Goal: Task Accomplishment & Management: Manage account settings

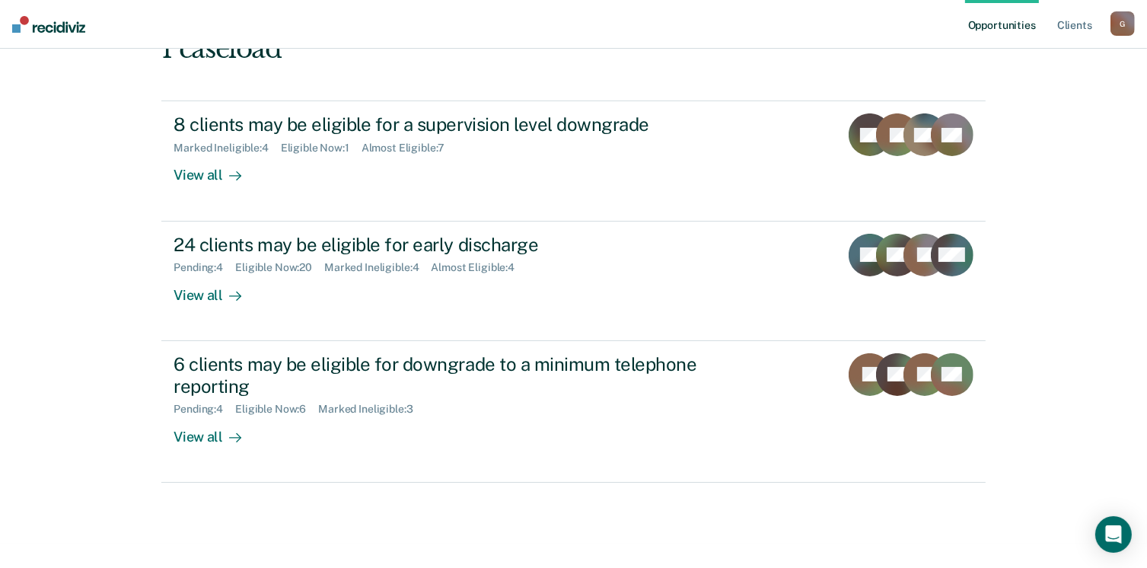
scroll to position [207, 0]
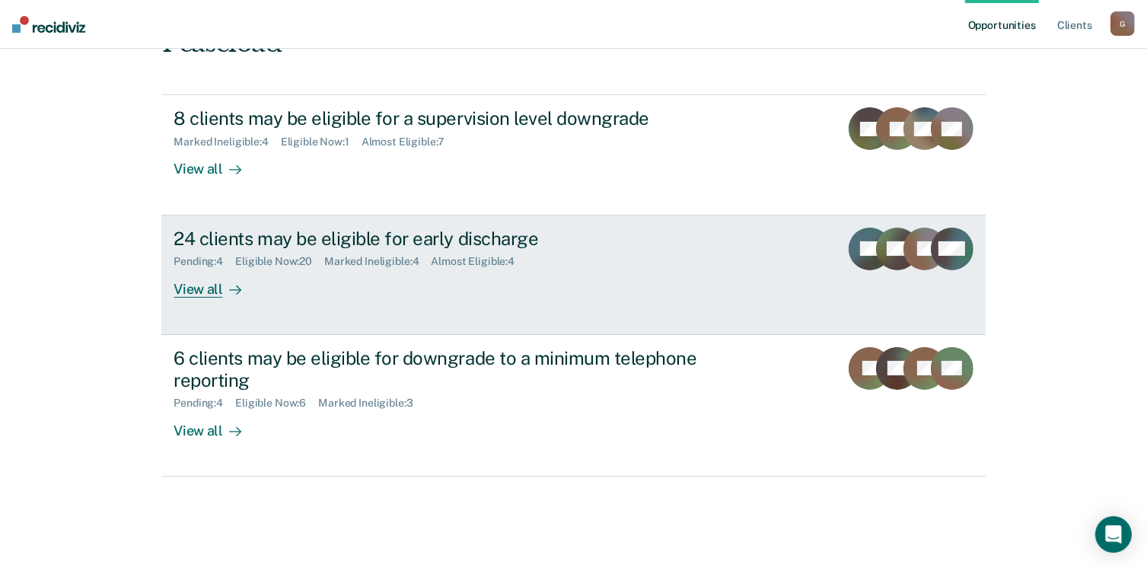
click at [195, 287] on div "View all" at bounding box center [216, 283] width 85 height 30
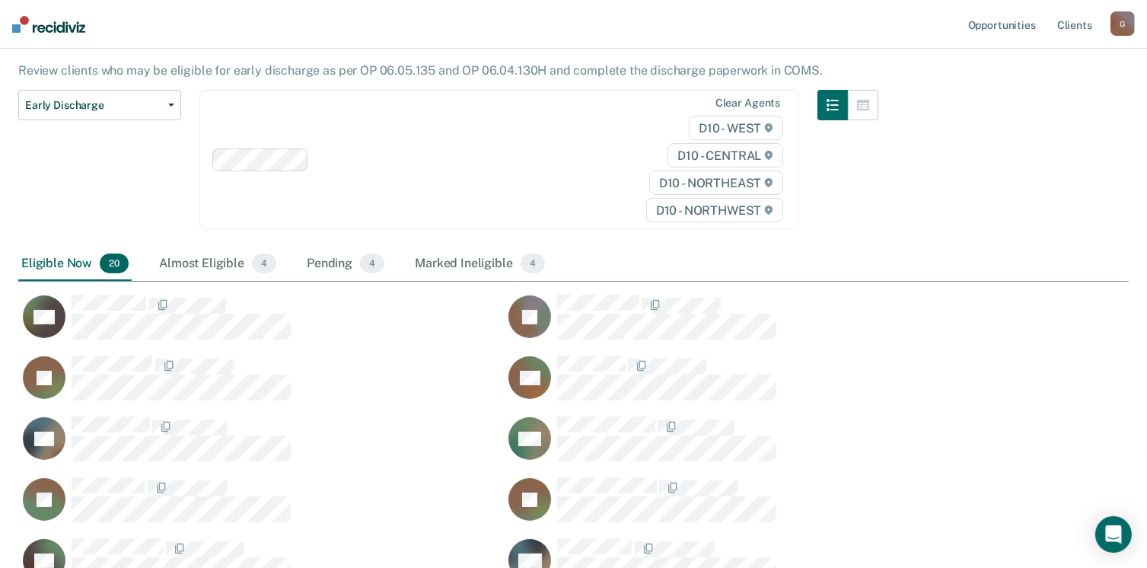
scroll to position [132, 0]
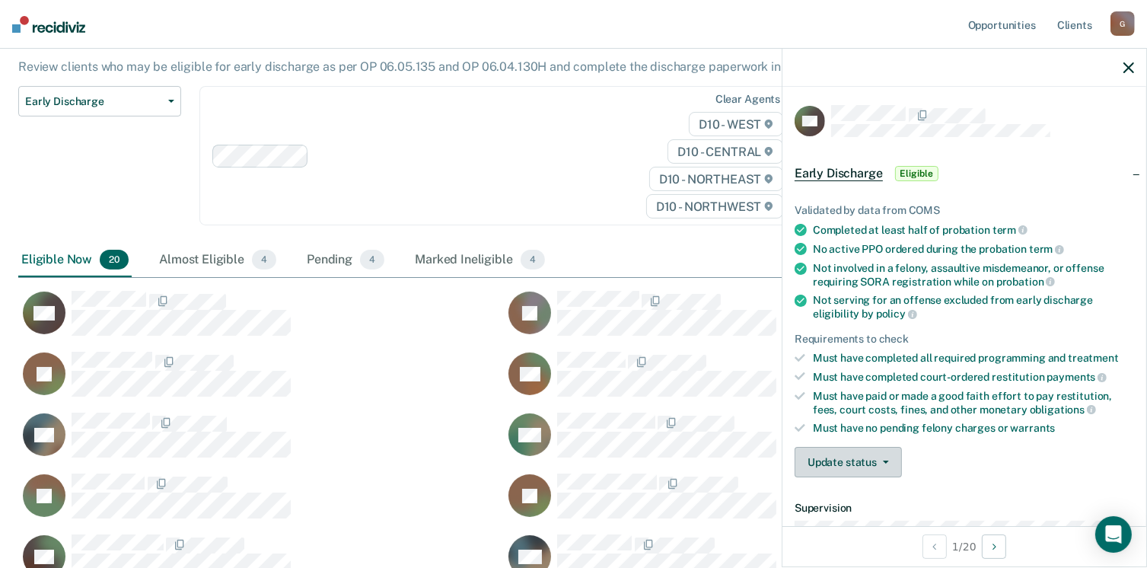
click at [845, 464] on button "Update status" at bounding box center [848, 462] width 107 height 30
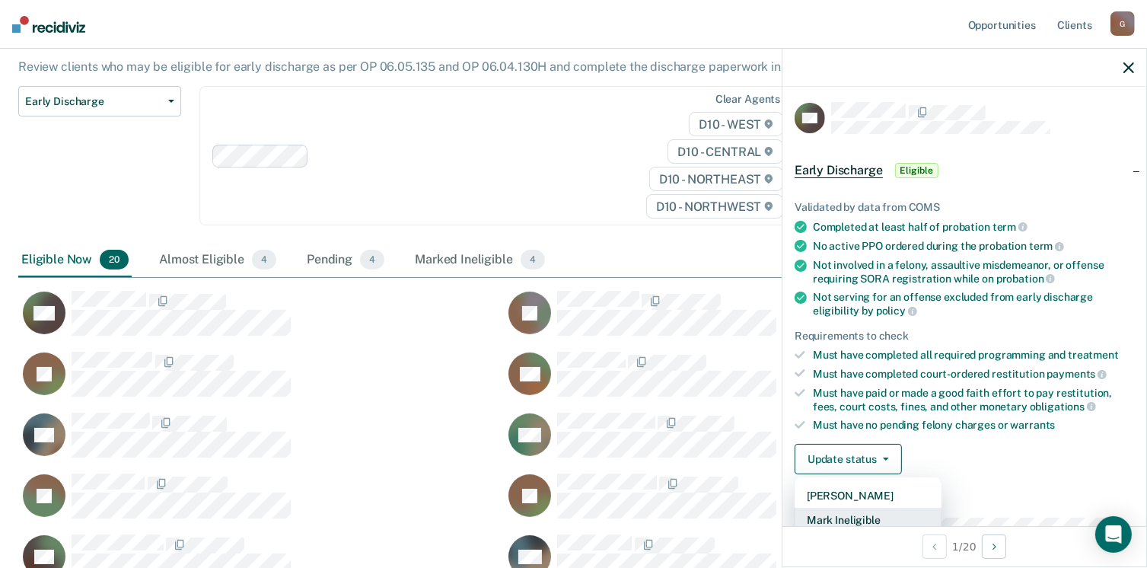
click at [853, 513] on button "Mark Ineligible" at bounding box center [868, 520] width 147 height 24
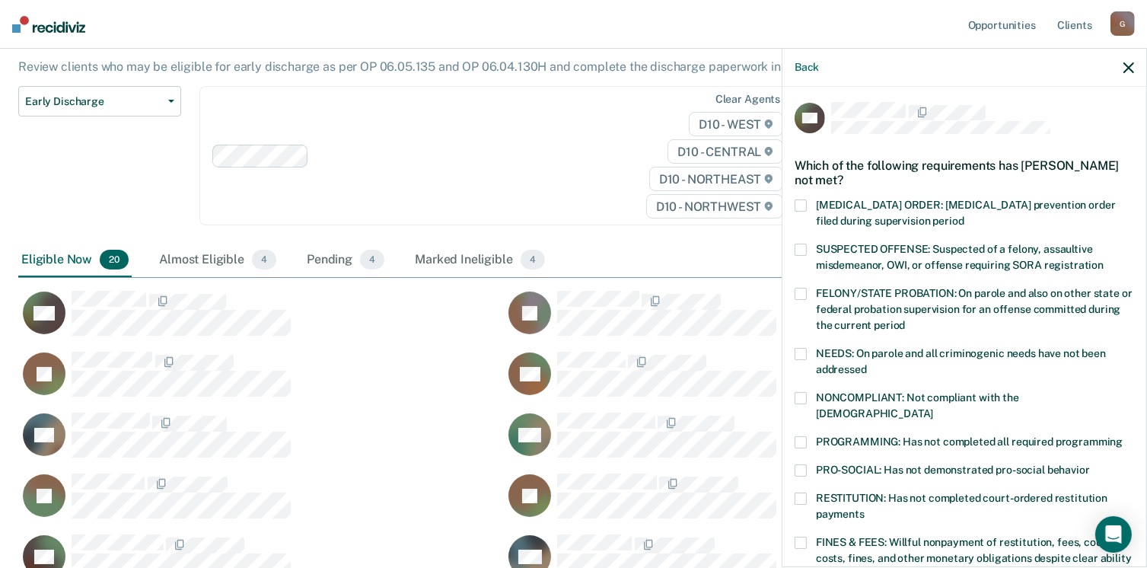
click at [828, 314] on label "FELONY/STATE PROBATION: On parole and also on other state or federal probation …" at bounding box center [965, 312] width 340 height 48
click at [805, 436] on span at bounding box center [801, 442] width 12 height 12
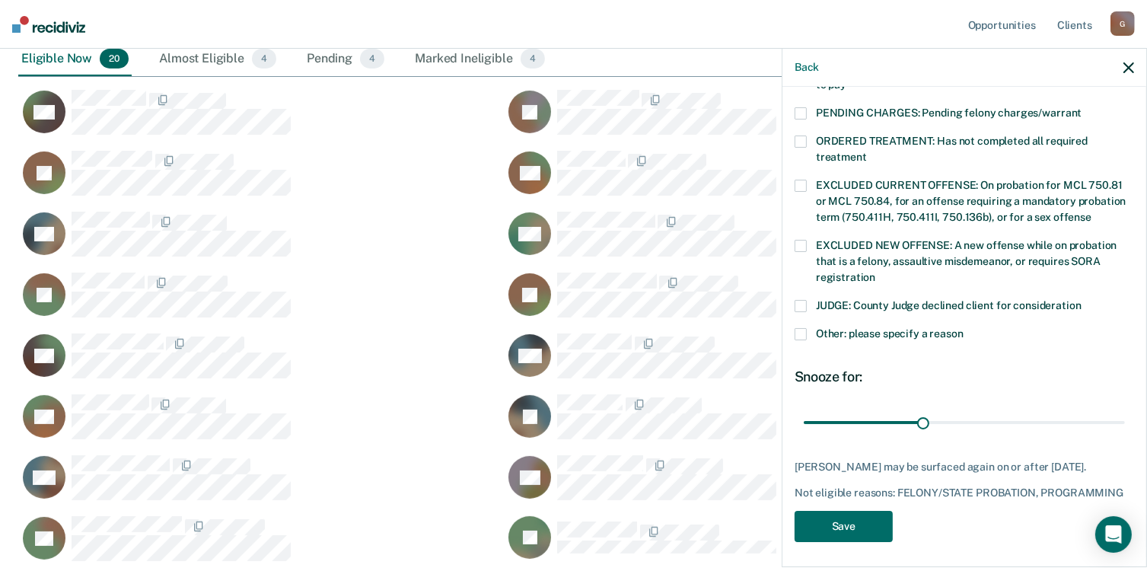
scroll to position [335, 0]
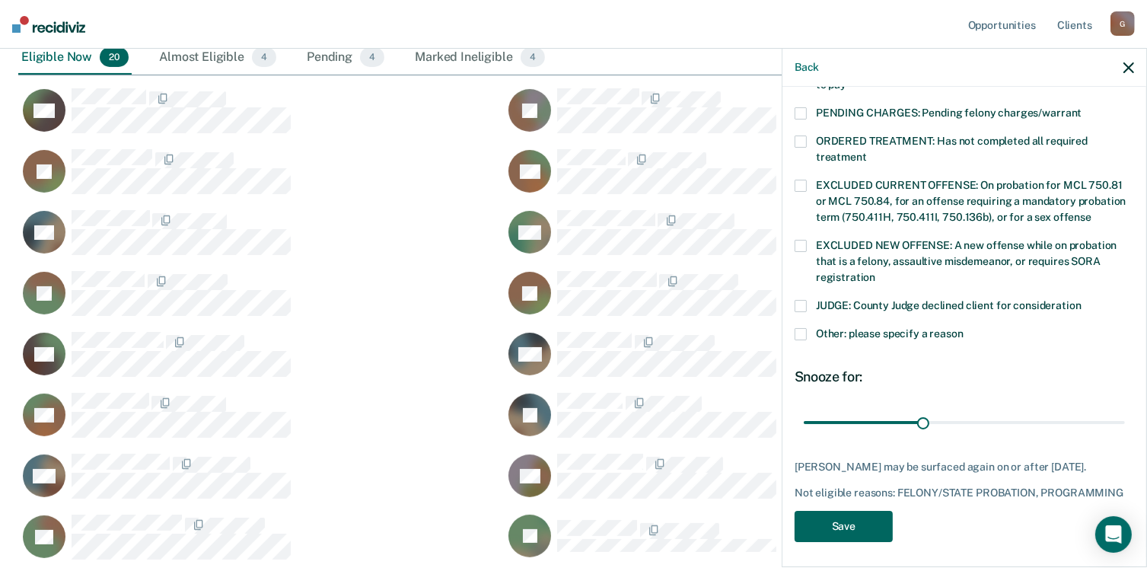
click at [846, 515] on button "Save" at bounding box center [844, 526] width 98 height 31
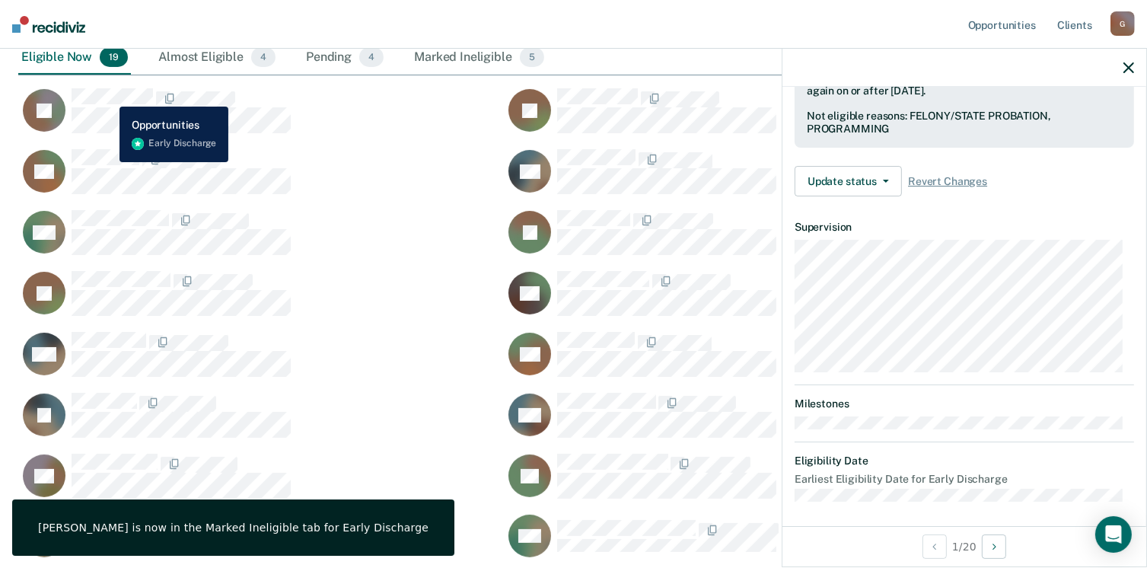
scroll to position [281, 0]
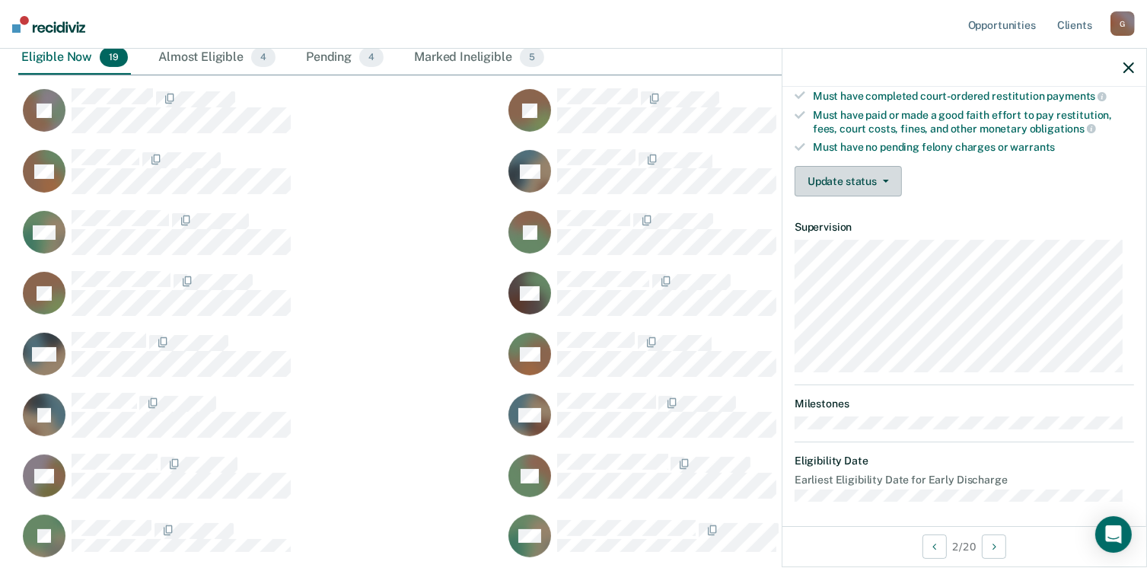
click at [825, 168] on button "Update status" at bounding box center [848, 181] width 107 height 30
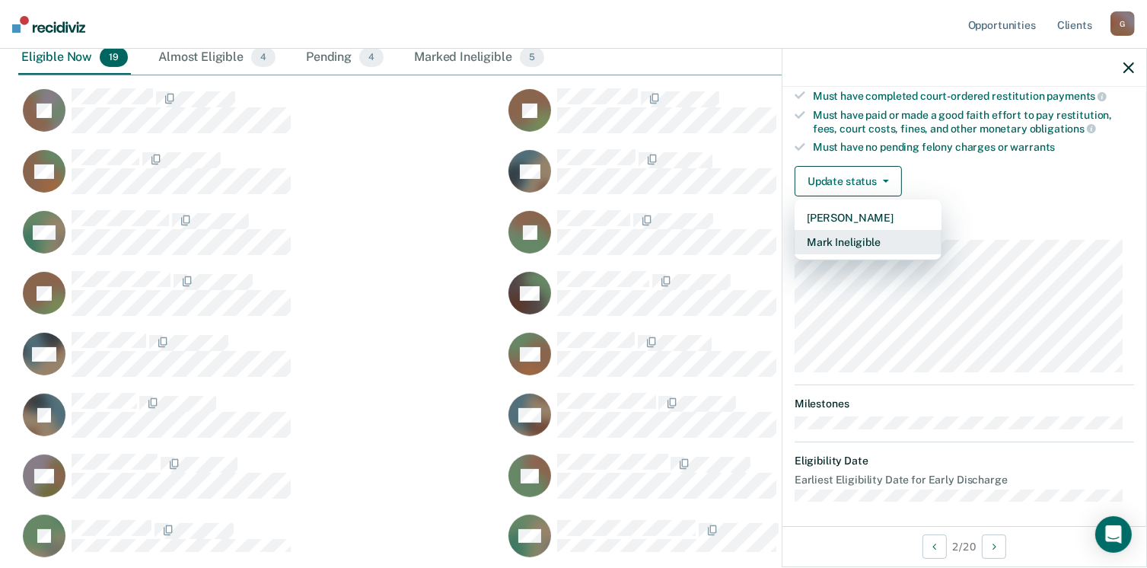
click at [860, 238] on button "Mark Ineligible" at bounding box center [868, 242] width 147 height 24
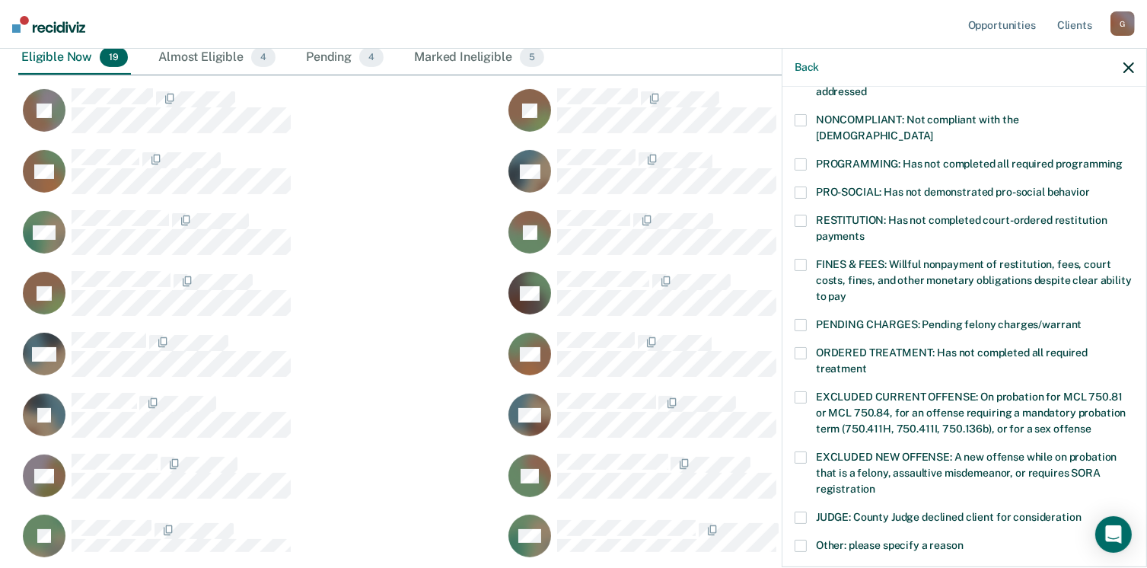
click at [799, 120] on span at bounding box center [801, 120] width 12 height 12
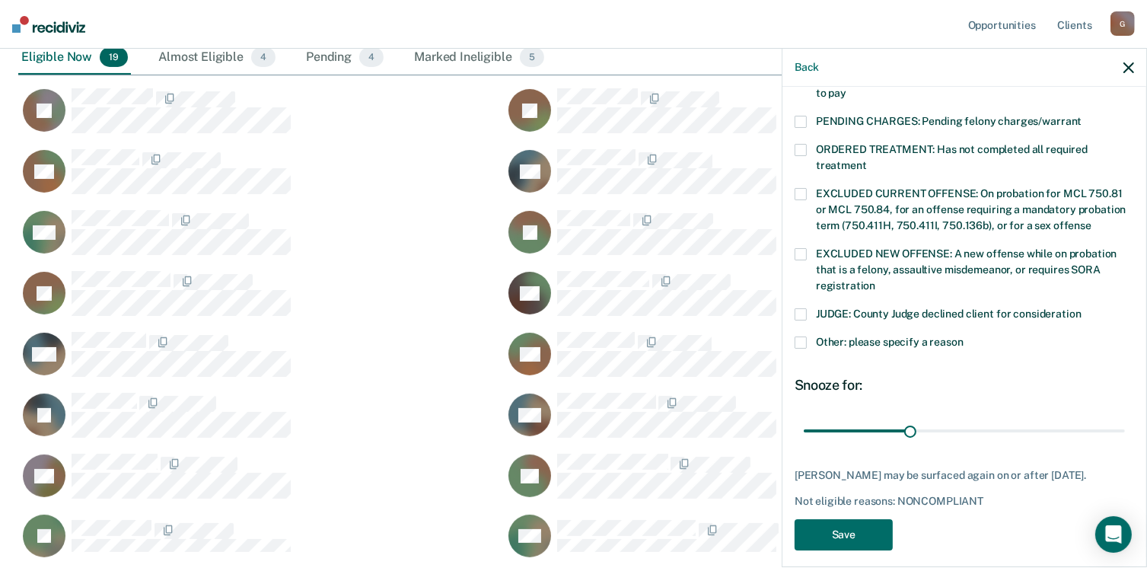
scroll to position [492, 0]
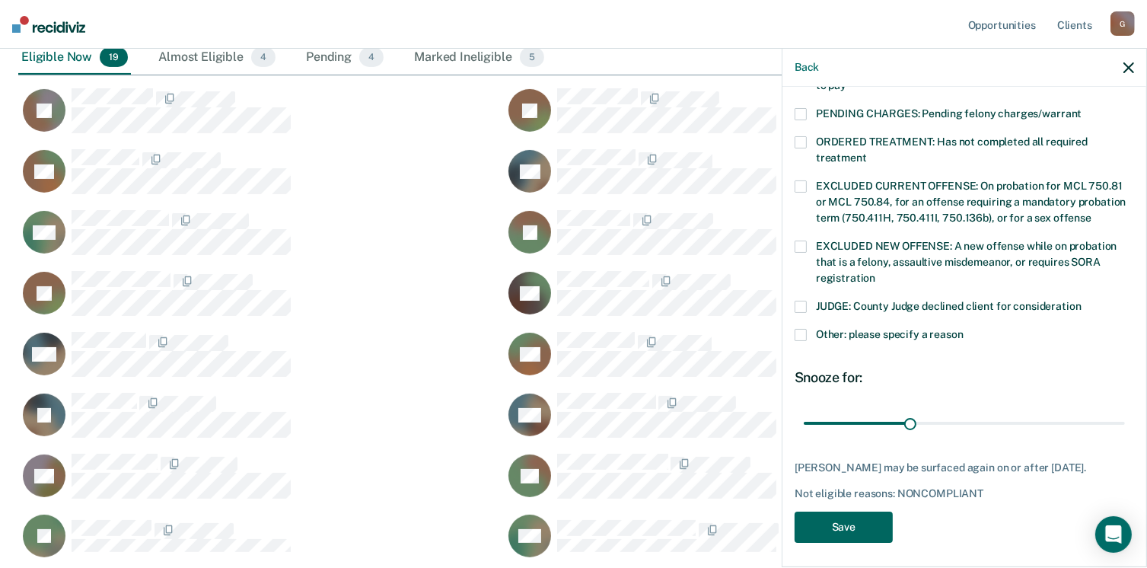
click at [851, 518] on button "Save" at bounding box center [844, 527] width 98 height 31
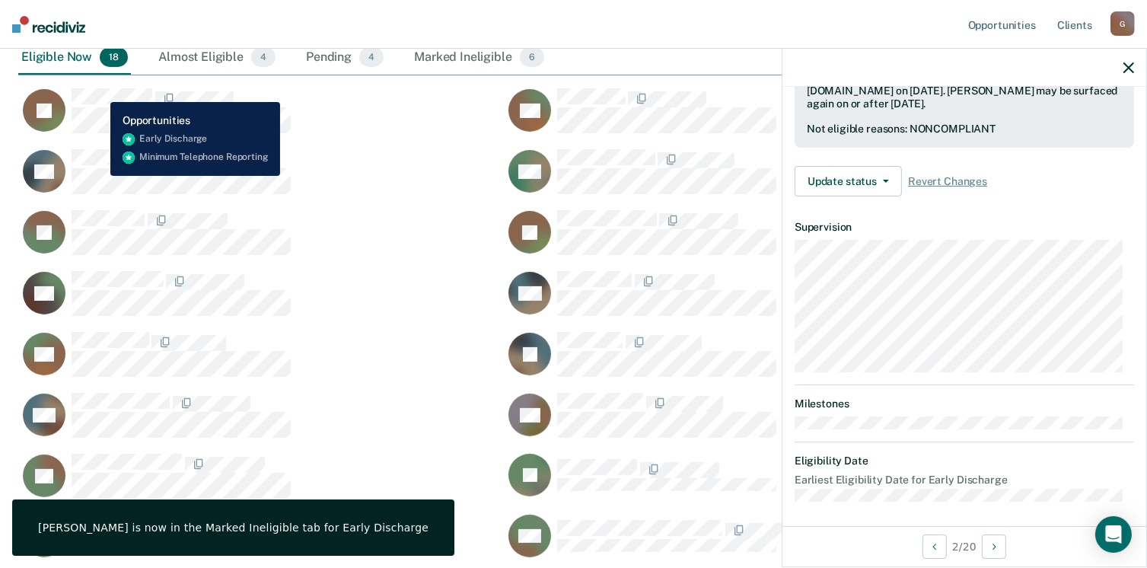
scroll to position [281, 0]
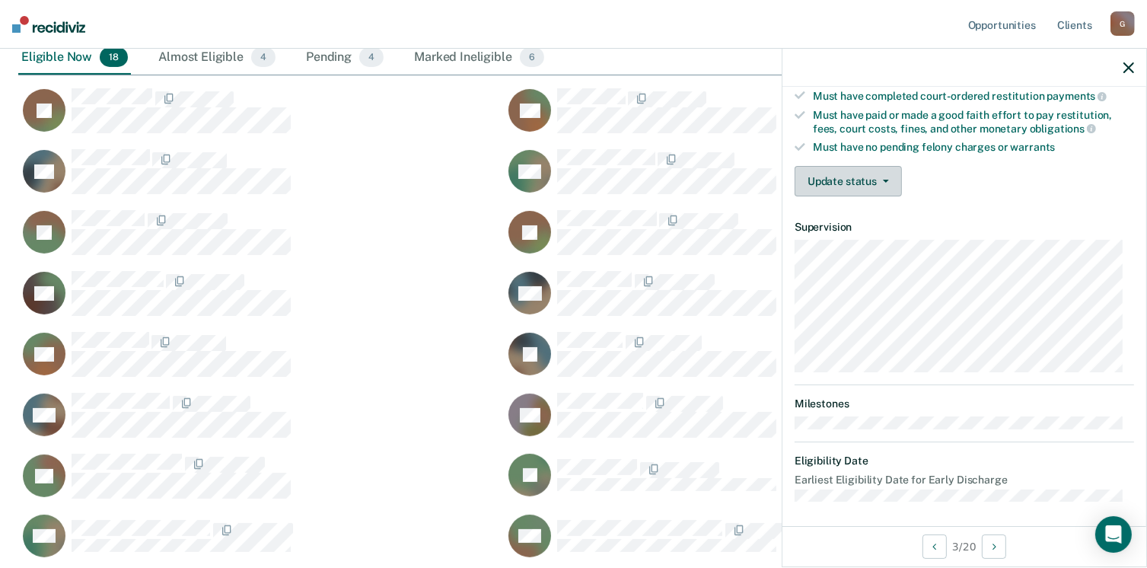
click at [856, 171] on button "Update status" at bounding box center [848, 181] width 107 height 30
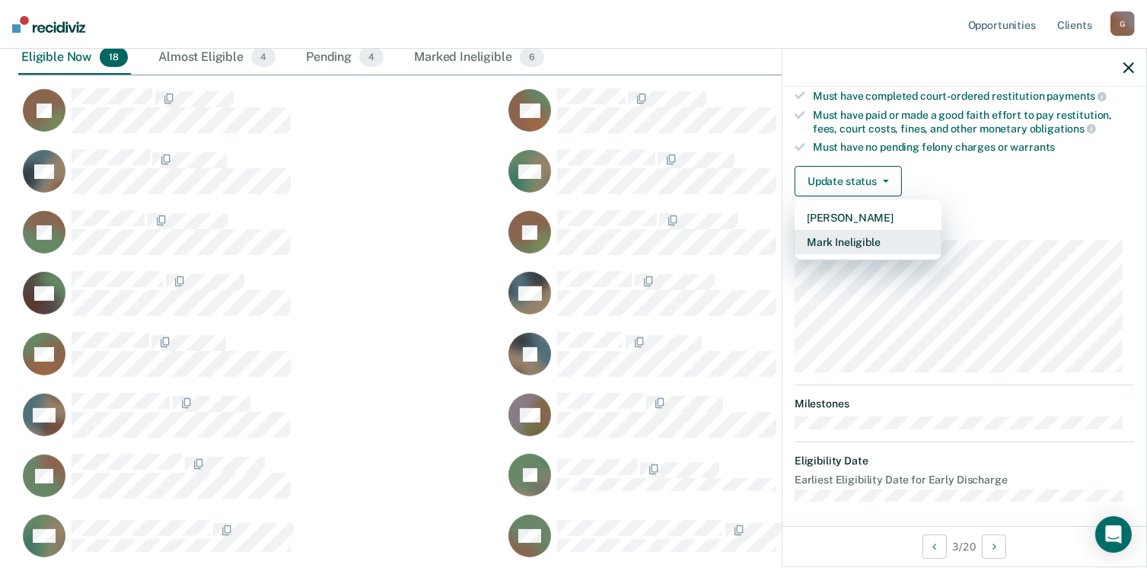
click at [879, 231] on button "Mark Ineligible" at bounding box center [868, 242] width 147 height 24
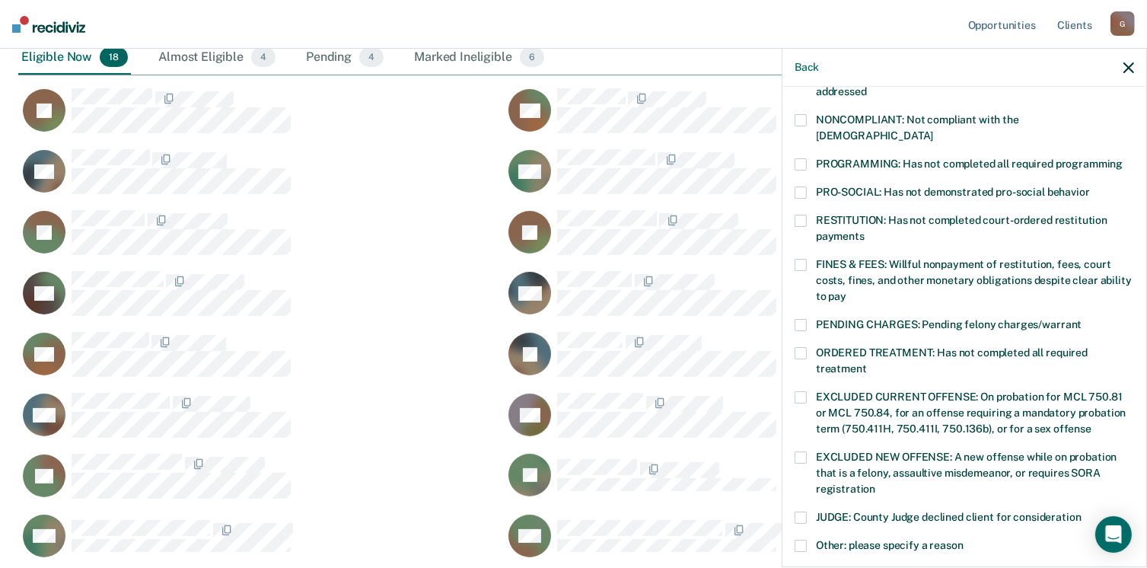
click at [798, 118] on span at bounding box center [801, 120] width 12 height 12
click at [805, 347] on span at bounding box center [801, 353] width 12 height 12
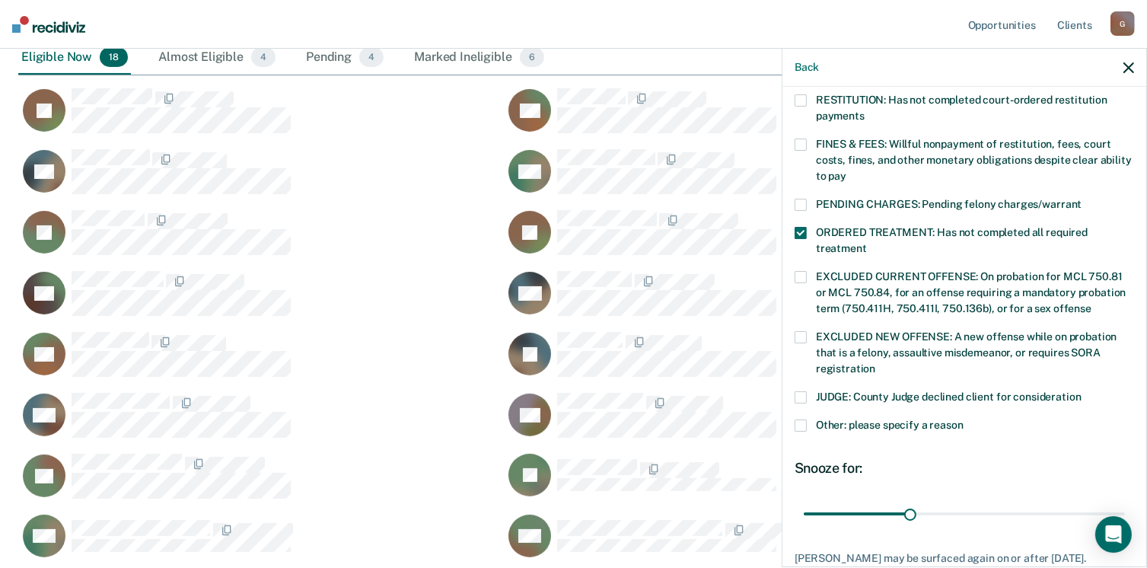
scroll to position [493, 0]
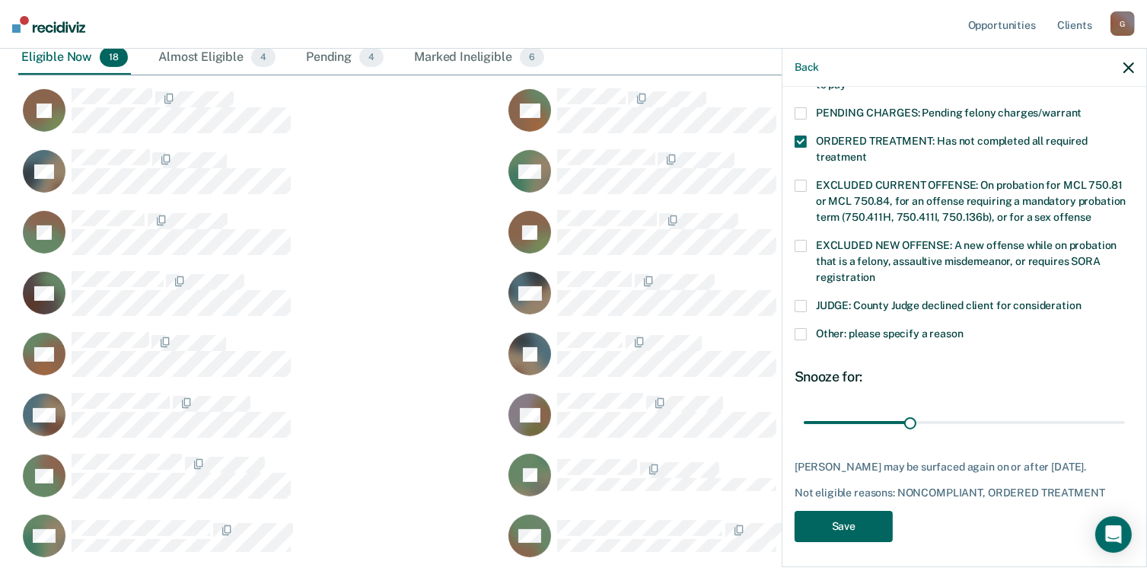
click at [848, 528] on button "Save" at bounding box center [844, 526] width 98 height 31
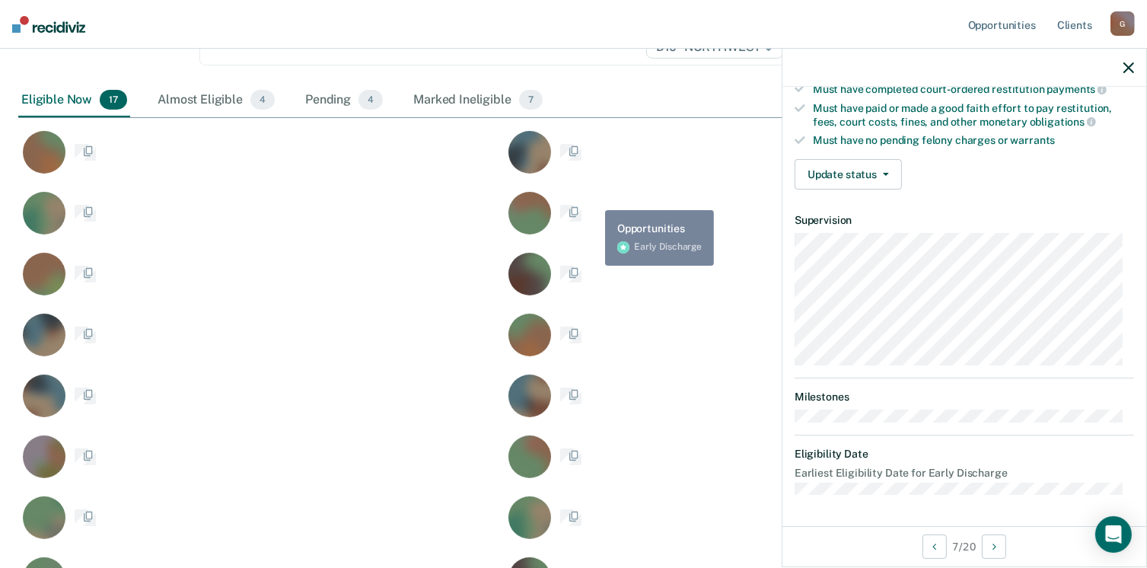
scroll to position [281, 0]
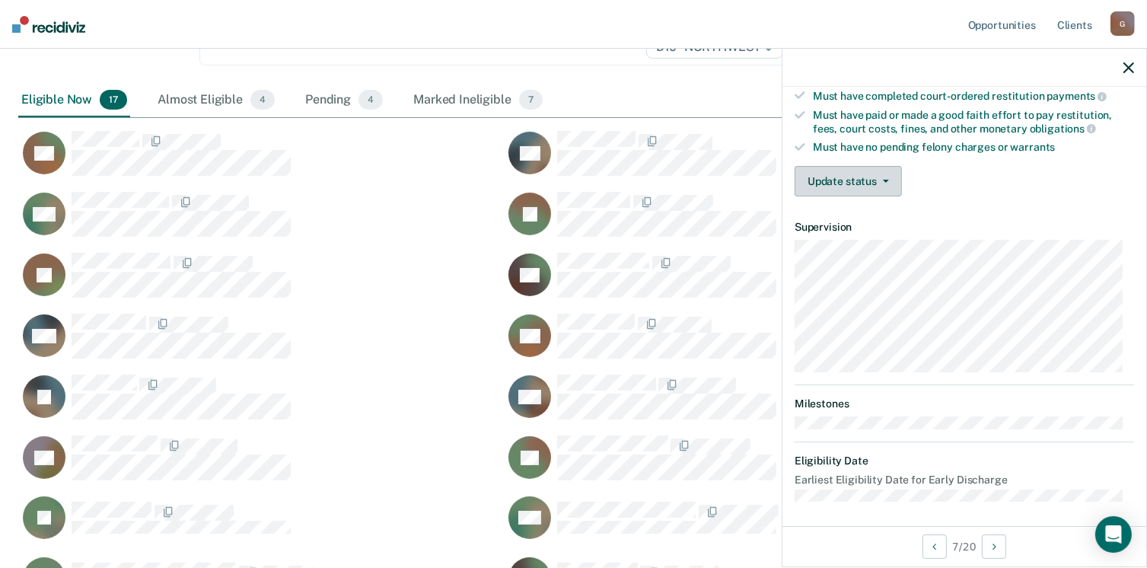
click at [870, 183] on button "Update status" at bounding box center [848, 181] width 107 height 30
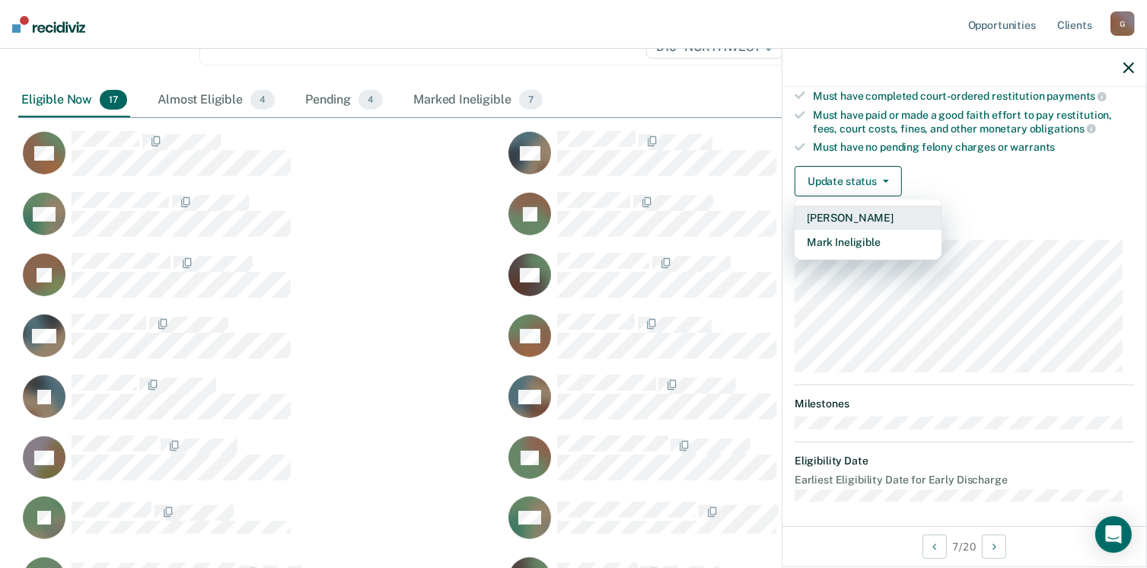
click at [855, 213] on button "[PERSON_NAME]" at bounding box center [868, 218] width 147 height 24
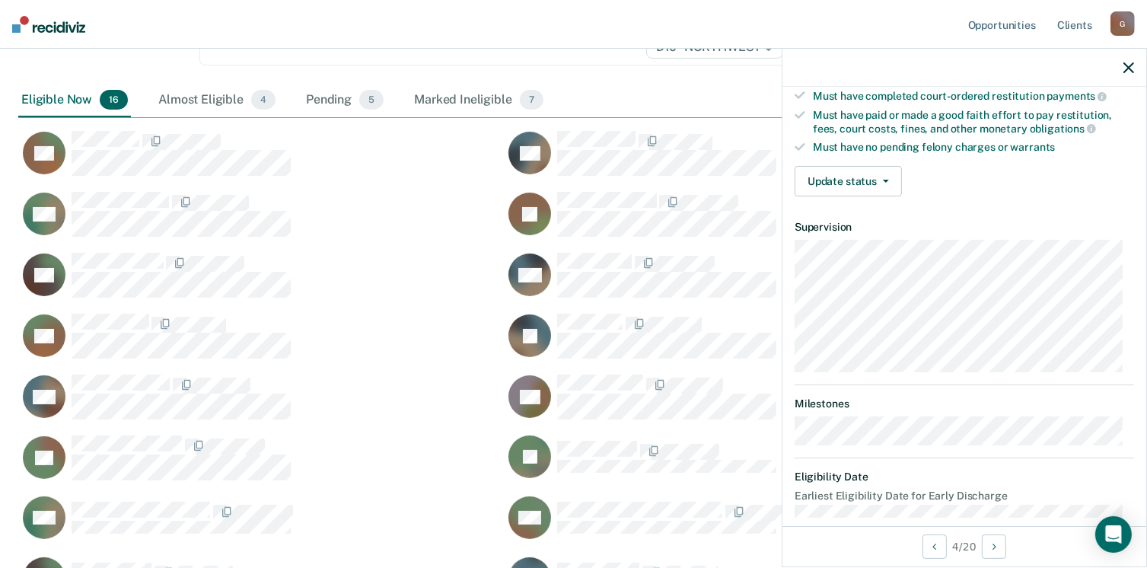
scroll to position [297, 0]
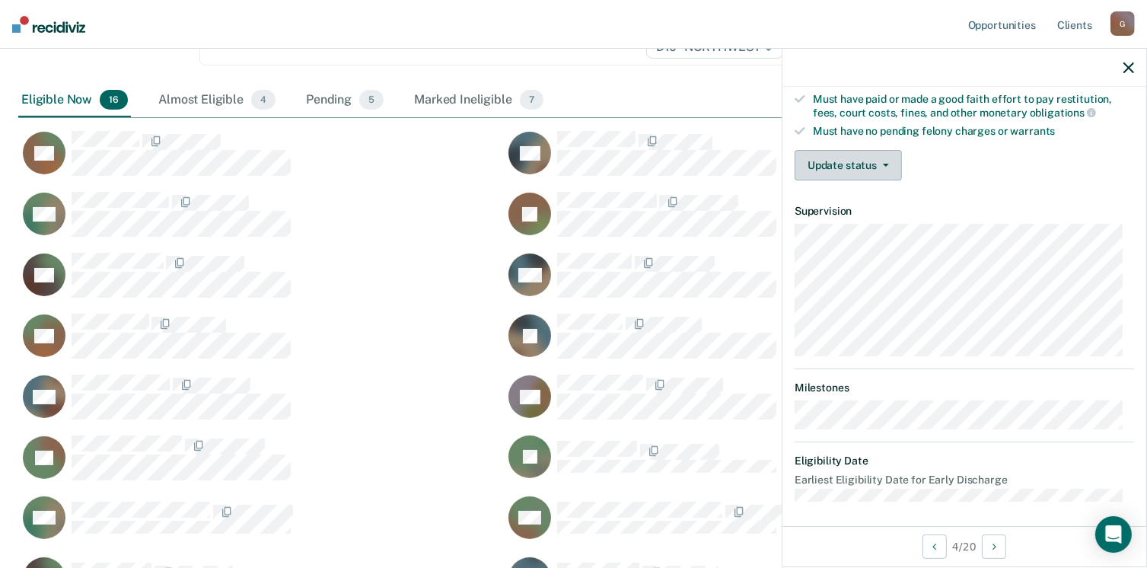
click at [847, 162] on button "Update status" at bounding box center [848, 165] width 107 height 30
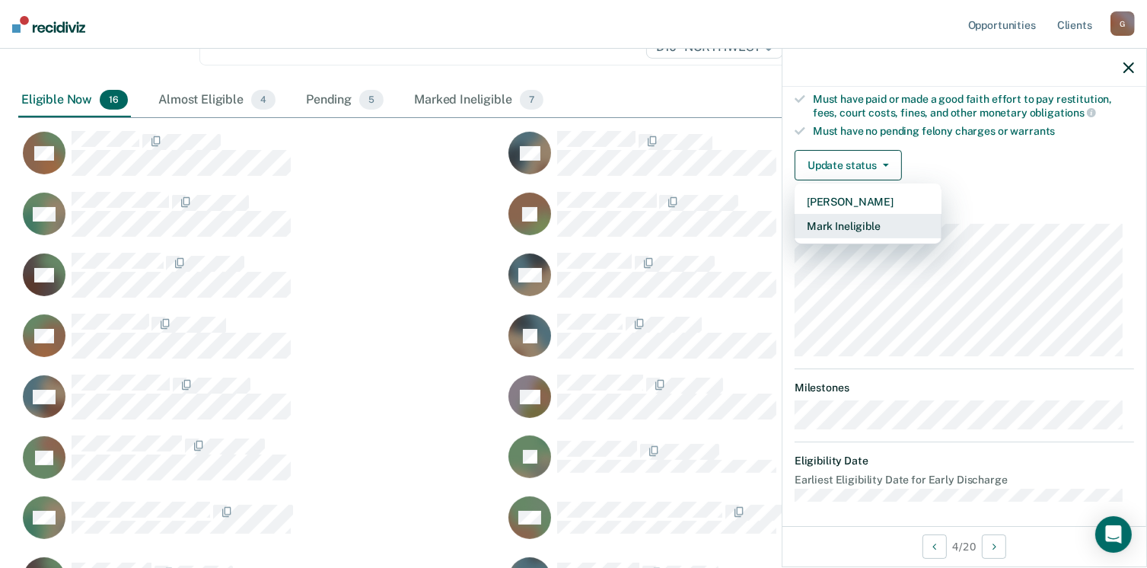
click at [866, 221] on button "Mark Ineligible" at bounding box center [868, 226] width 147 height 24
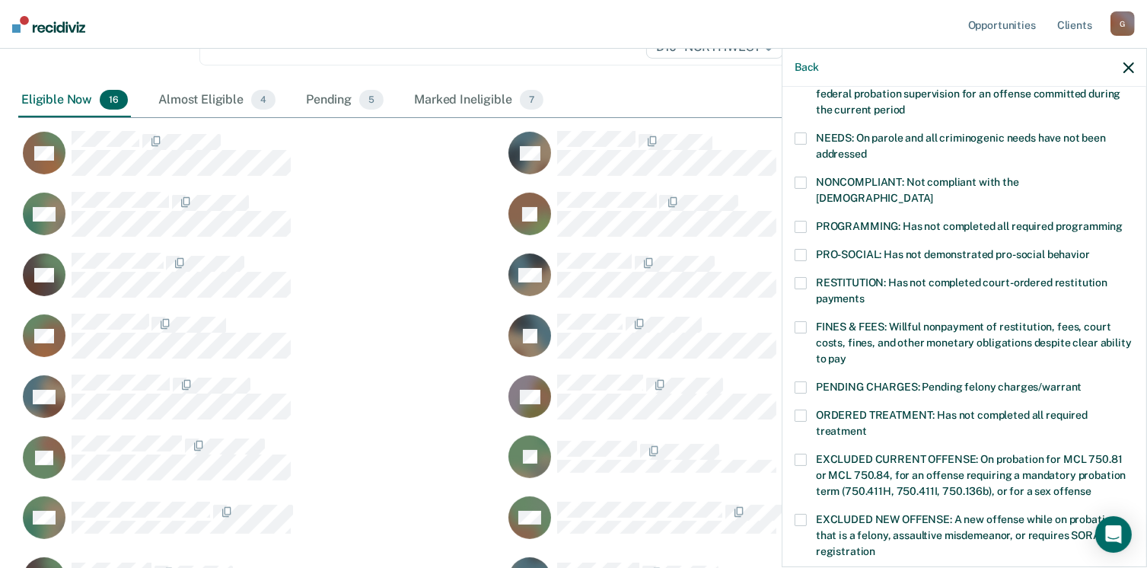
scroll to position [0, 0]
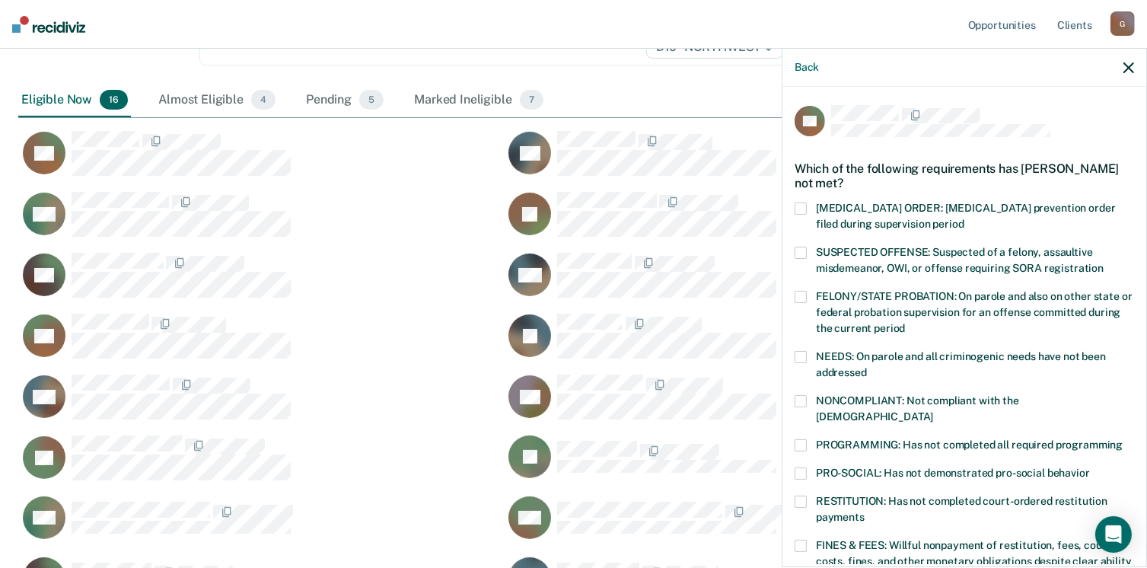
click at [802, 402] on span at bounding box center [801, 401] width 12 height 12
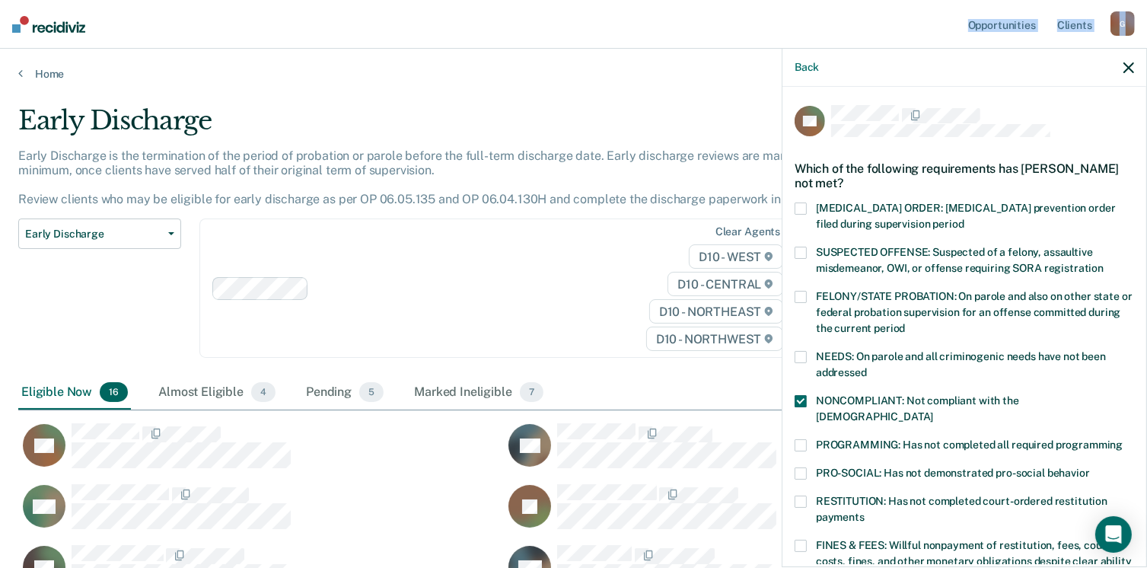
drag, startPoint x: 875, startPoint y: 13, endPoint x: 878, endPoint y: -62, distance: 75.4
click at [878, 0] on html "Looks like you’re using Internet Explorer 11. For faster loading and a better e…" at bounding box center [573, 284] width 1147 height 568
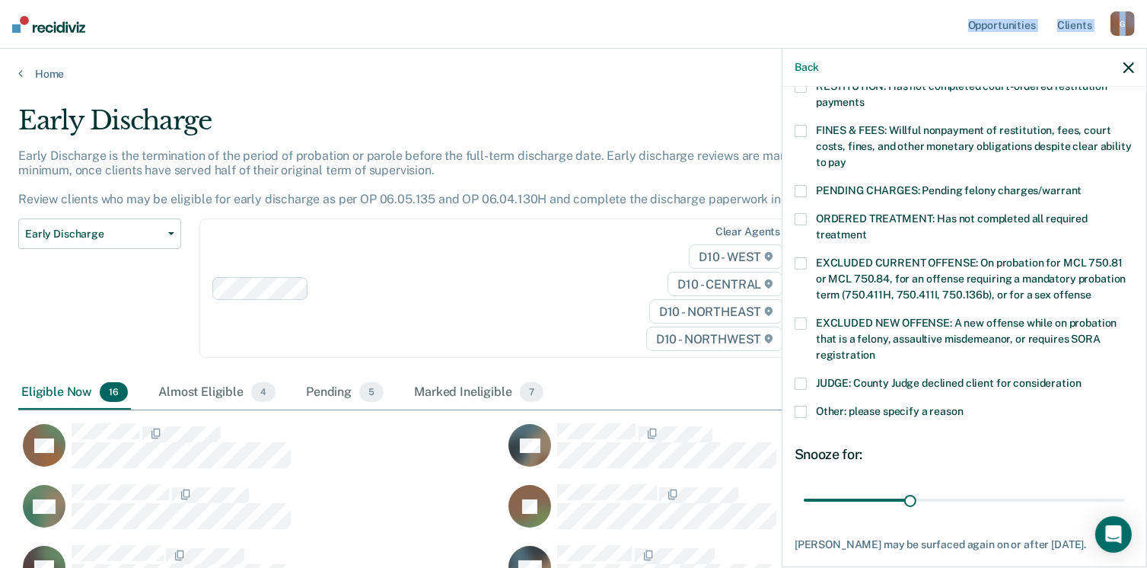
scroll to position [480, 0]
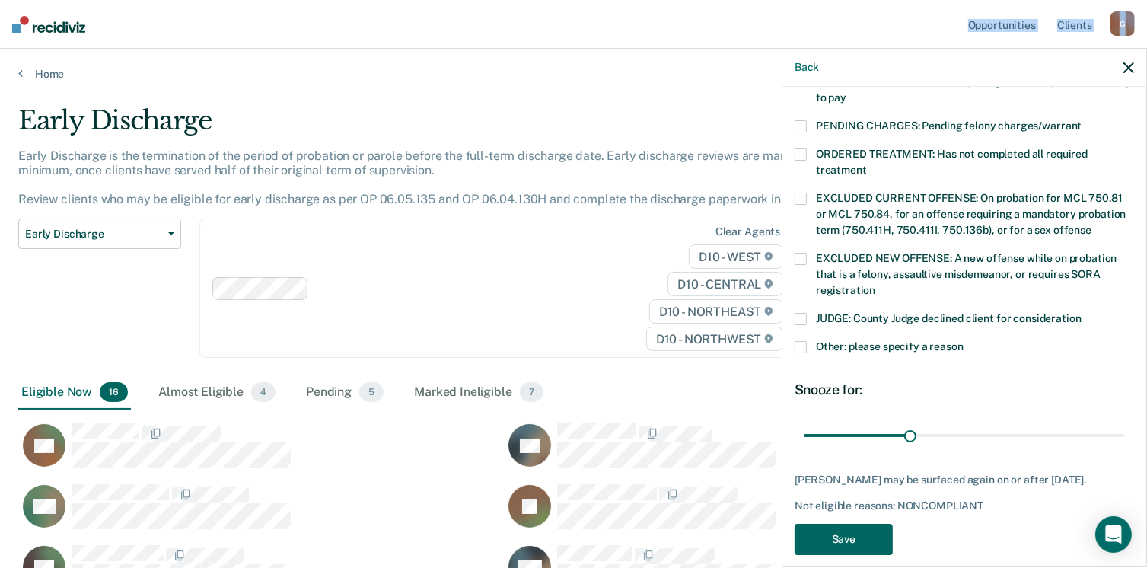
click at [860, 527] on button "Save" at bounding box center [844, 539] width 98 height 31
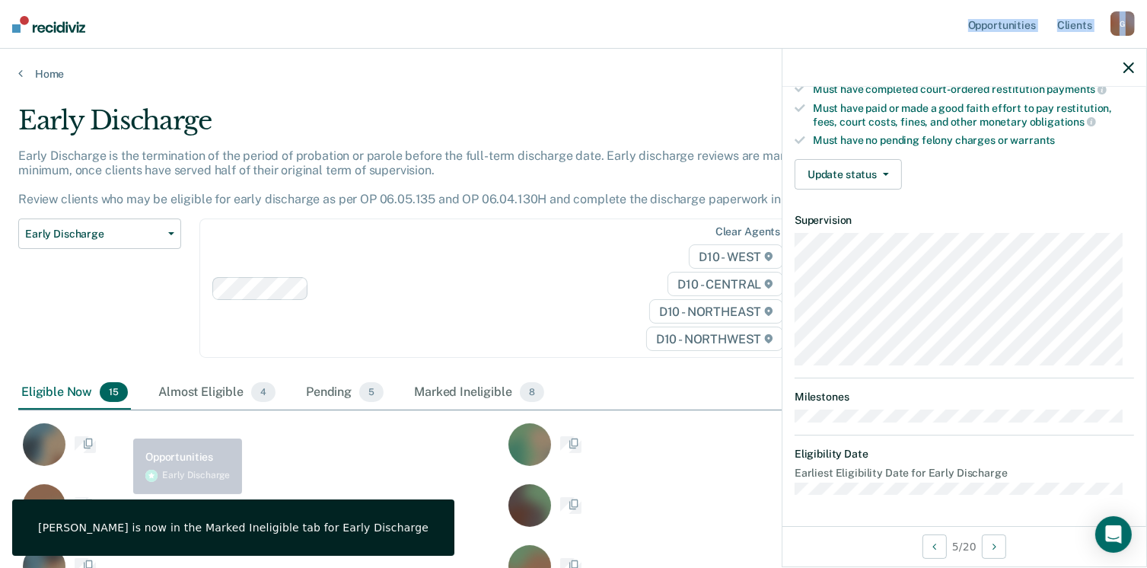
scroll to position [281, 0]
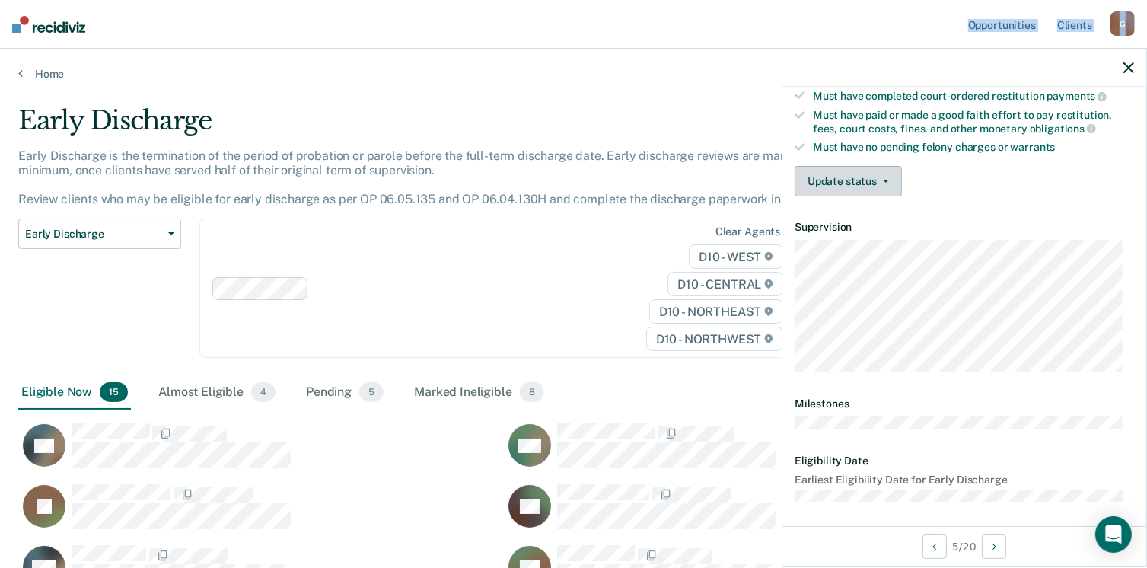
click at [832, 175] on button "Update status" at bounding box center [848, 181] width 107 height 30
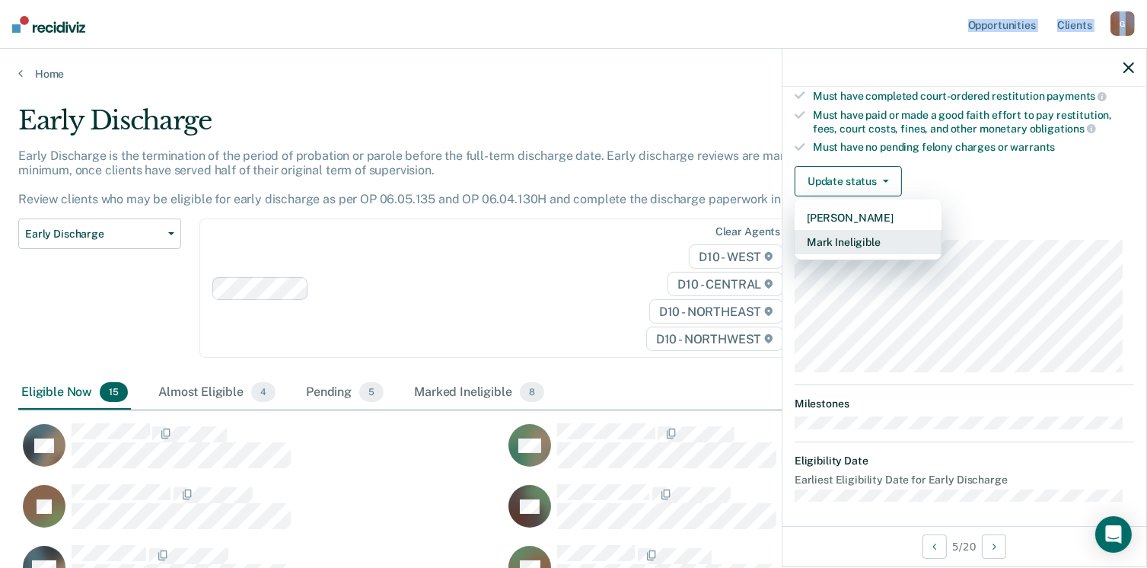
click at [863, 232] on button "Mark Ineligible" at bounding box center [868, 242] width 147 height 24
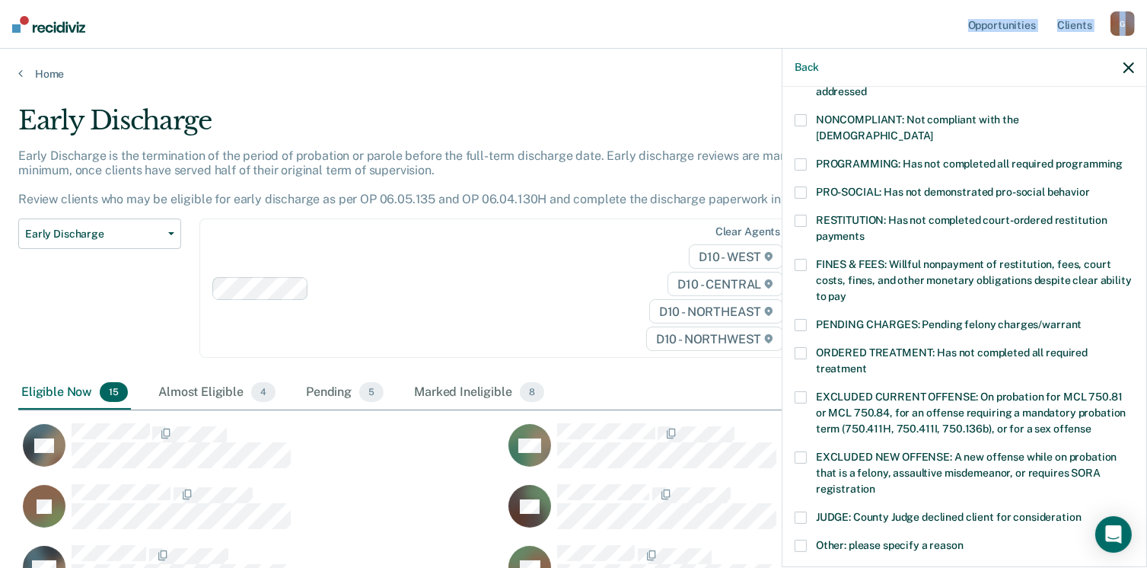
click at [804, 158] on span at bounding box center [801, 164] width 12 height 12
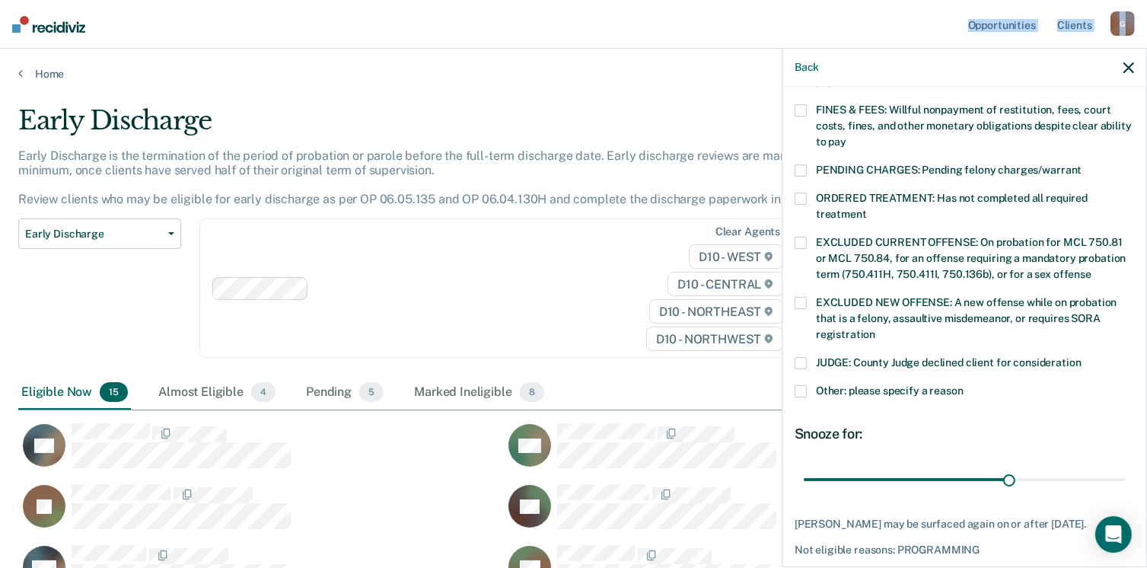
scroll to position [493, 0]
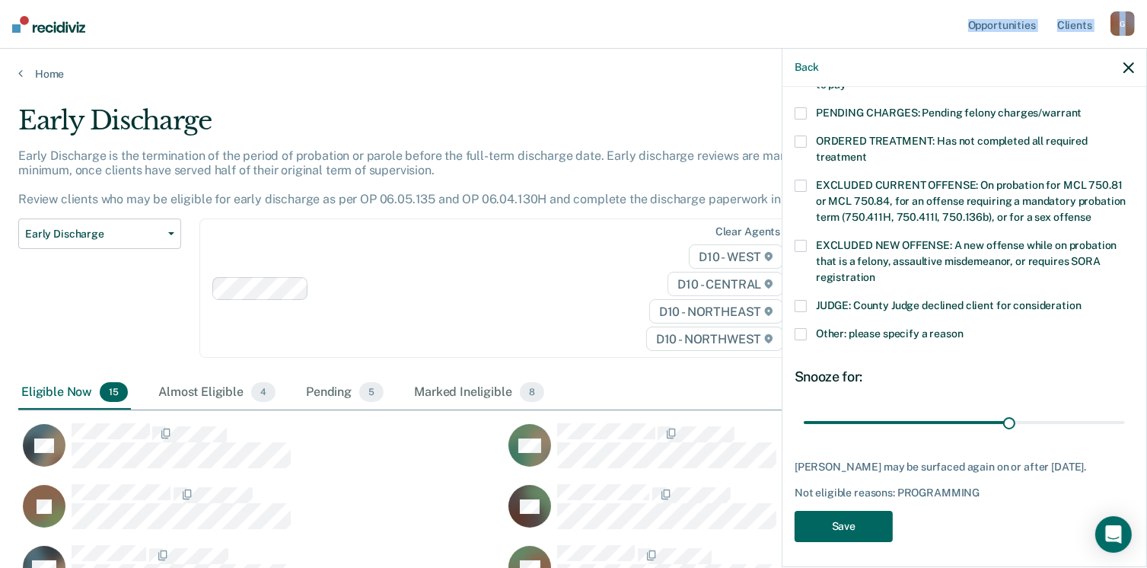
click at [857, 519] on button "Save" at bounding box center [844, 526] width 98 height 31
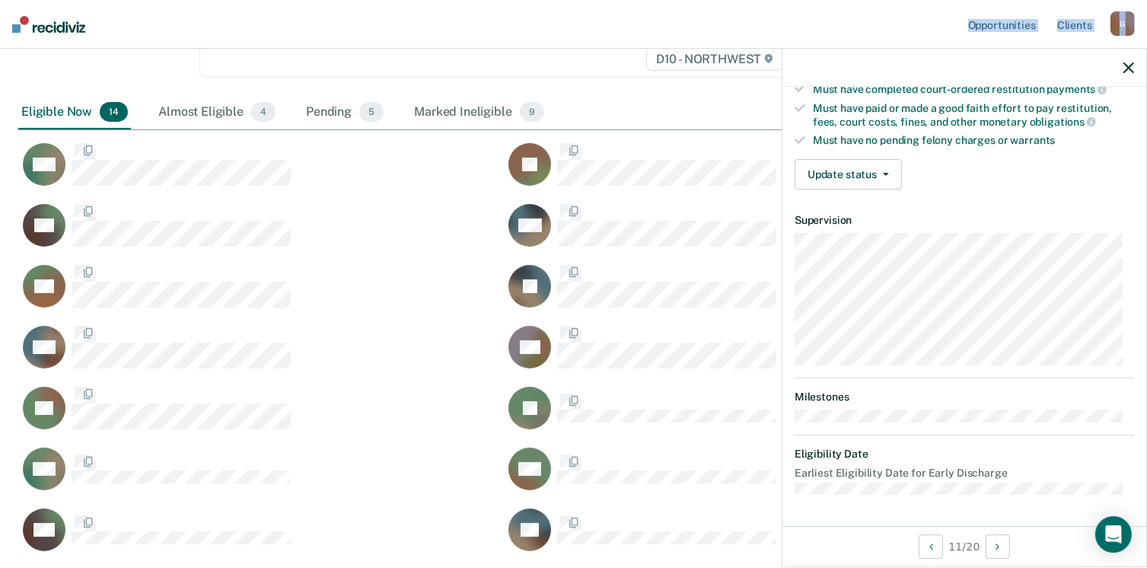
scroll to position [281, 0]
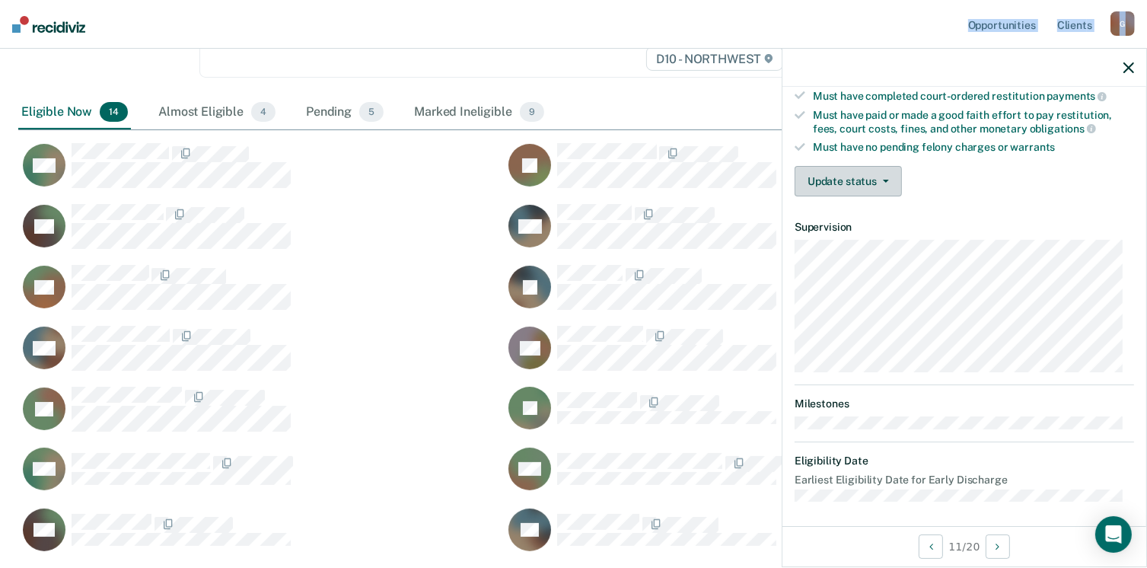
click at [831, 175] on button "Update status" at bounding box center [848, 181] width 107 height 30
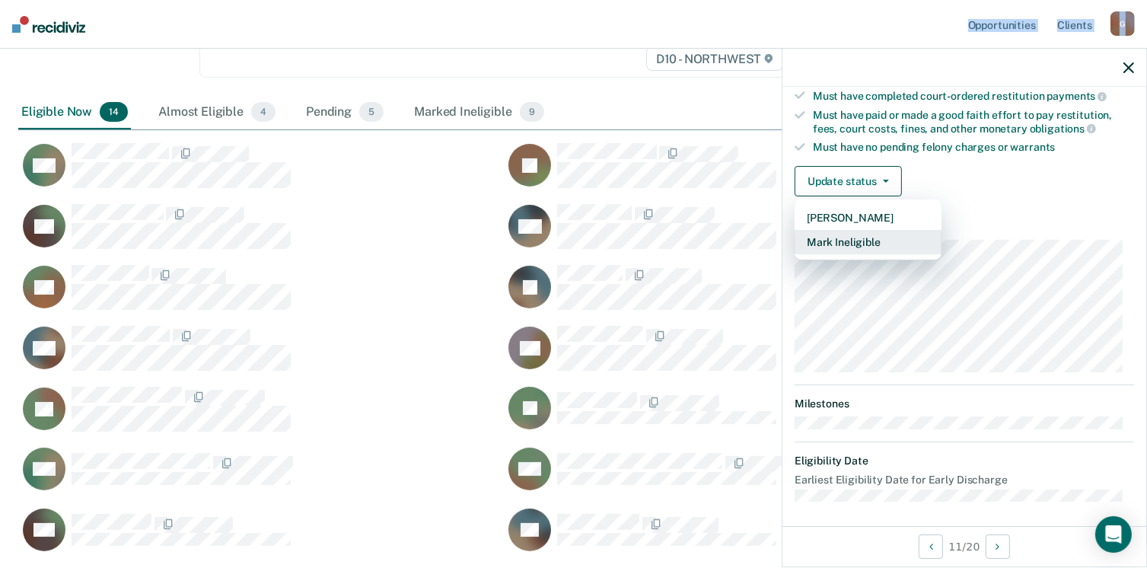
click at [862, 235] on button "Mark Ineligible" at bounding box center [868, 242] width 147 height 24
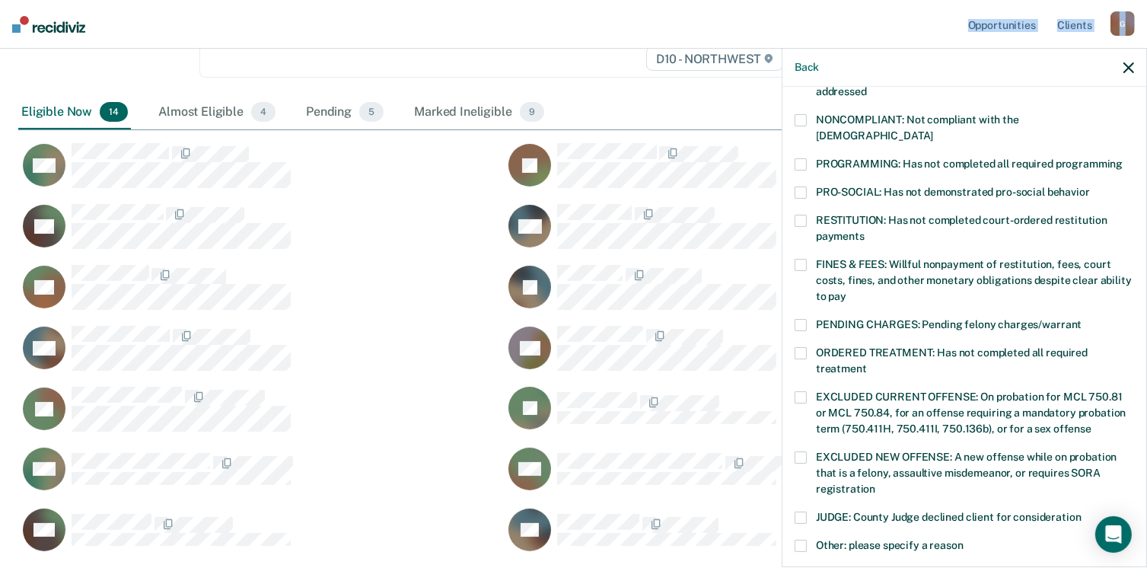
click at [802, 187] on label "PRO-SOCIAL: Has not demonstrated pro-social behavior" at bounding box center [965, 195] width 340 height 16
click at [802, 116] on span at bounding box center [801, 120] width 12 height 12
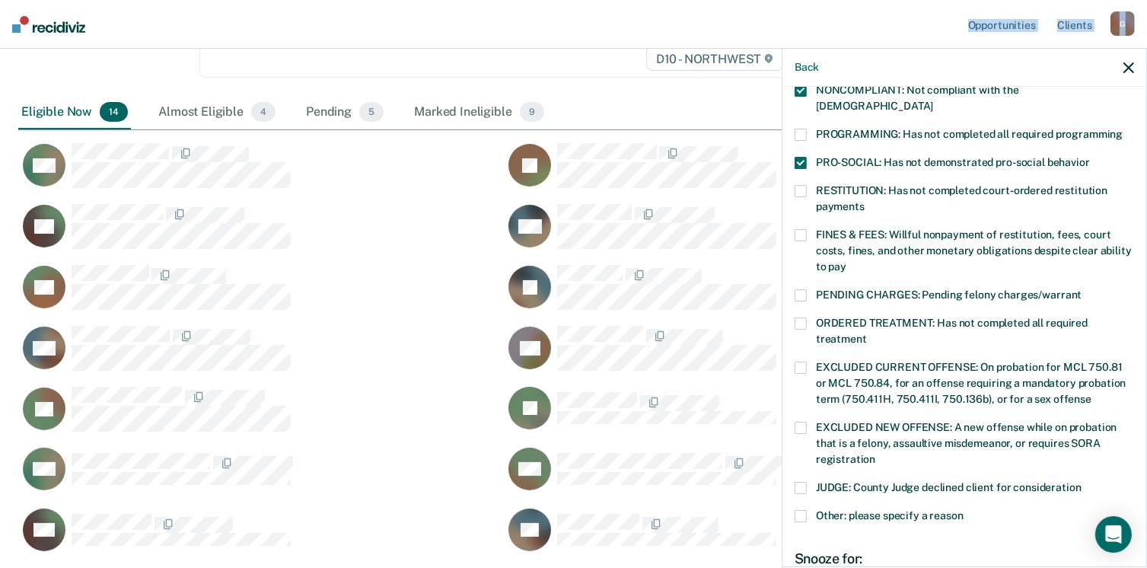
scroll to position [304, 0]
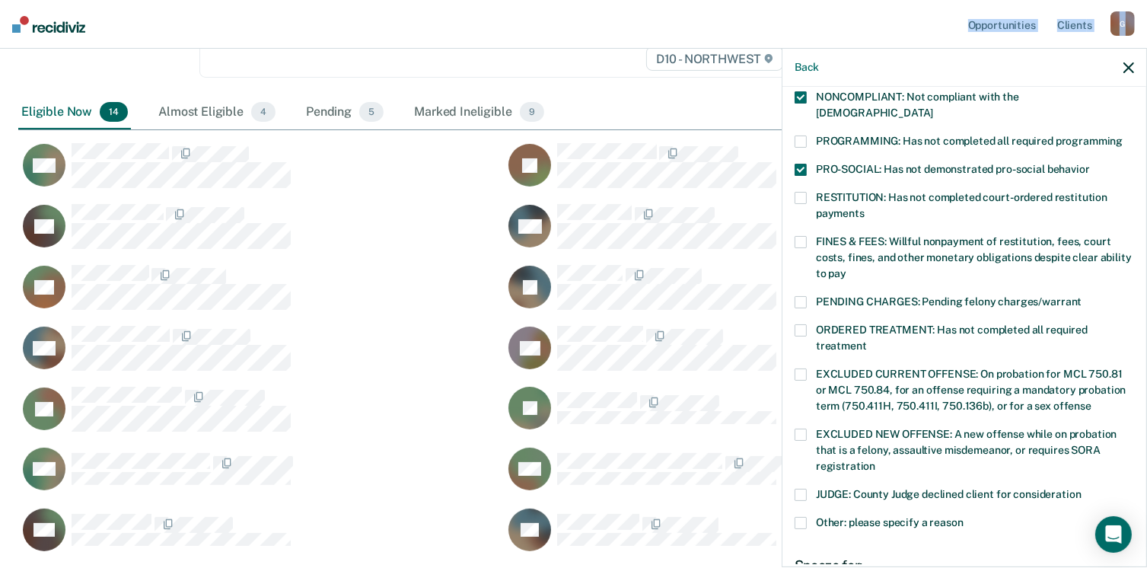
click at [803, 136] on span at bounding box center [801, 142] width 12 height 12
click at [796, 93] on span at bounding box center [801, 97] width 12 height 12
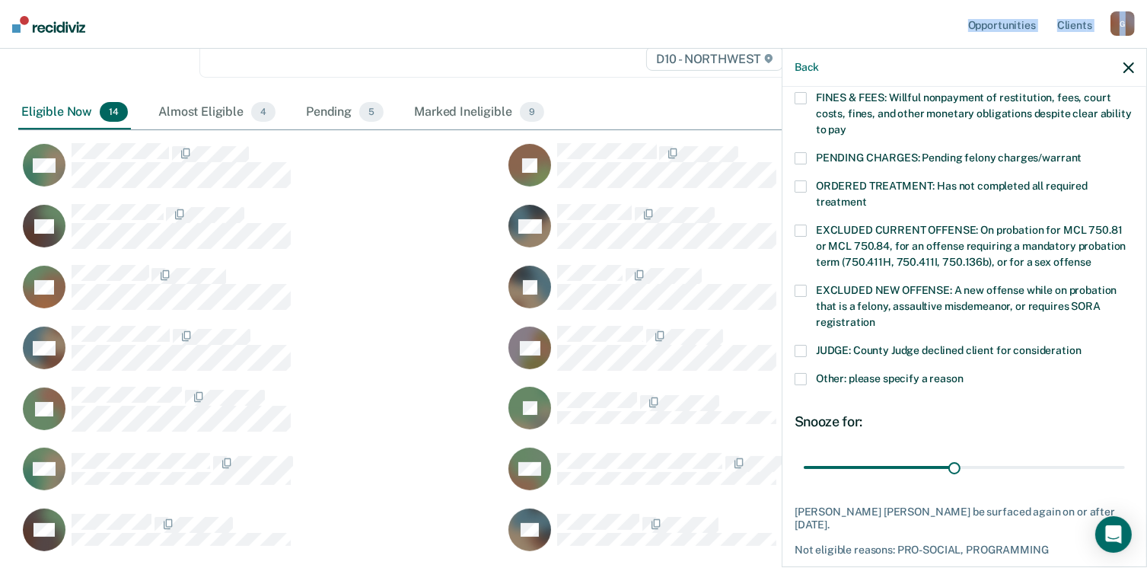
scroll to position [493, 0]
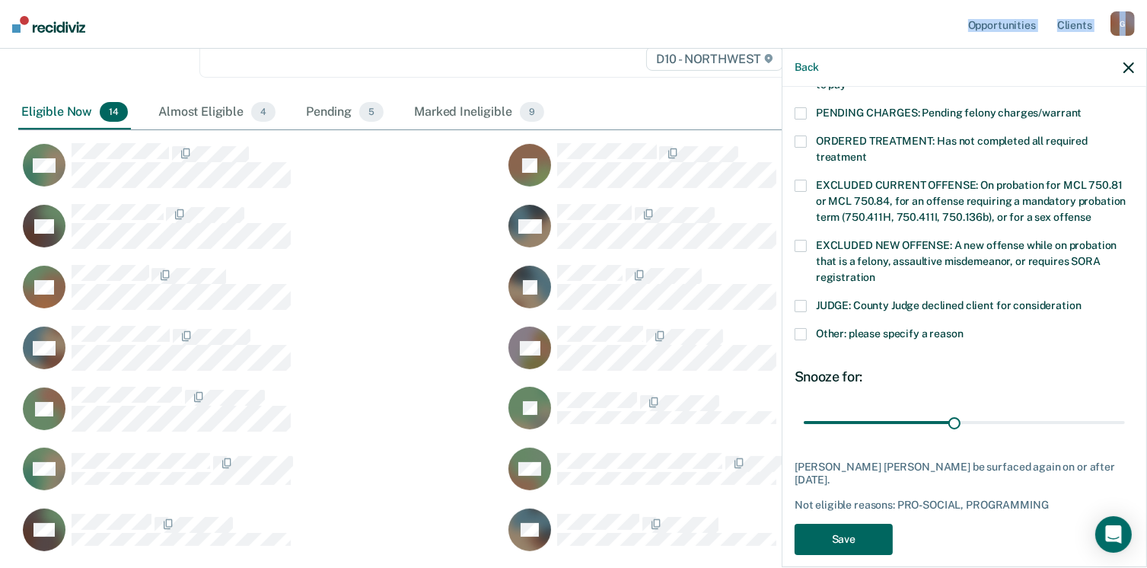
click at [834, 529] on button "Save" at bounding box center [844, 539] width 98 height 31
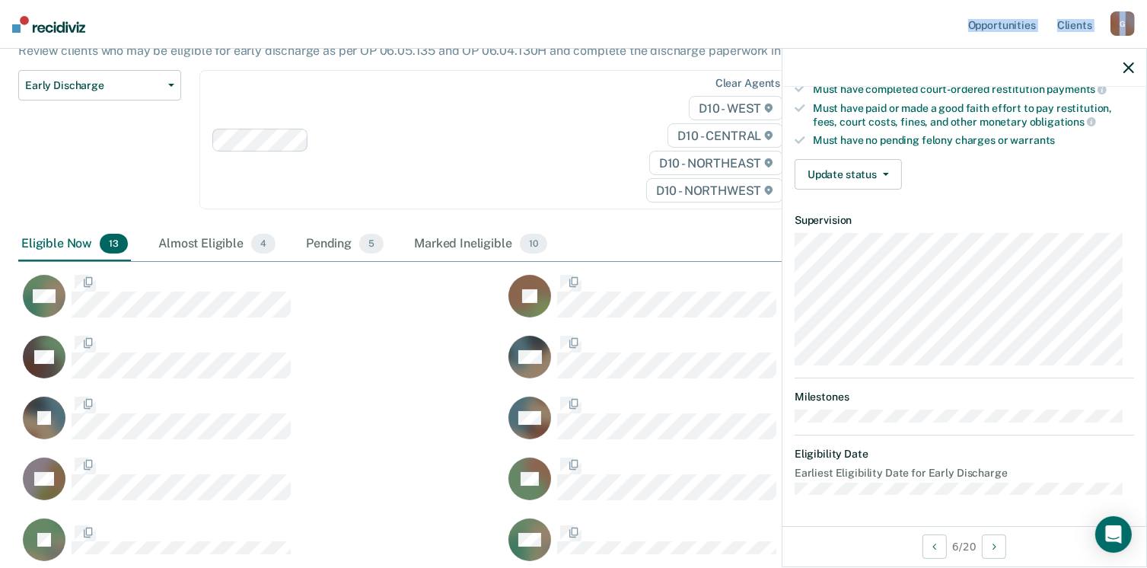
scroll to position [281, 0]
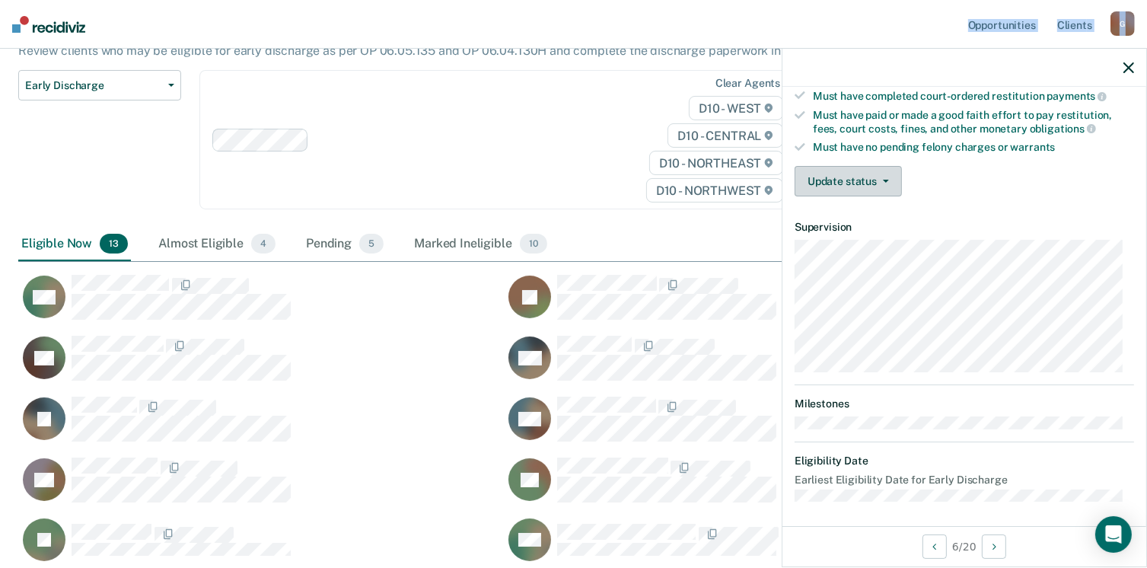
click at [847, 177] on button "Update status" at bounding box center [848, 181] width 107 height 30
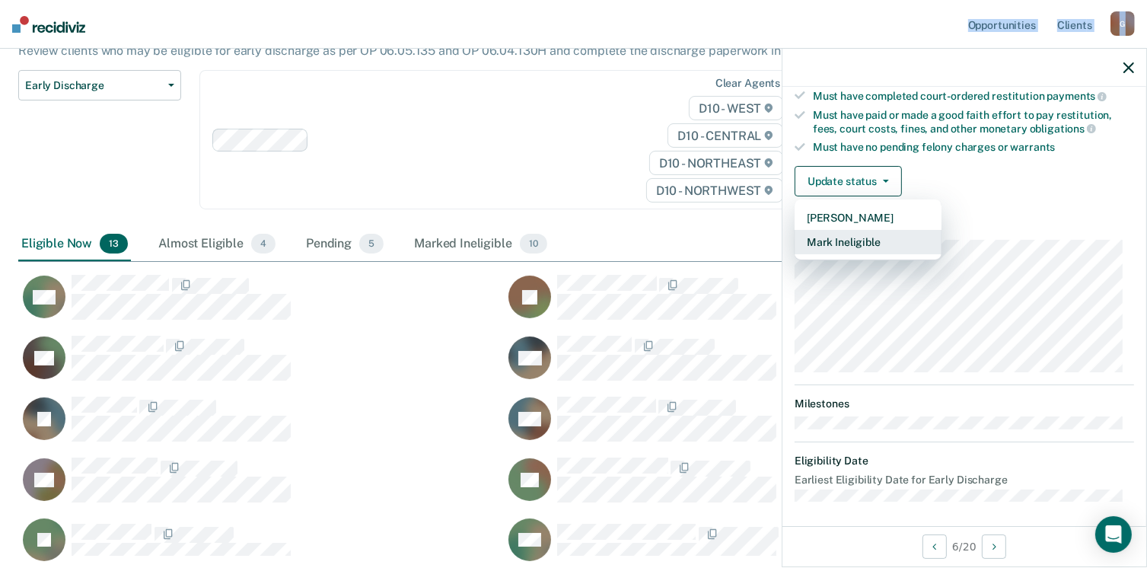
click at [865, 236] on button "Mark Ineligible" at bounding box center [868, 242] width 147 height 24
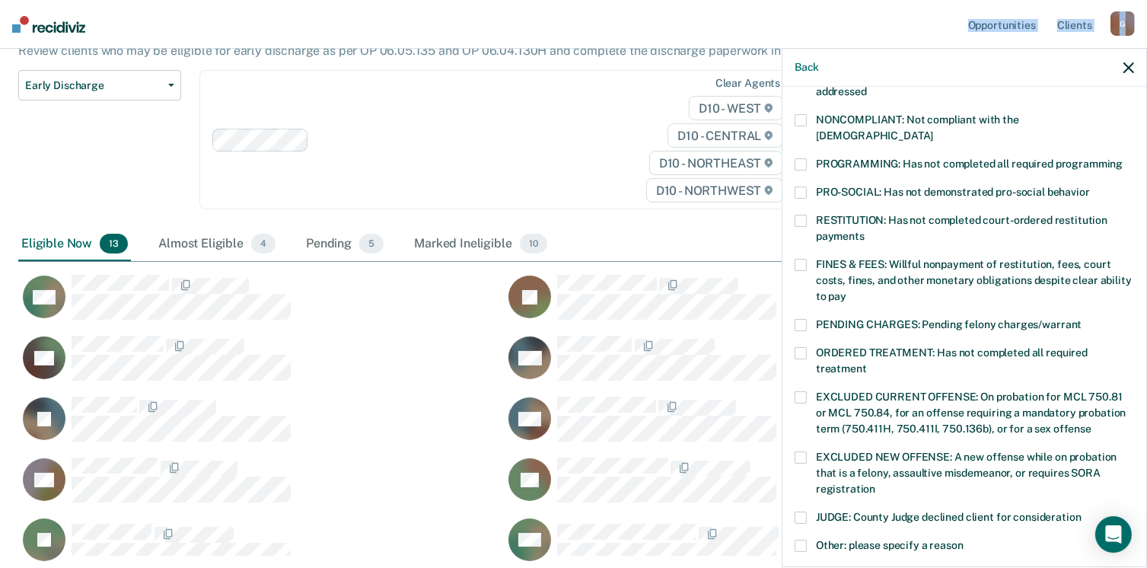
click at [804, 120] on span at bounding box center [801, 120] width 12 height 12
click at [804, 187] on span at bounding box center [801, 193] width 12 height 12
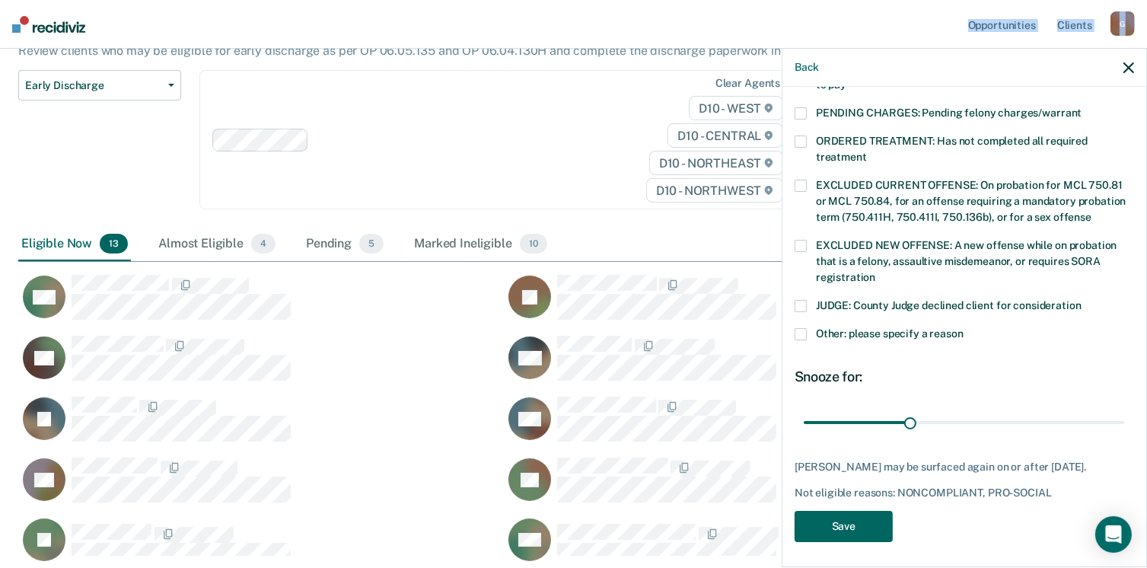
click at [842, 528] on button "Save" at bounding box center [844, 526] width 98 height 31
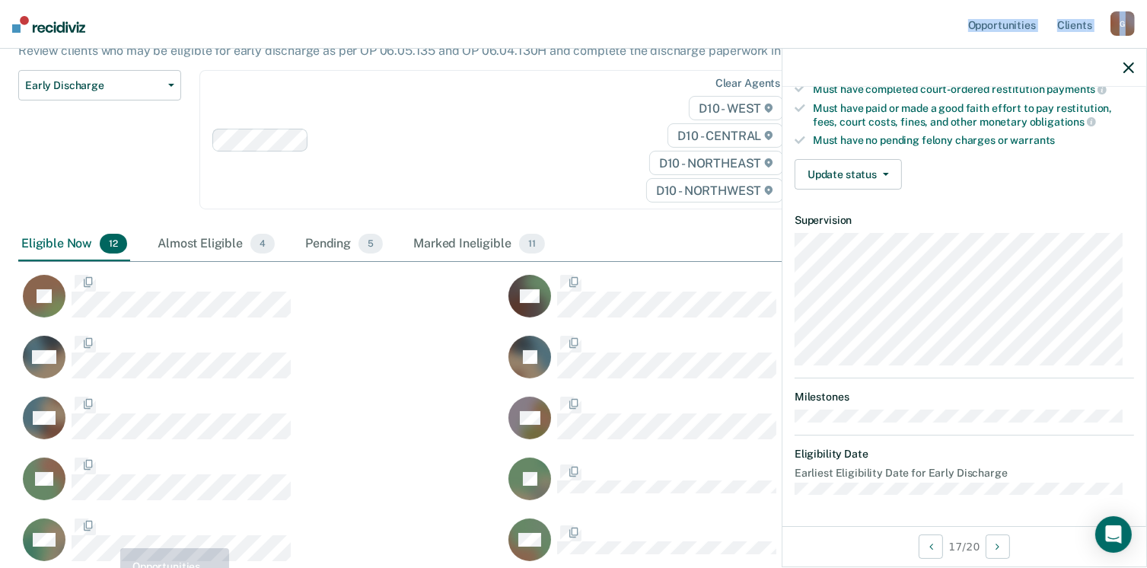
scroll to position [281, 0]
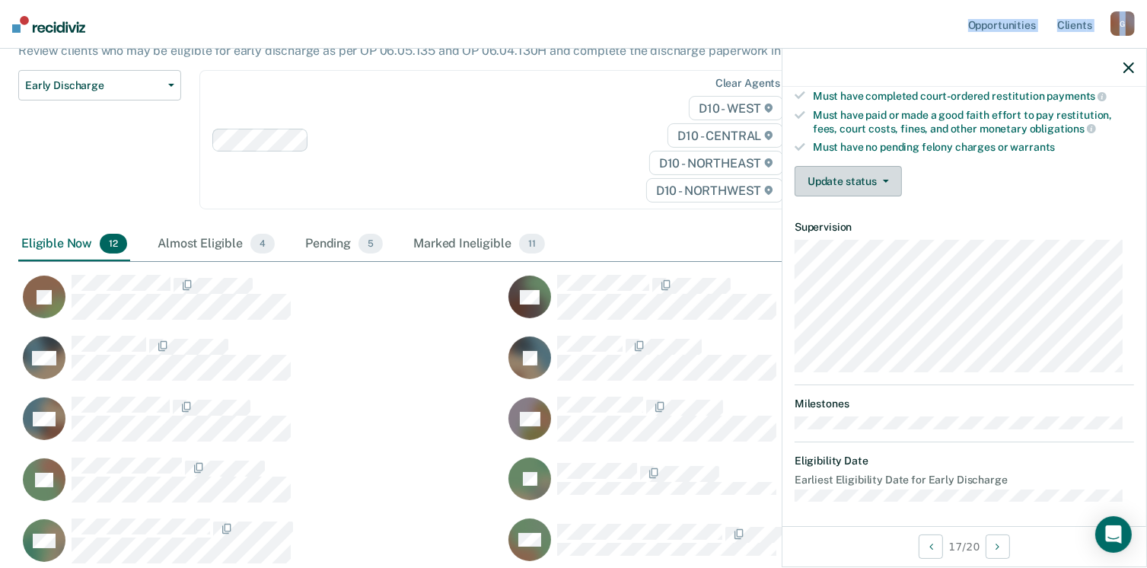
click at [838, 171] on button "Update status" at bounding box center [848, 181] width 107 height 30
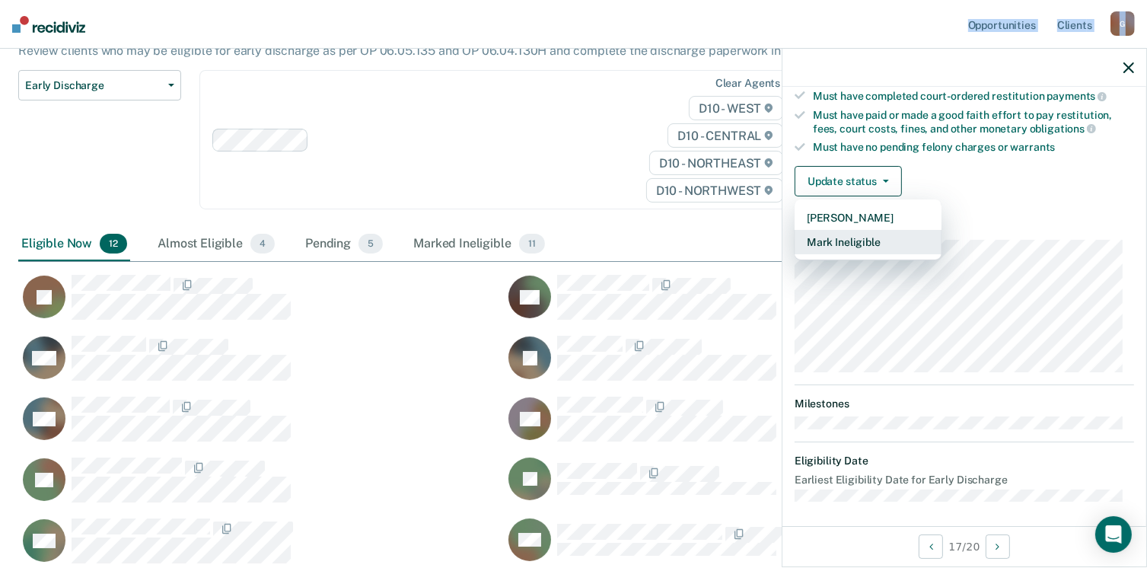
click at [860, 238] on button "Mark Ineligible" at bounding box center [868, 242] width 147 height 24
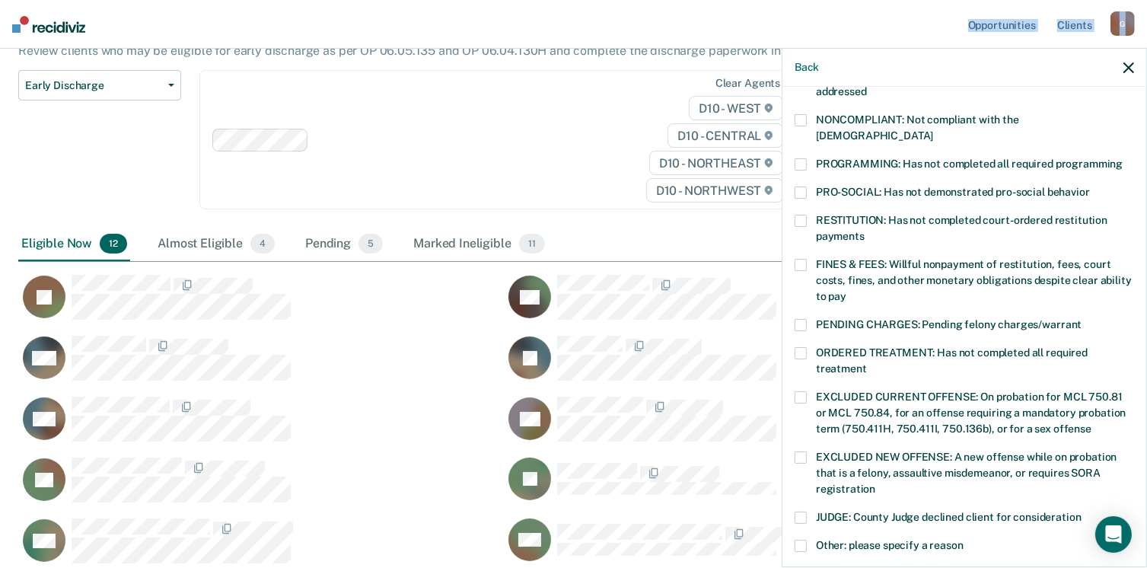
click at [798, 158] on span at bounding box center [801, 164] width 12 height 12
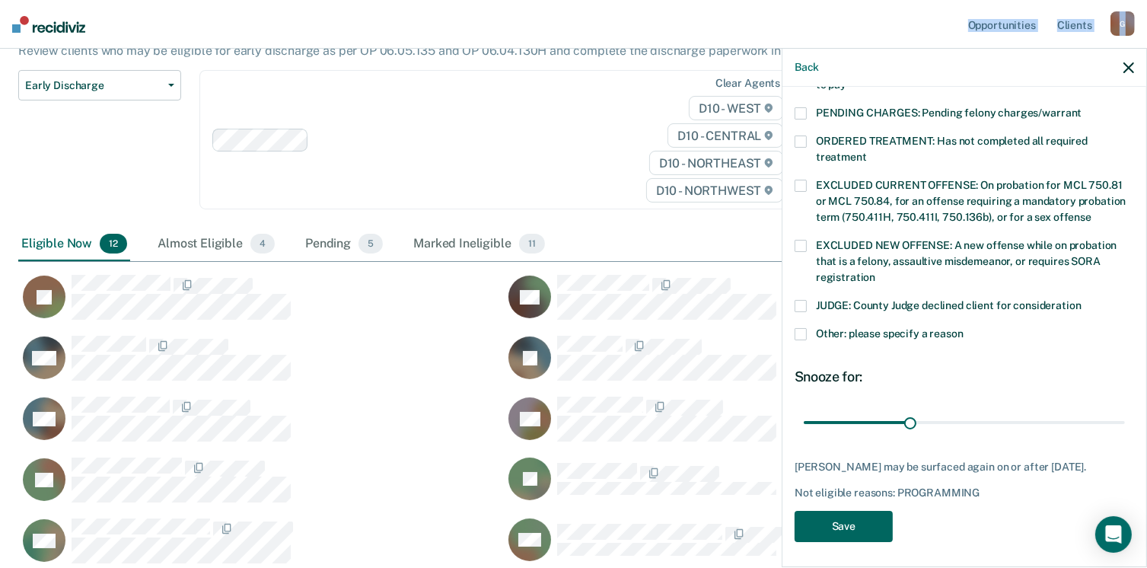
click at [840, 513] on button "Save" at bounding box center [844, 526] width 98 height 31
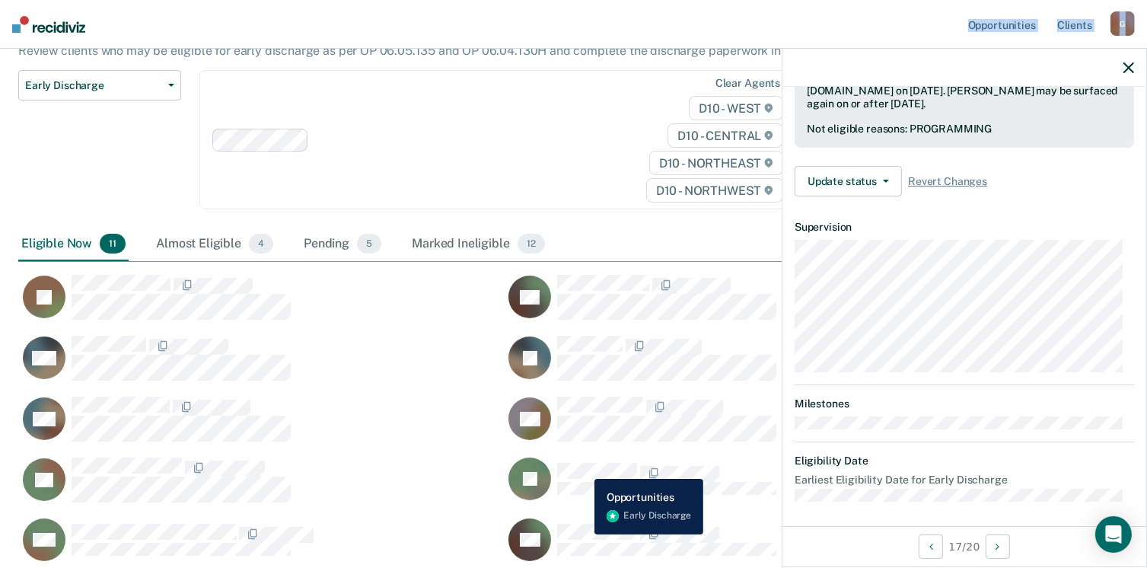
scroll to position [281, 0]
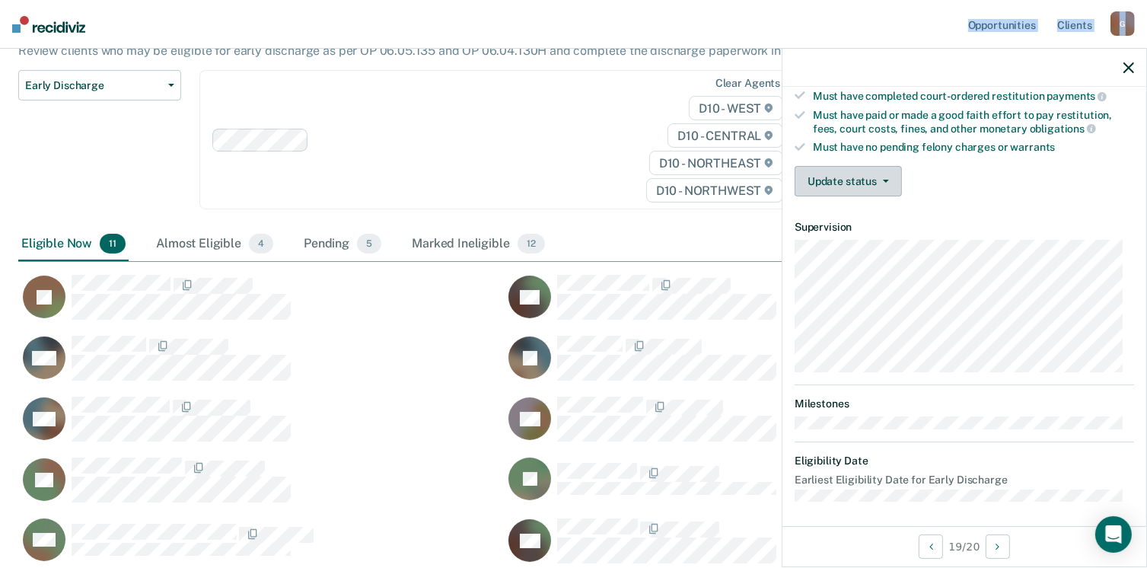
click at [855, 174] on button "Update status" at bounding box center [848, 181] width 107 height 30
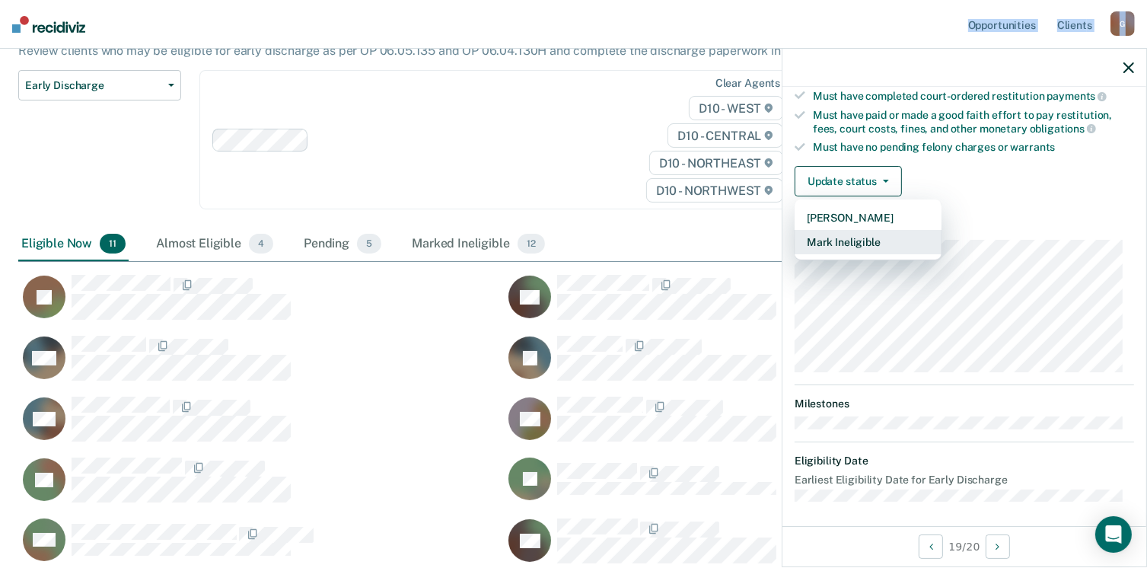
click at [862, 234] on button "Mark Ineligible" at bounding box center [868, 242] width 147 height 24
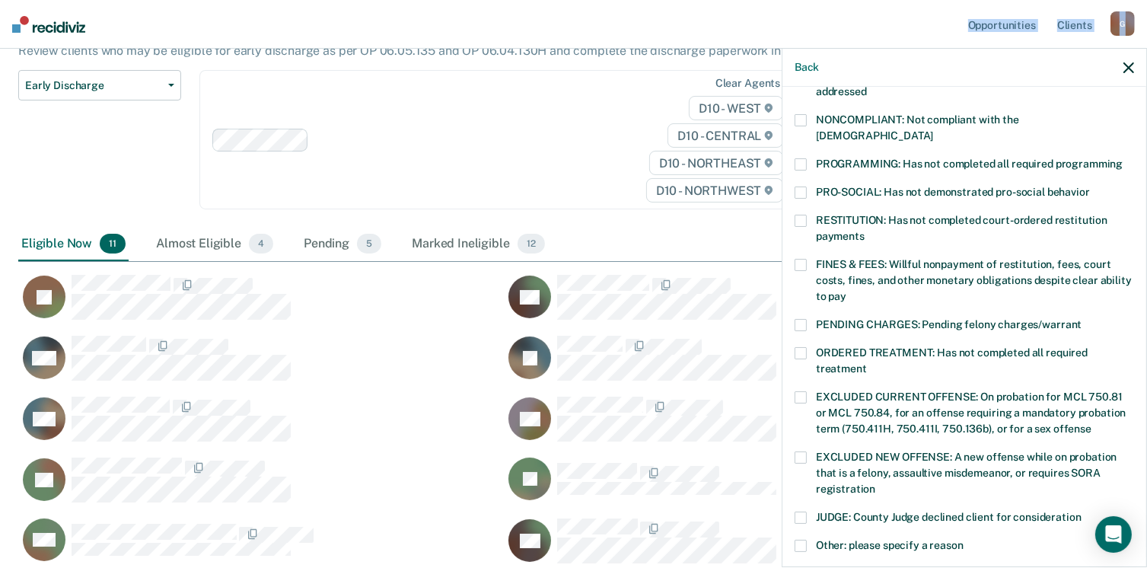
click at [801, 158] on span at bounding box center [801, 164] width 12 height 12
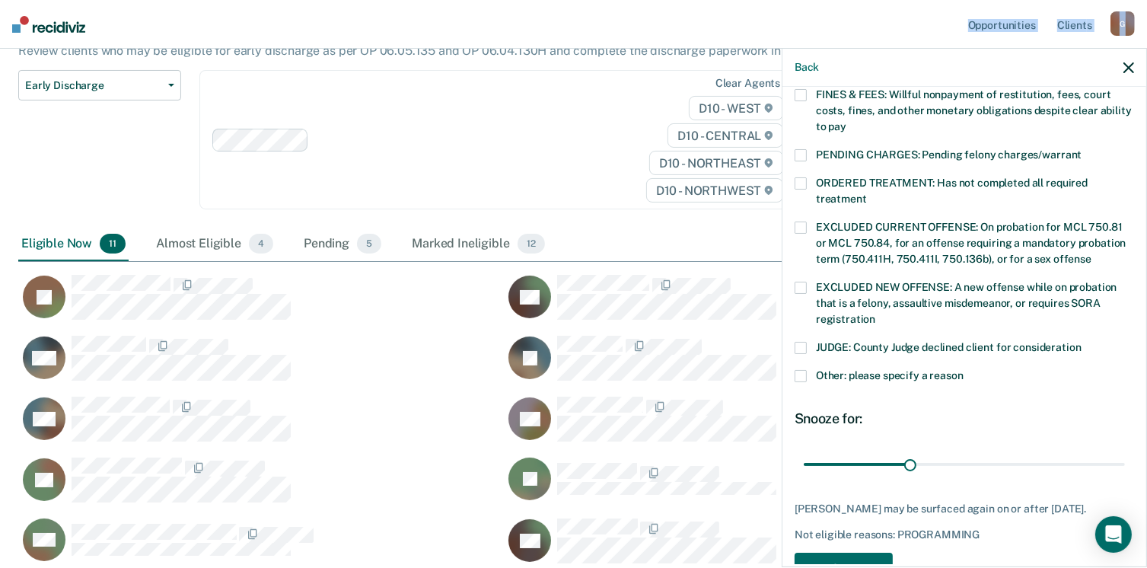
scroll to position [493, 0]
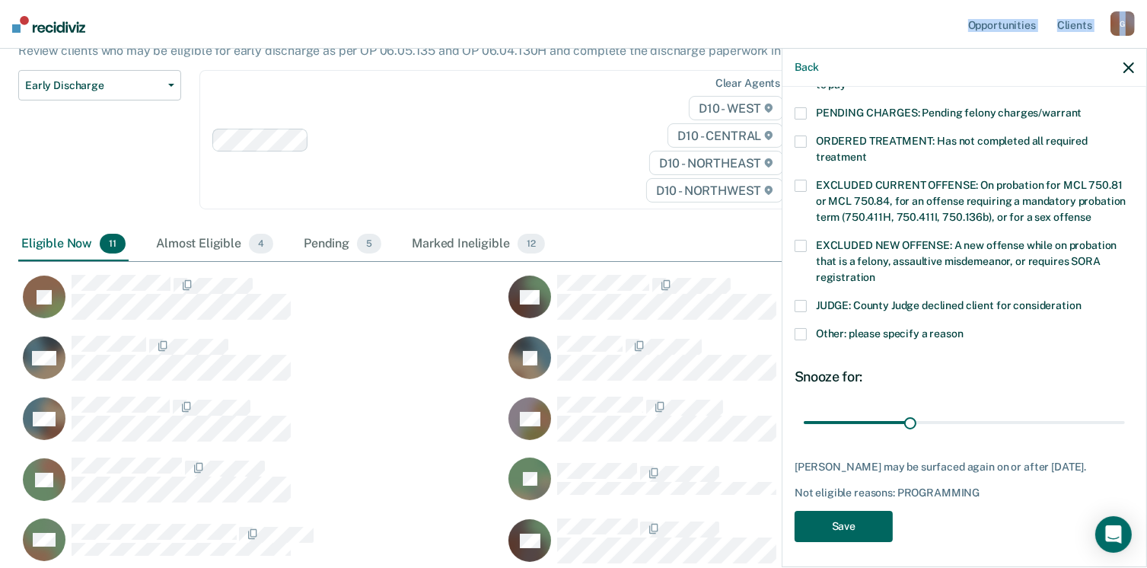
click at [847, 515] on button "Save" at bounding box center [844, 526] width 98 height 31
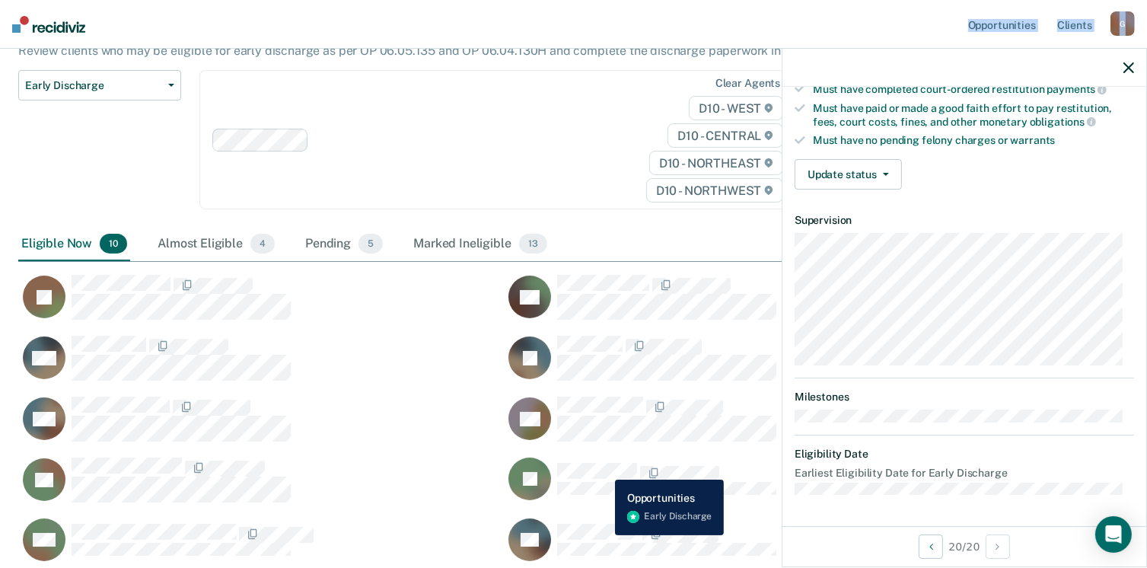
scroll to position [281, 0]
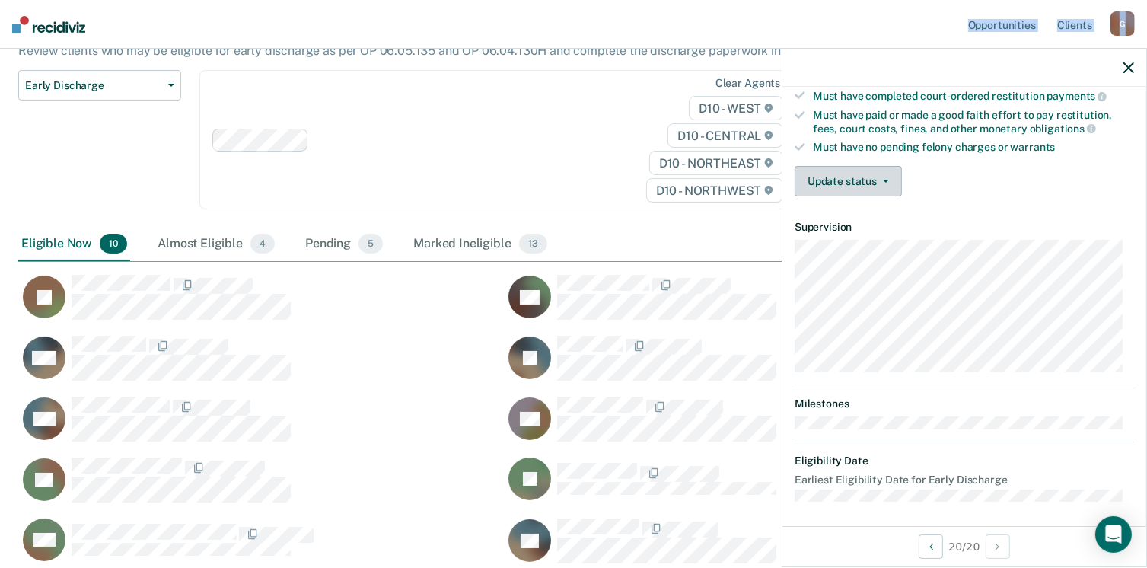
click at [846, 167] on button "Update status" at bounding box center [848, 181] width 107 height 30
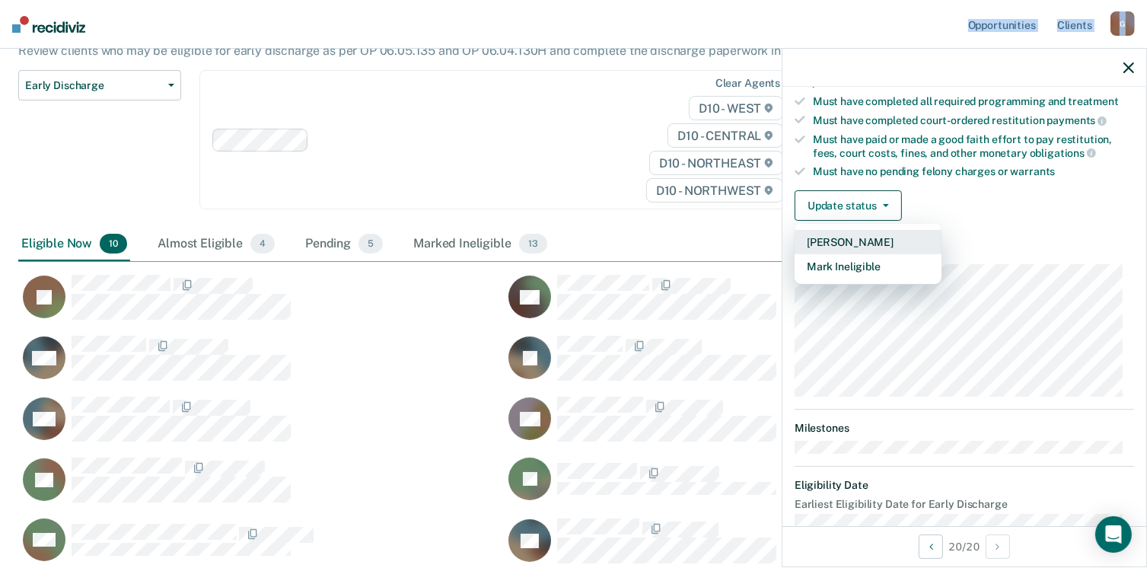
scroll to position [260, 0]
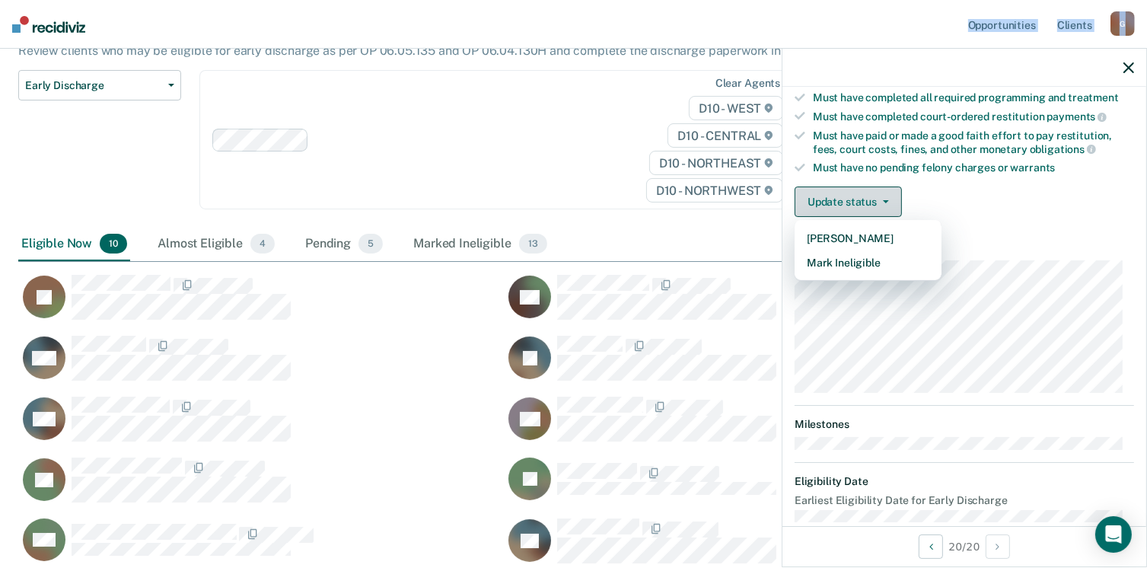
click at [852, 199] on button "Update status" at bounding box center [848, 202] width 107 height 30
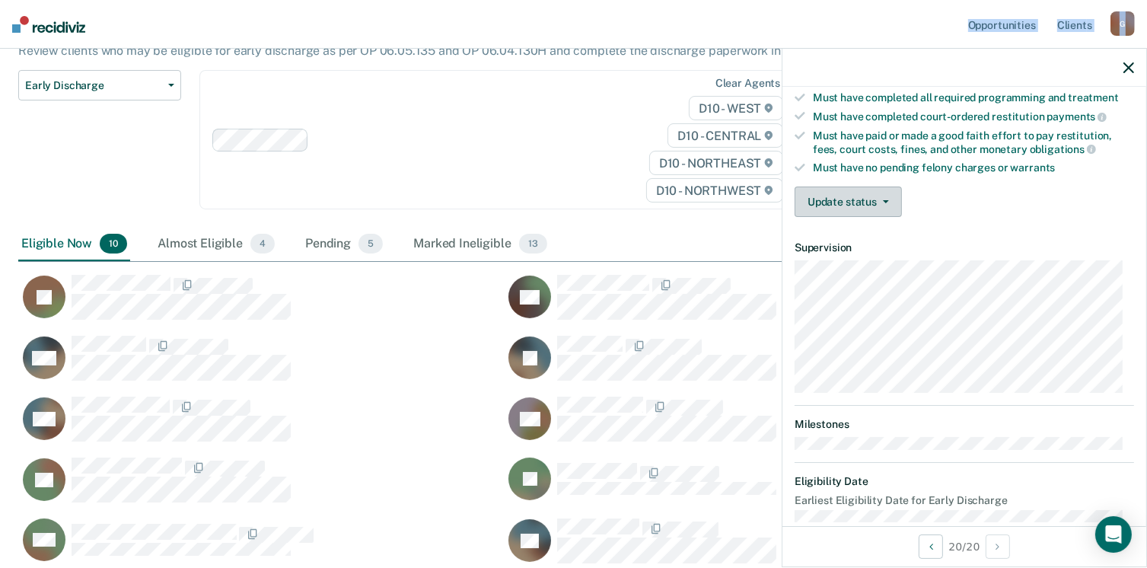
scroll to position [281, 0]
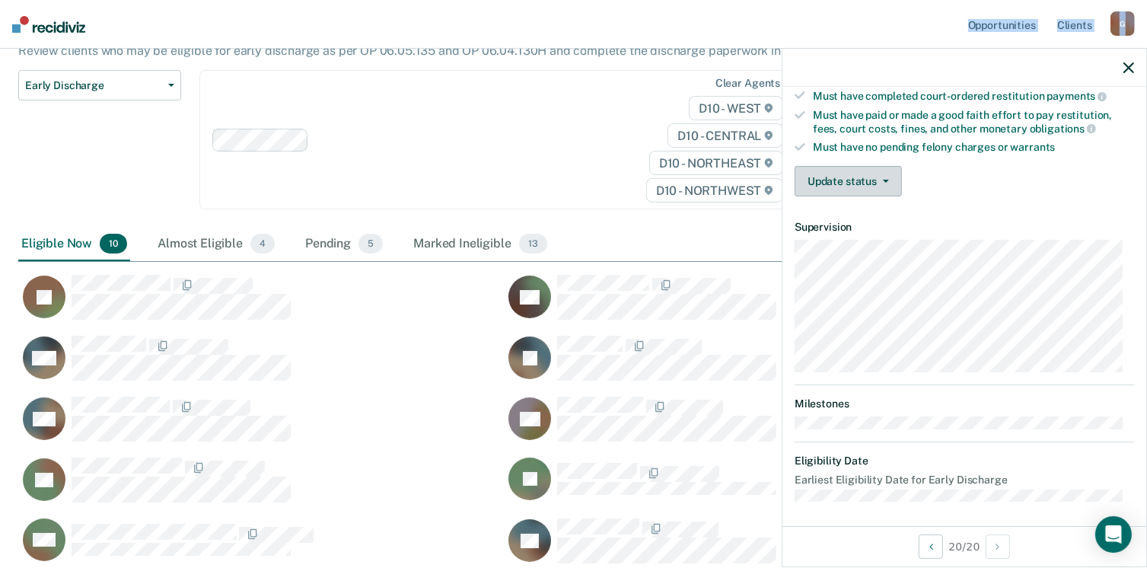
click at [860, 175] on button "Update status" at bounding box center [848, 181] width 107 height 30
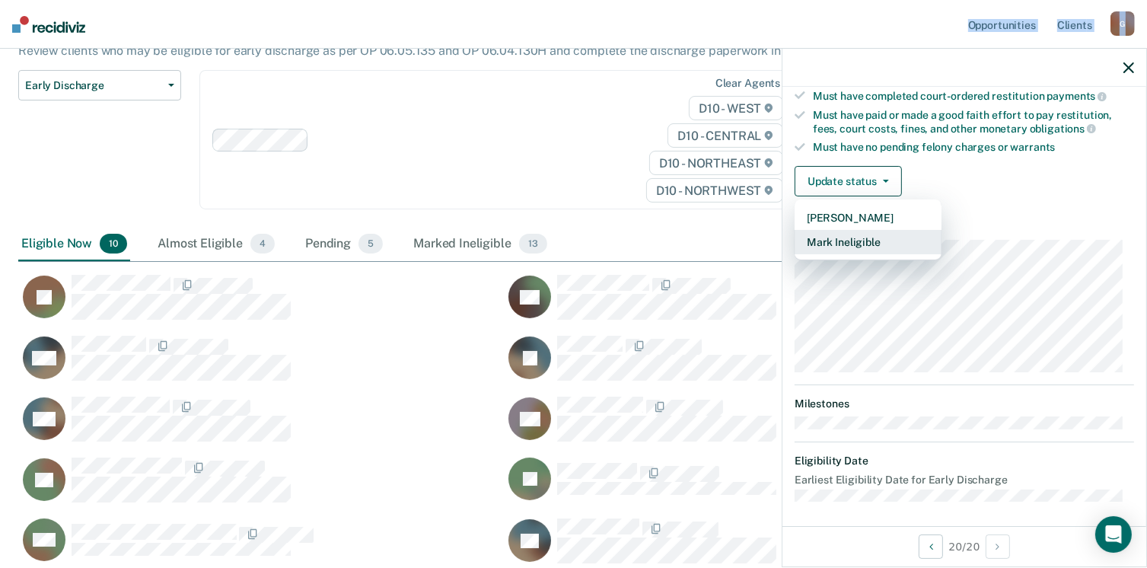
click at [871, 232] on button "Mark Ineligible" at bounding box center [868, 242] width 147 height 24
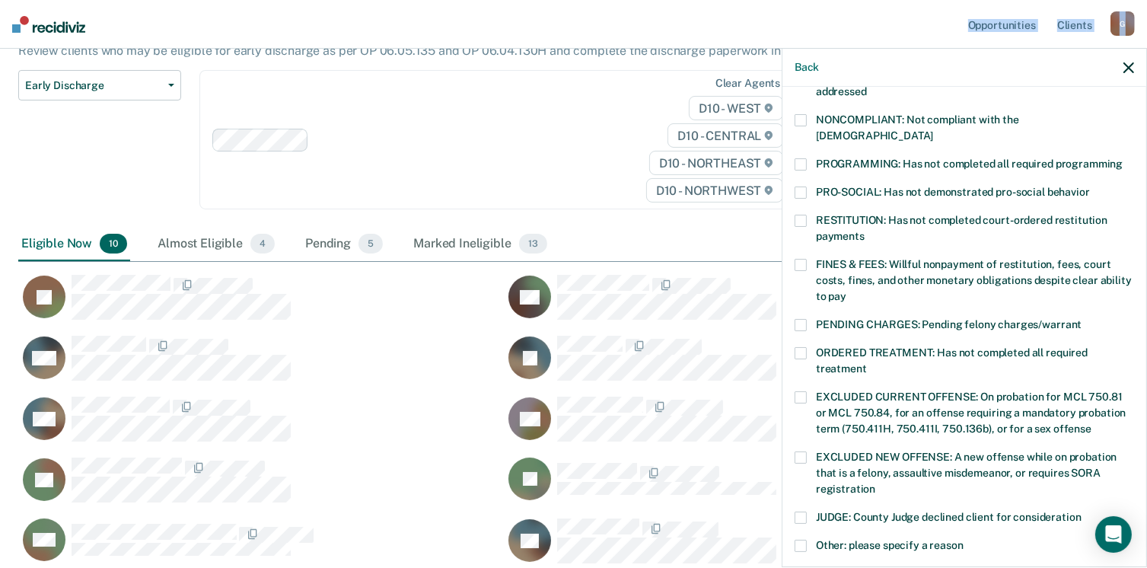
click at [805, 158] on span at bounding box center [801, 164] width 12 height 12
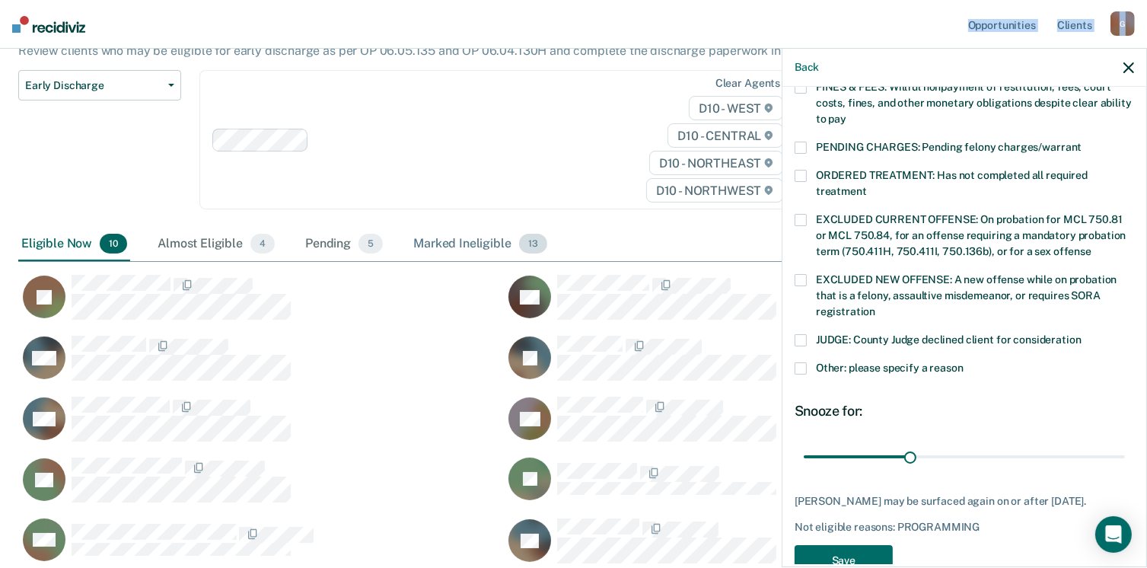
scroll to position [493, 0]
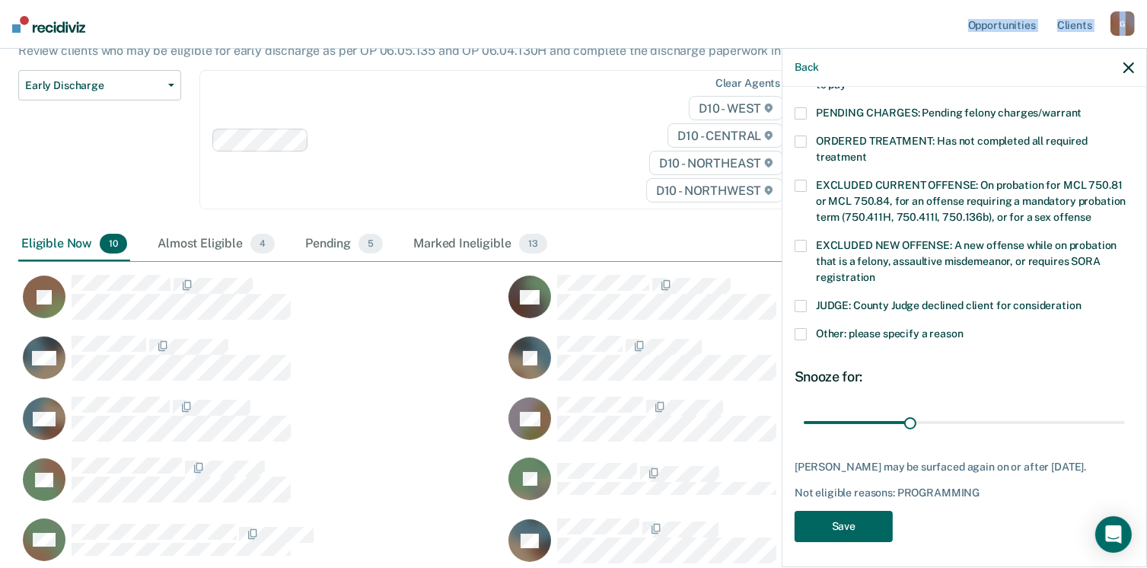
click at [873, 529] on button "Save" at bounding box center [844, 526] width 98 height 31
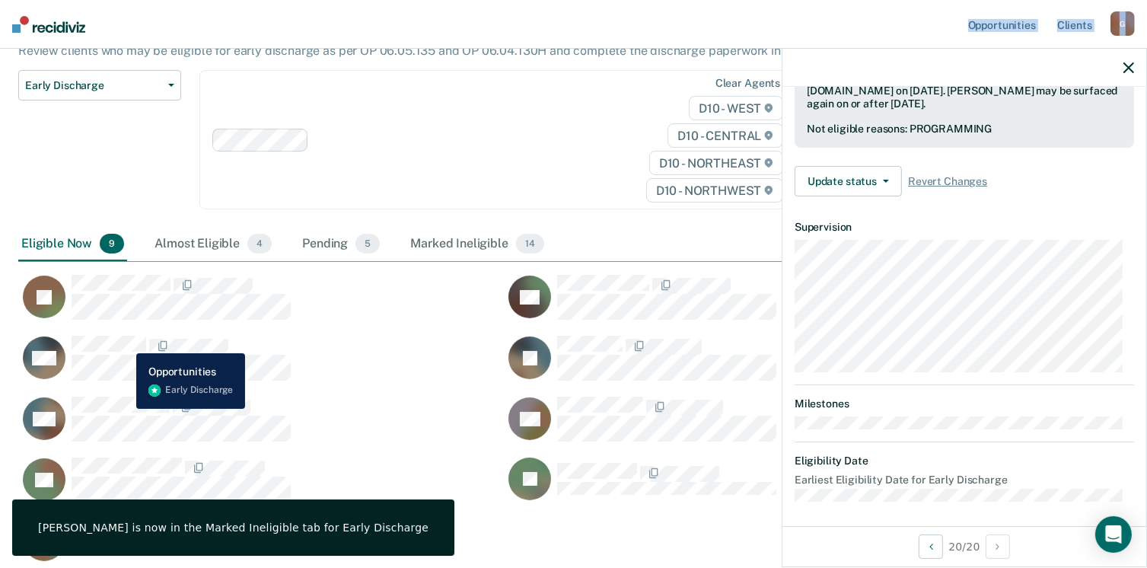
scroll to position [281, 0]
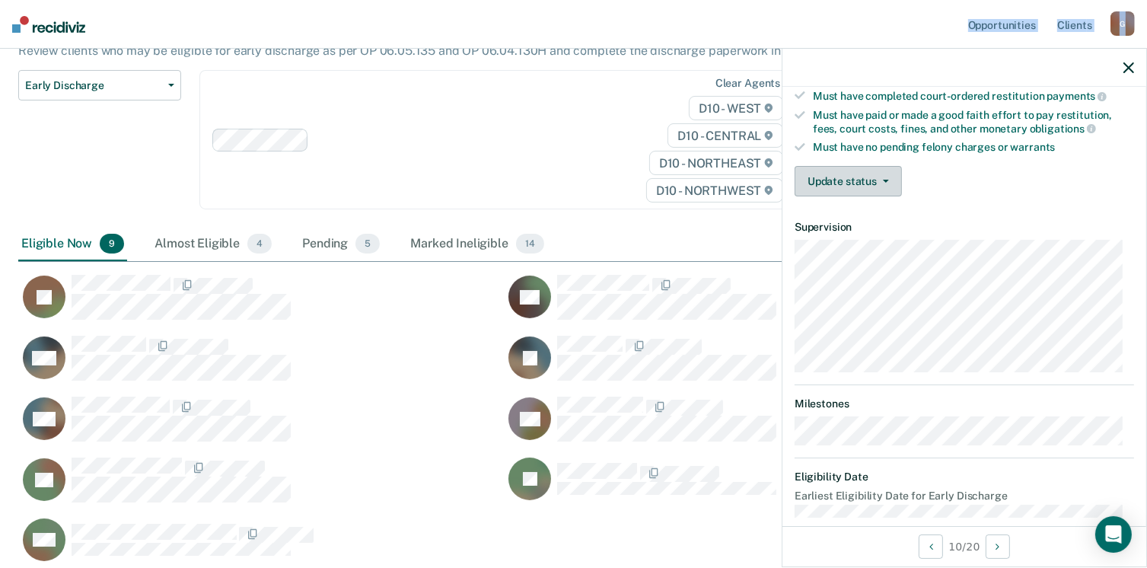
click at [850, 173] on button "Update status" at bounding box center [848, 181] width 107 height 30
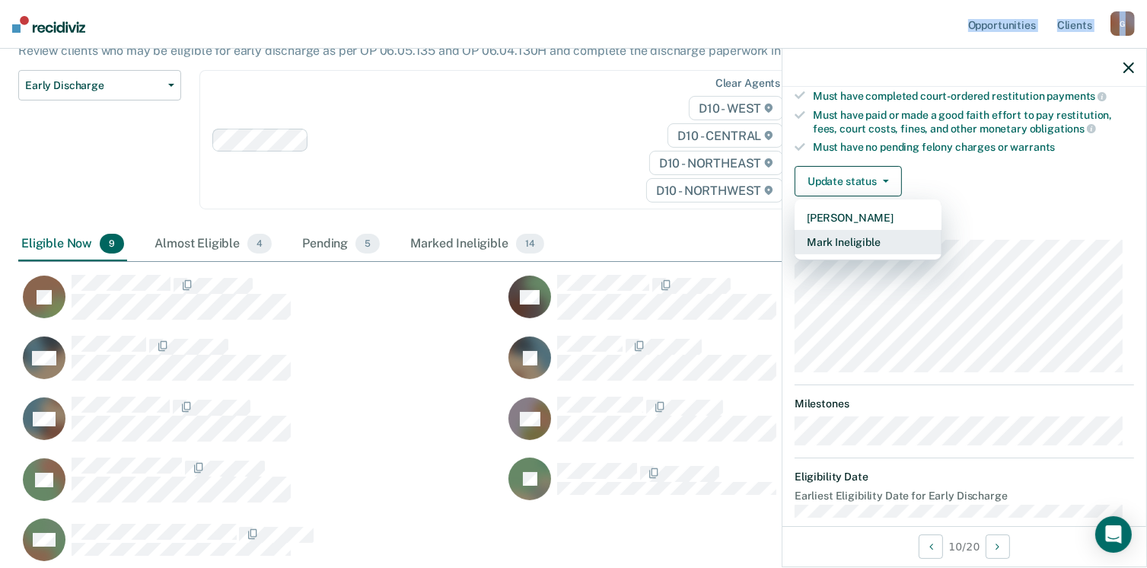
click at [845, 234] on button "Mark Ineligible" at bounding box center [868, 242] width 147 height 24
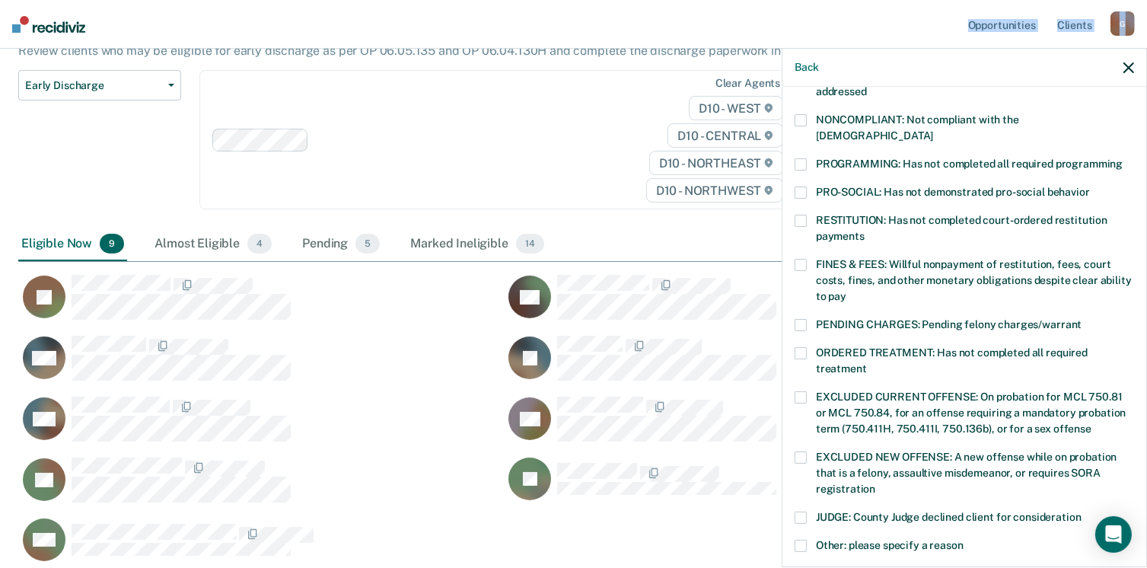
click at [805, 347] on span at bounding box center [801, 353] width 12 height 12
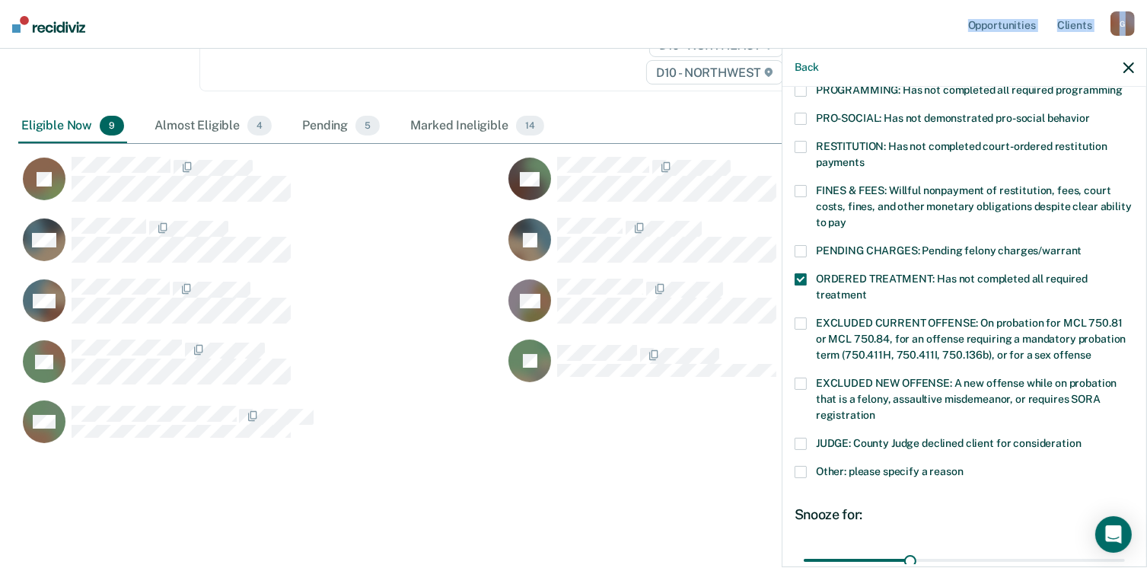
scroll to position [493, 0]
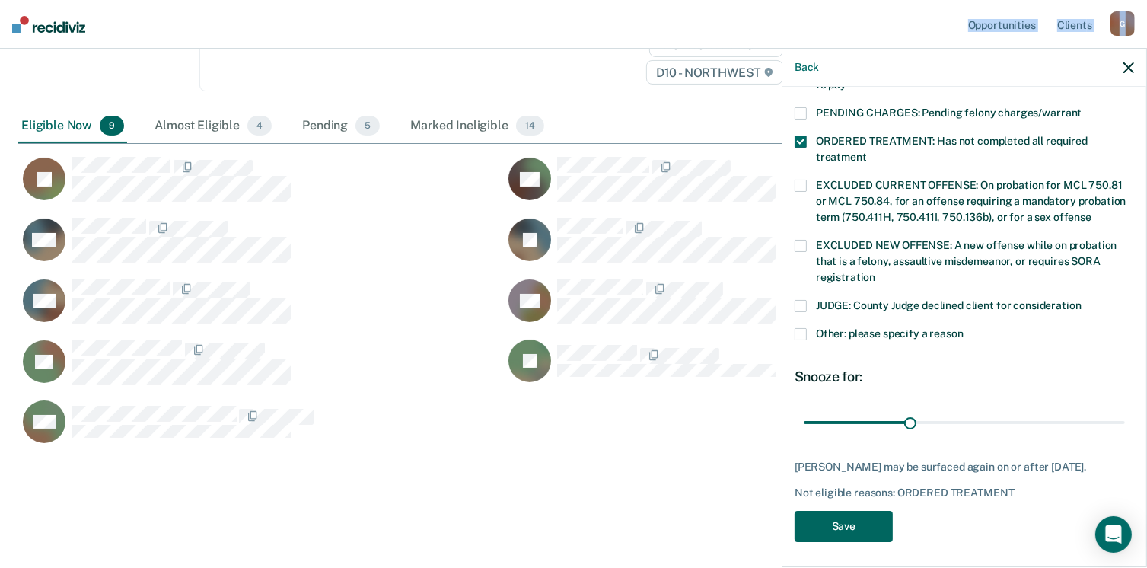
click at [823, 521] on button "Save" at bounding box center [844, 526] width 98 height 31
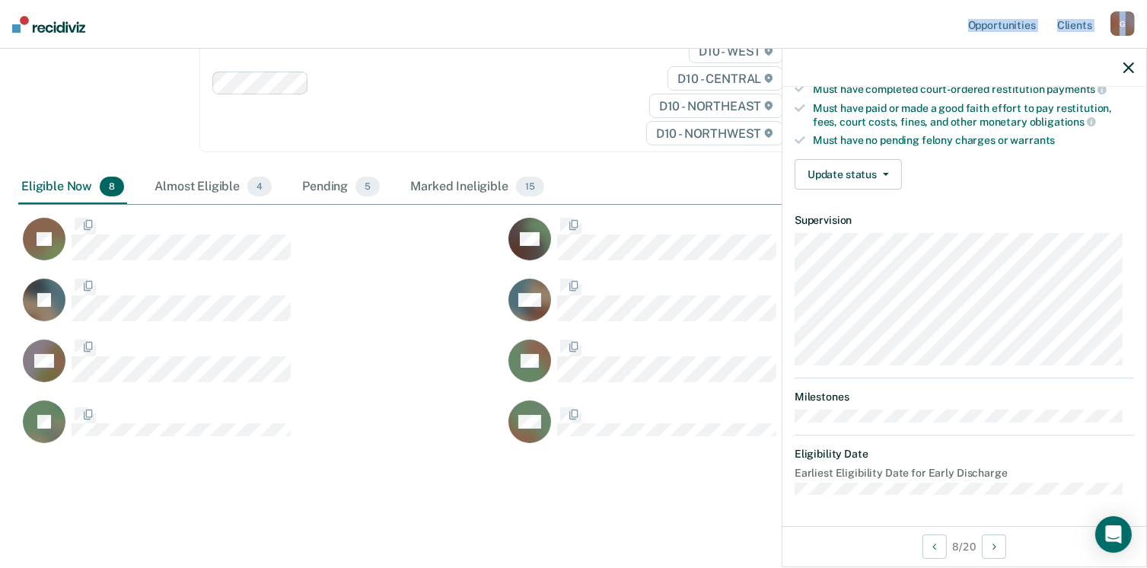
scroll to position [281, 0]
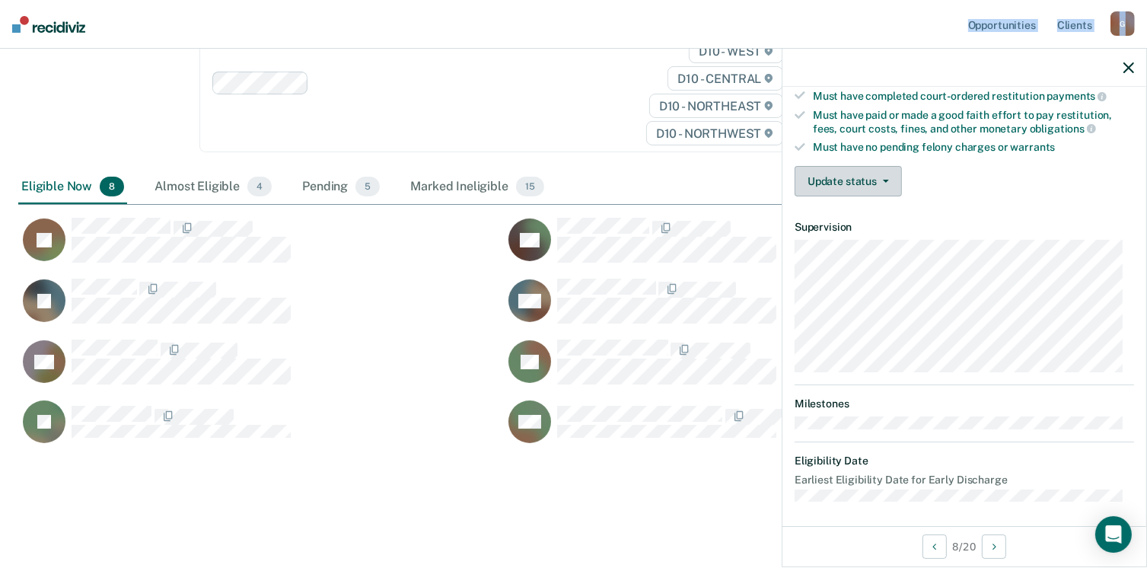
click at [842, 167] on button "Update status" at bounding box center [848, 181] width 107 height 30
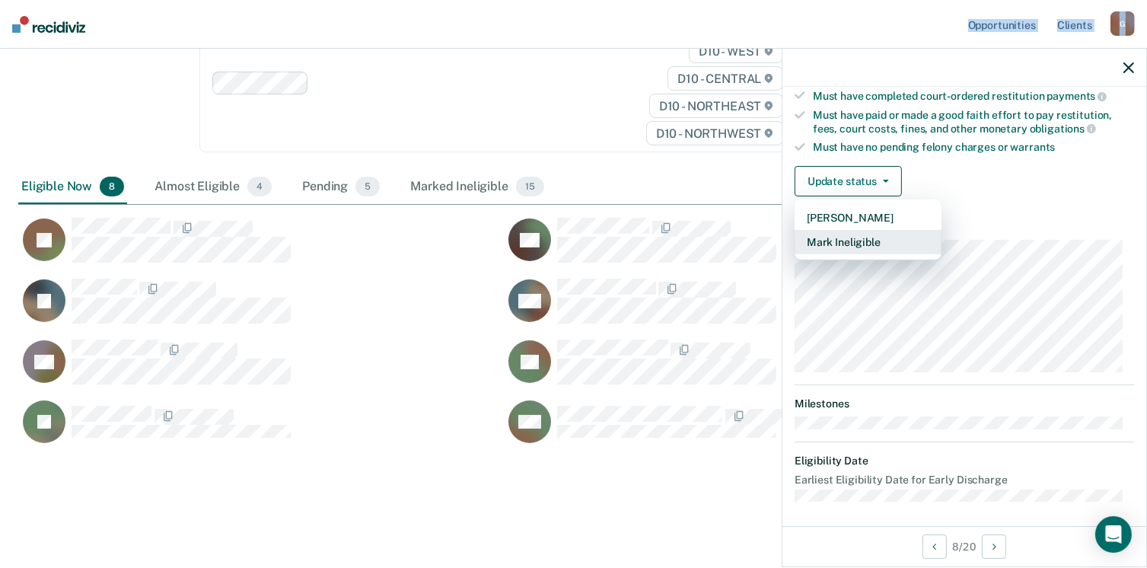
click at [866, 232] on button "Mark Ineligible" at bounding box center [868, 242] width 147 height 24
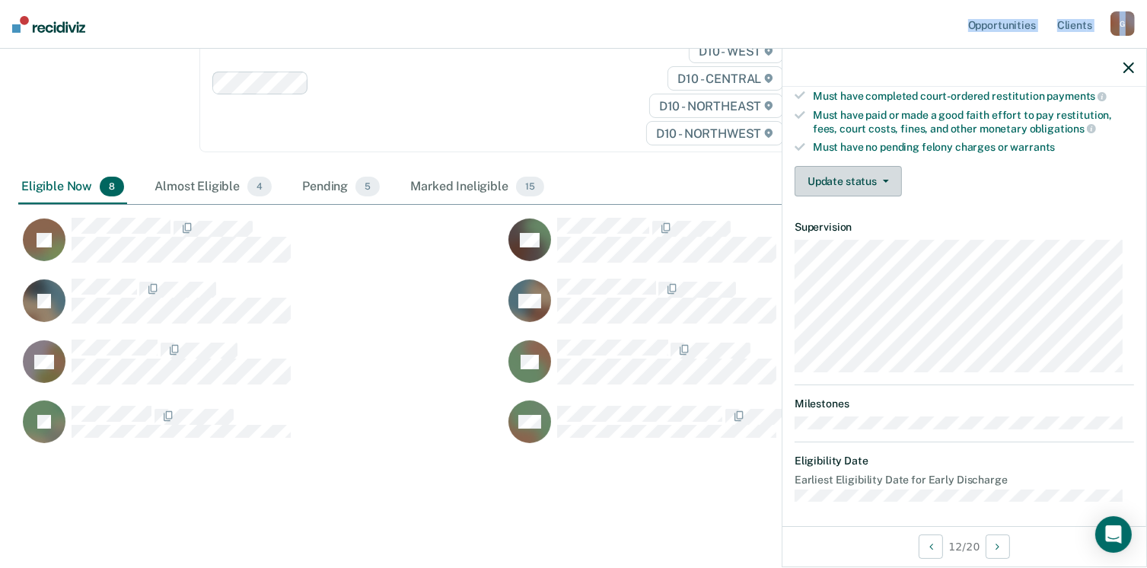
click at [859, 174] on button "Update status" at bounding box center [848, 181] width 107 height 30
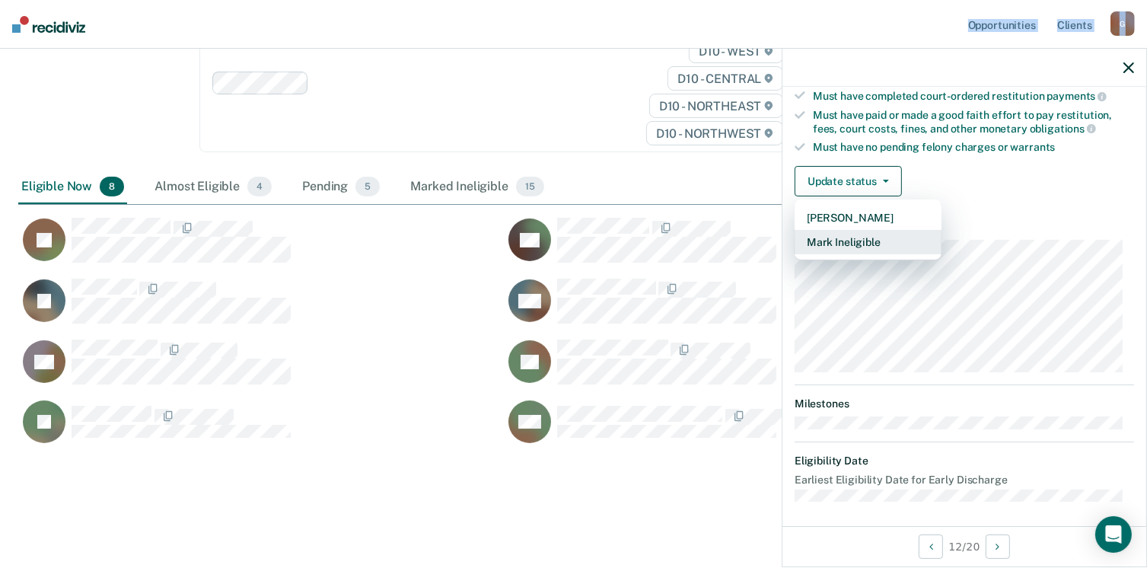
click at [858, 234] on button "Mark Ineligible" at bounding box center [868, 242] width 147 height 24
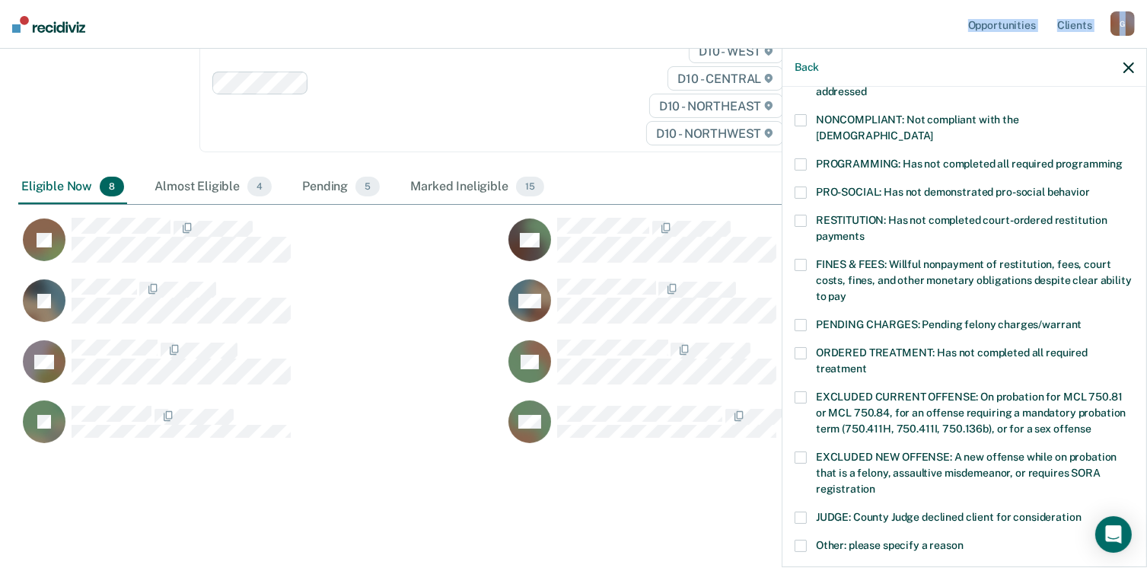
click at [801, 158] on span at bounding box center [801, 164] width 12 height 12
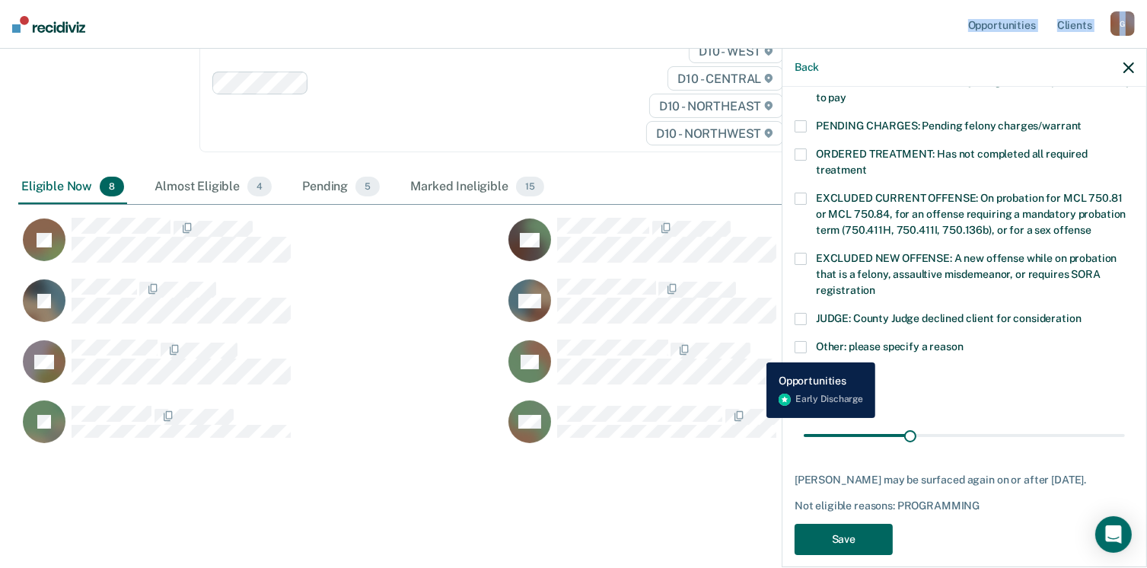
click at [859, 527] on button "Save" at bounding box center [844, 539] width 98 height 31
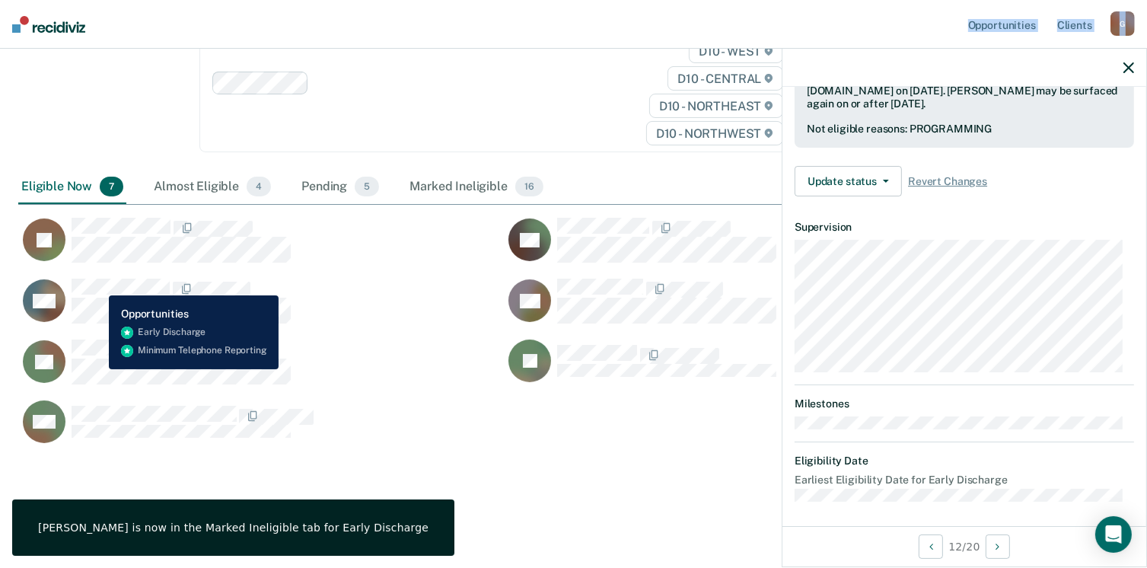
scroll to position [281, 0]
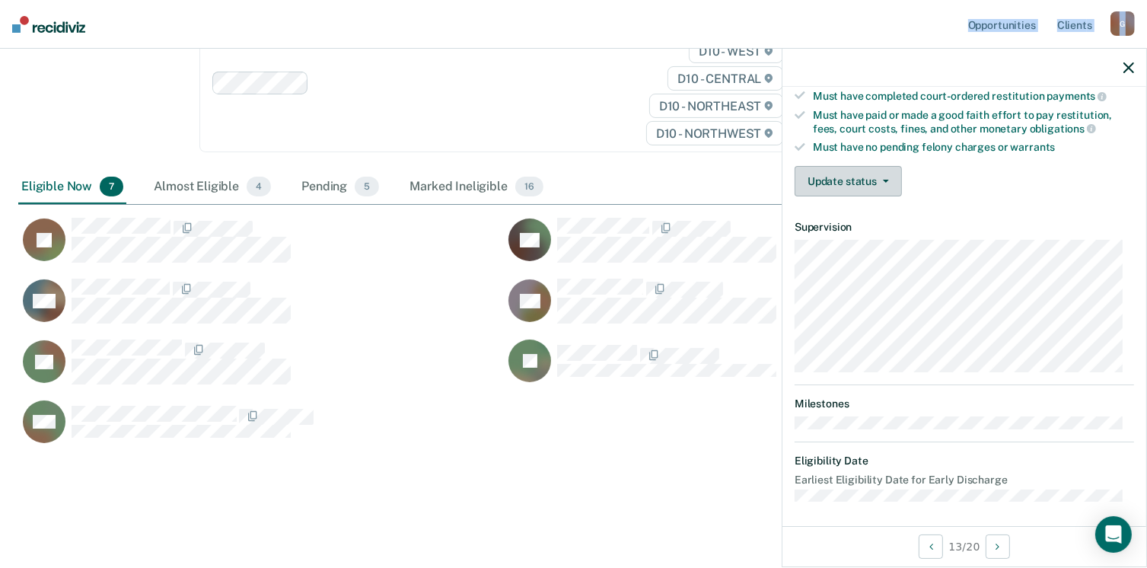
click at [828, 177] on button "Update status" at bounding box center [848, 181] width 107 height 30
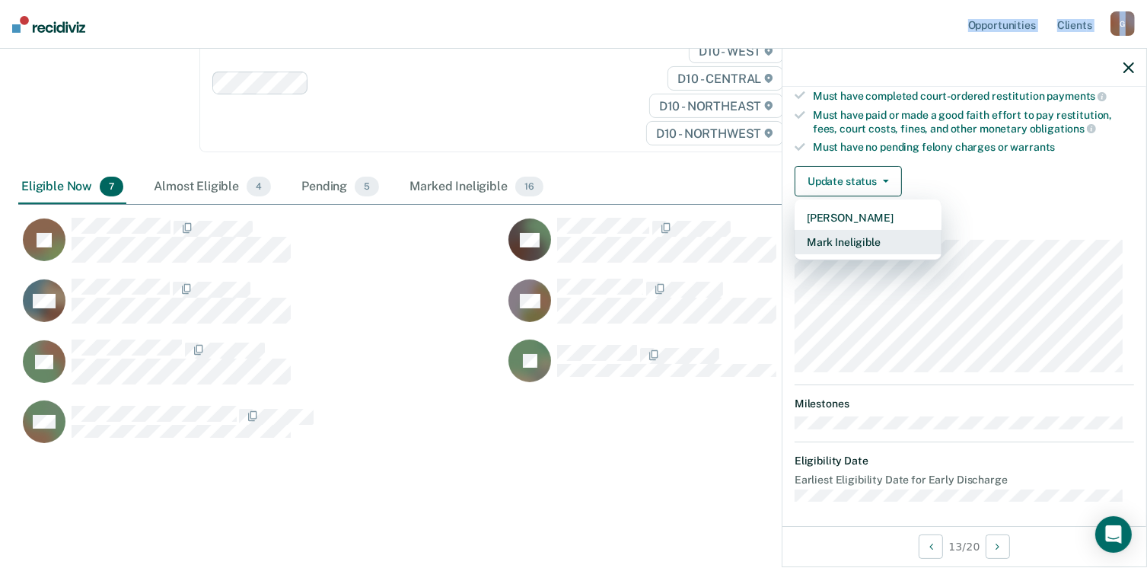
click at [878, 237] on button "Mark Ineligible" at bounding box center [868, 242] width 147 height 24
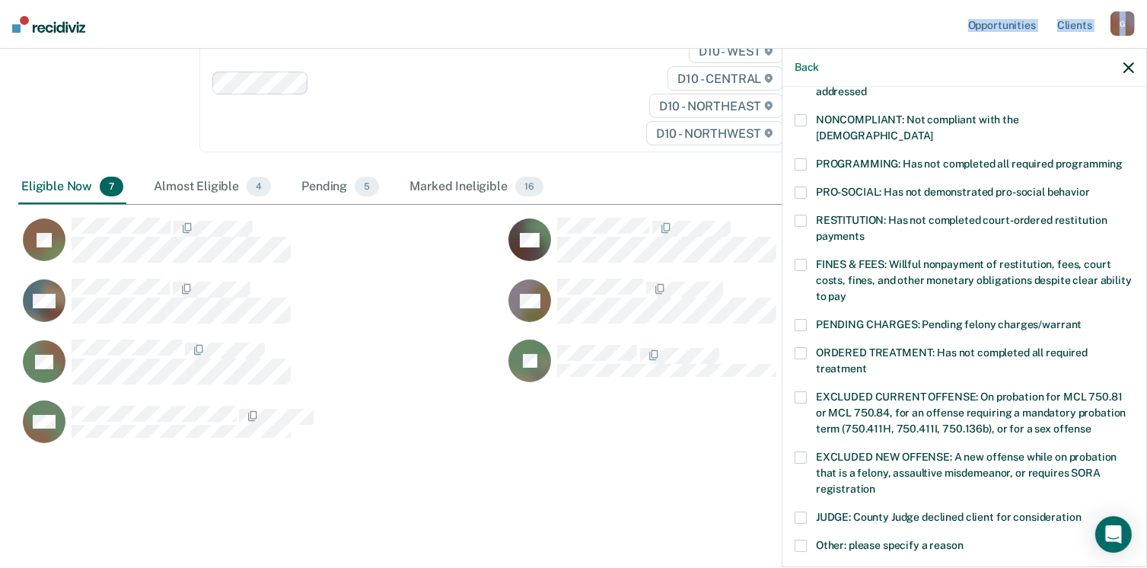
click at [799, 347] on span at bounding box center [801, 353] width 12 height 12
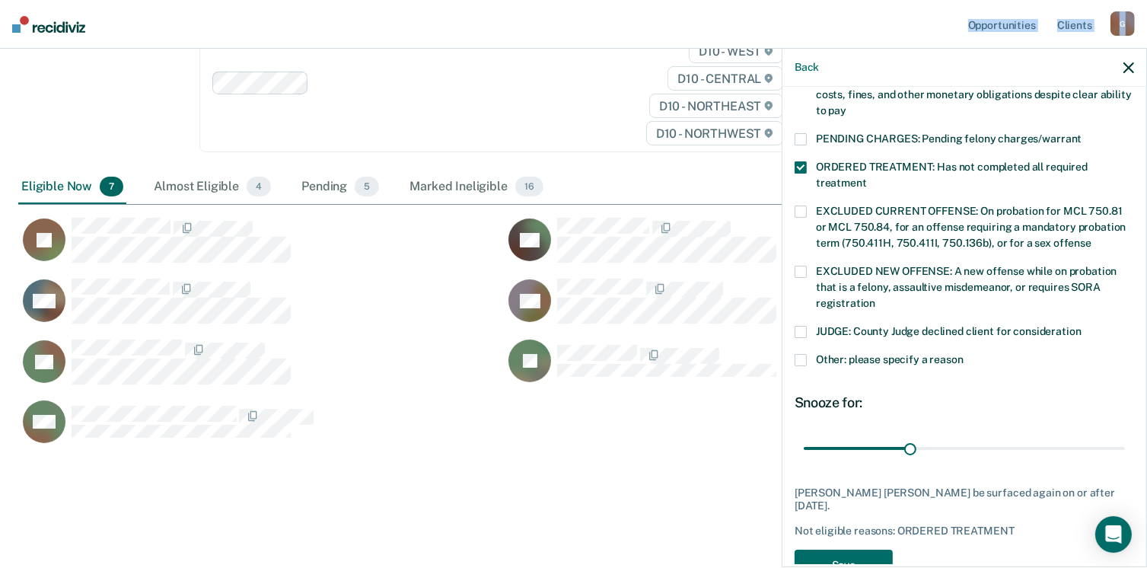
scroll to position [493, 0]
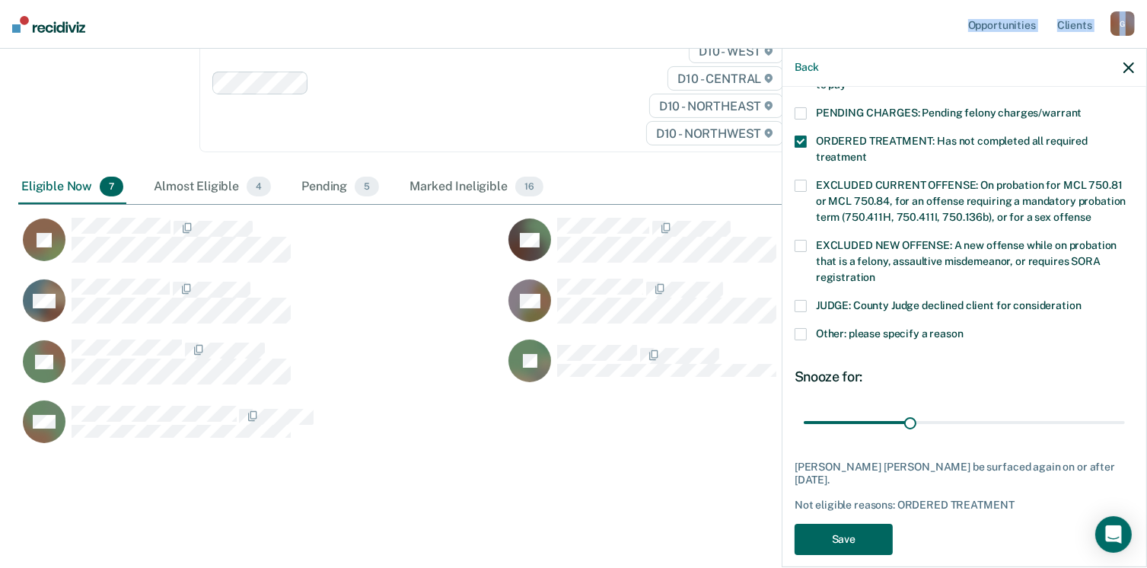
click at [856, 525] on button "Save" at bounding box center [844, 539] width 98 height 31
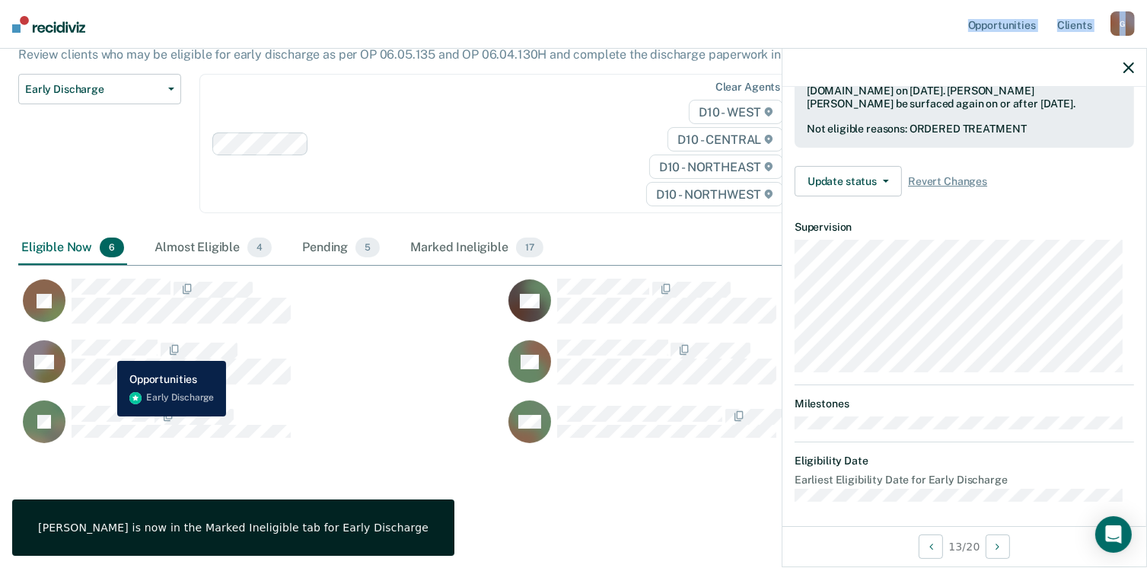
scroll to position [281, 0]
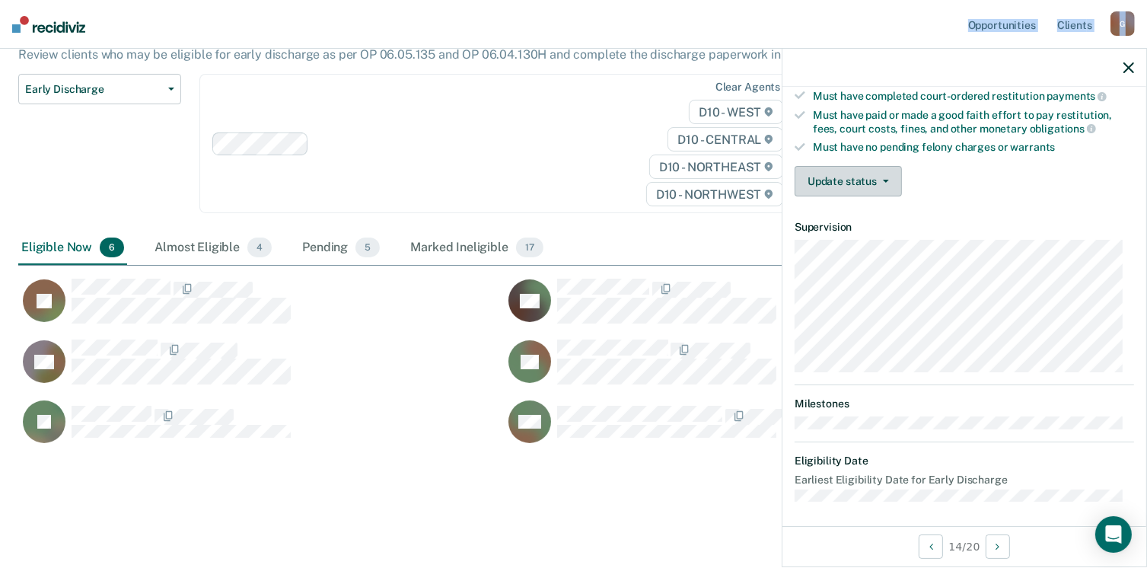
click at [849, 176] on button "Update status" at bounding box center [848, 181] width 107 height 30
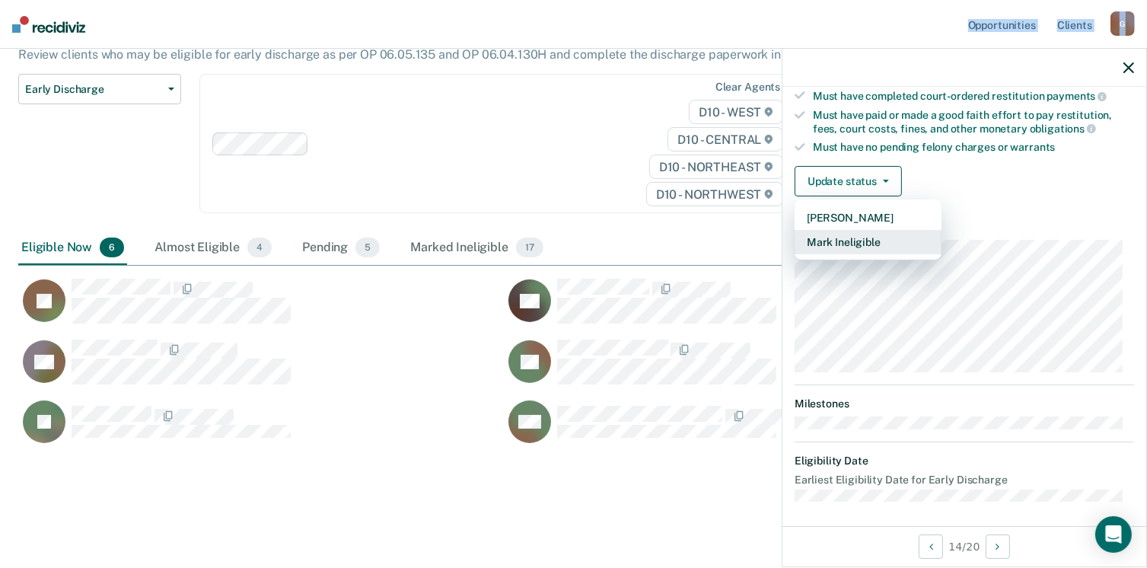
click at [858, 232] on button "Mark Ineligible" at bounding box center [868, 242] width 147 height 24
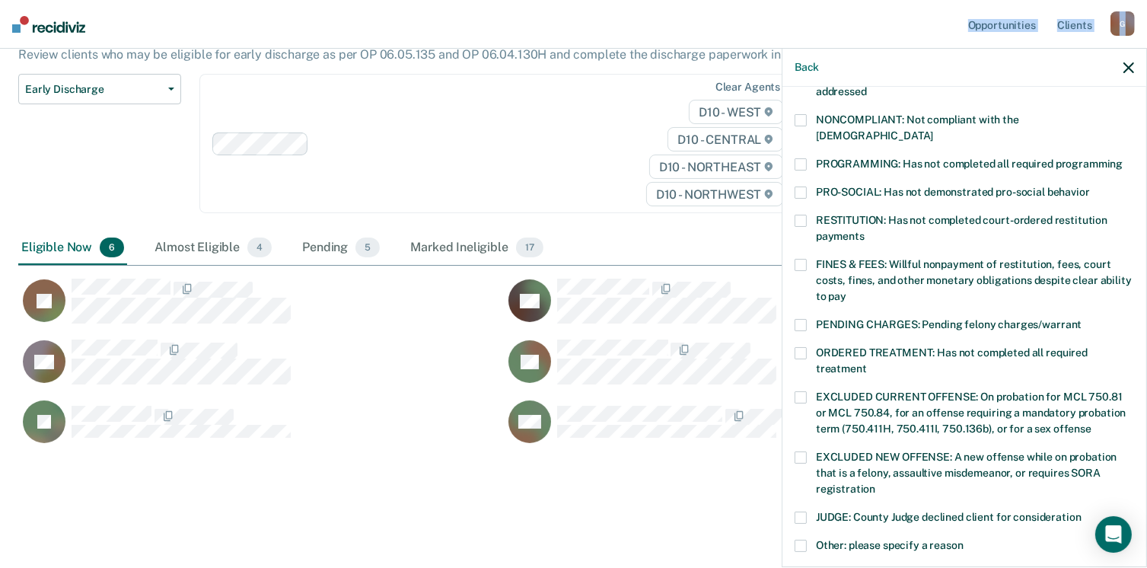
click at [800, 347] on span at bounding box center [801, 353] width 12 height 12
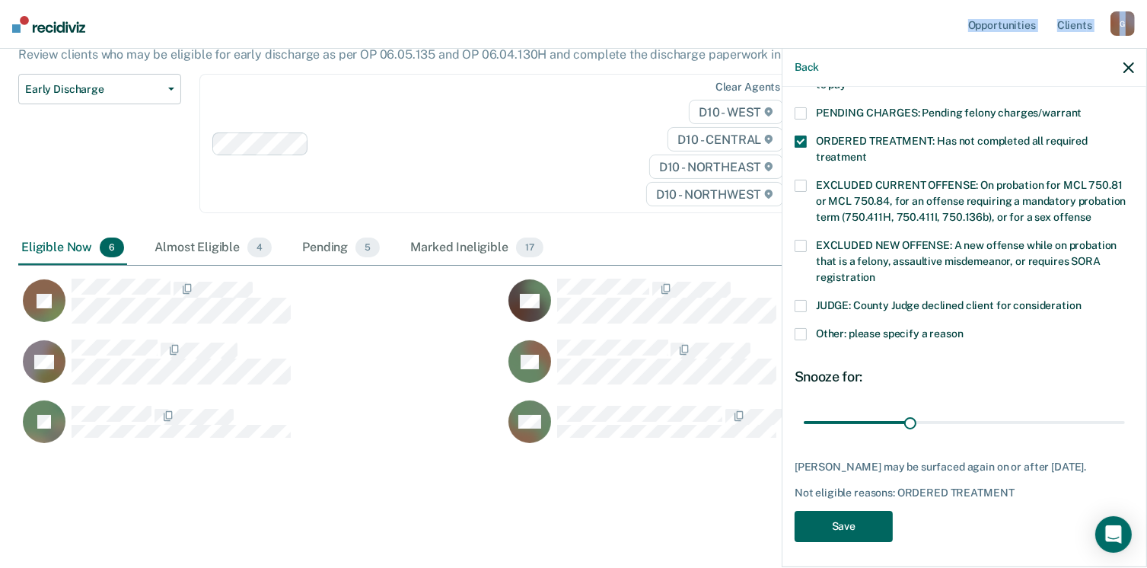
click at [872, 526] on button "Save" at bounding box center [844, 526] width 98 height 31
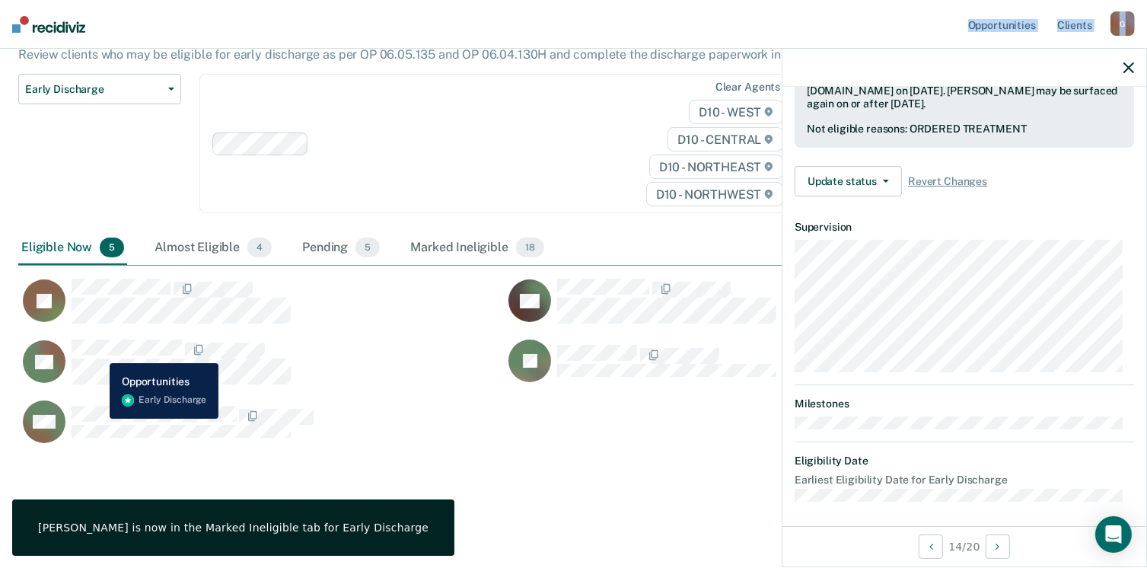
scroll to position [281, 0]
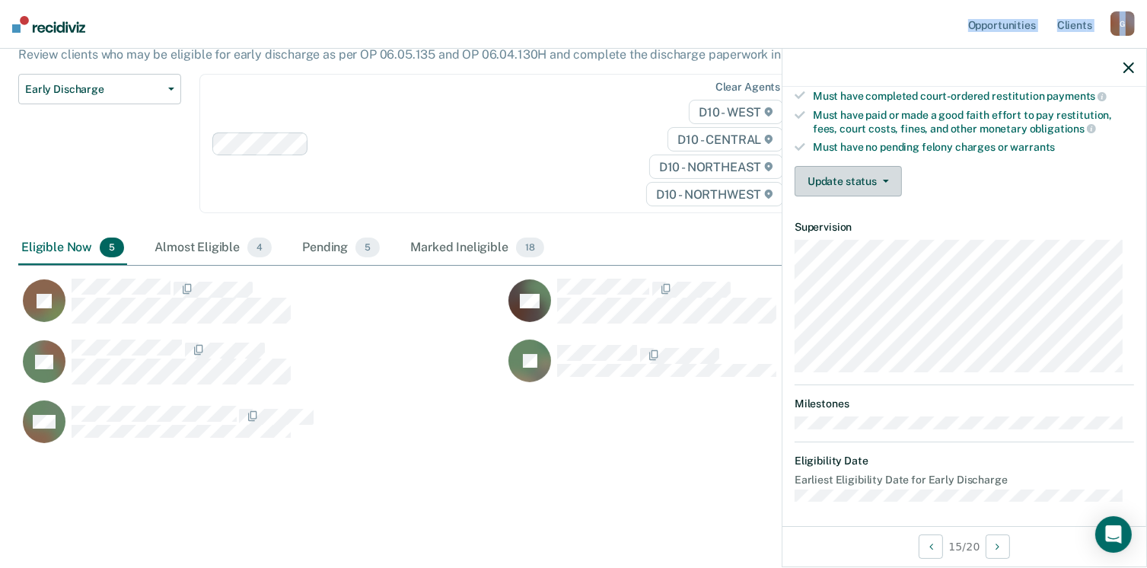
click at [846, 167] on button "Update status" at bounding box center [848, 181] width 107 height 30
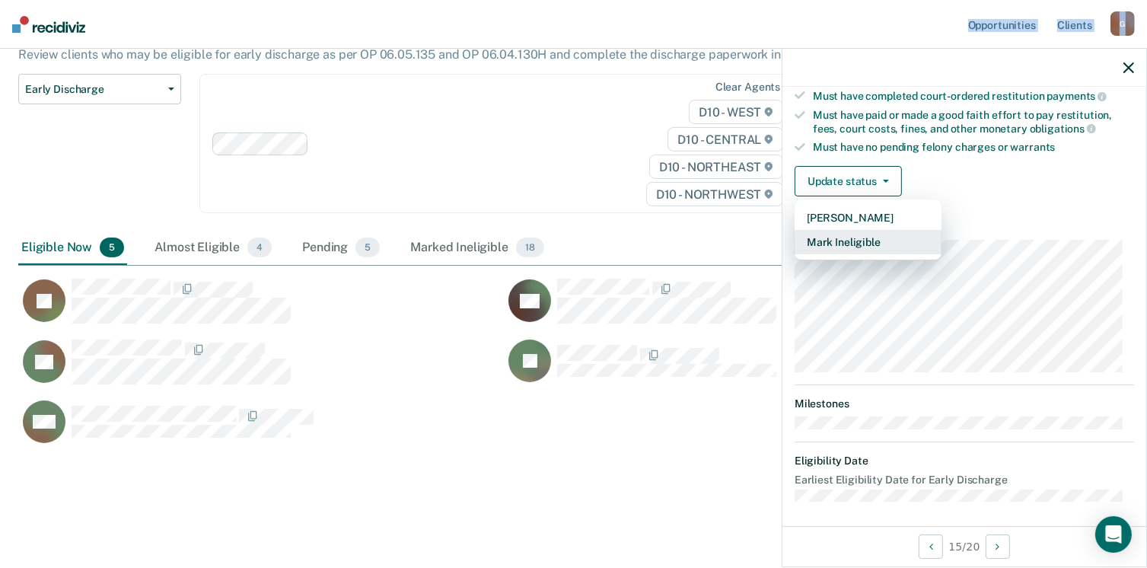
click at [850, 230] on button "Mark Ineligible" at bounding box center [868, 242] width 147 height 24
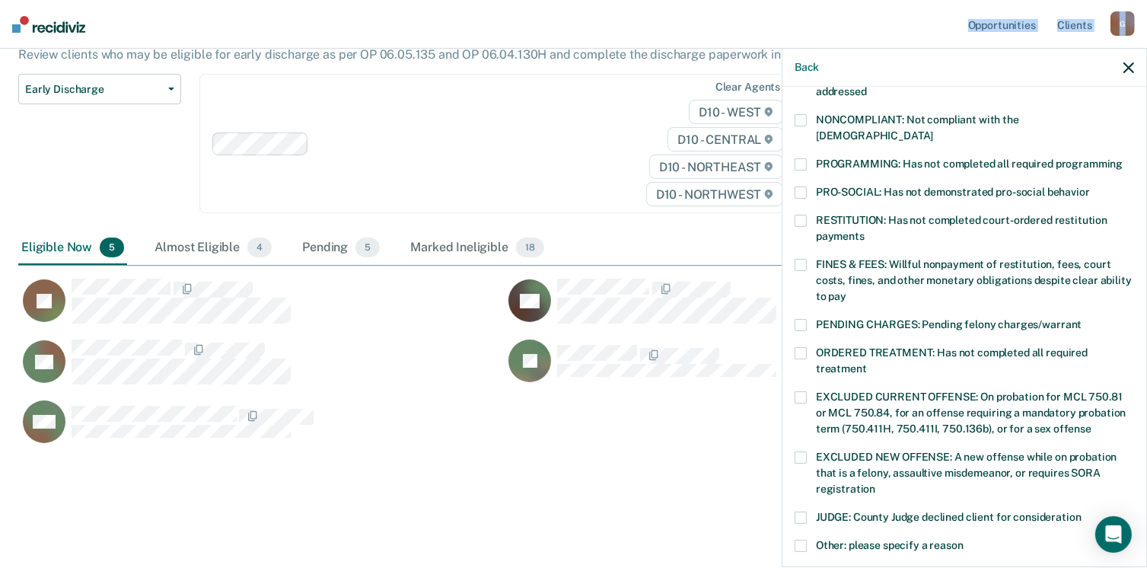
click at [801, 347] on span at bounding box center [801, 353] width 12 height 12
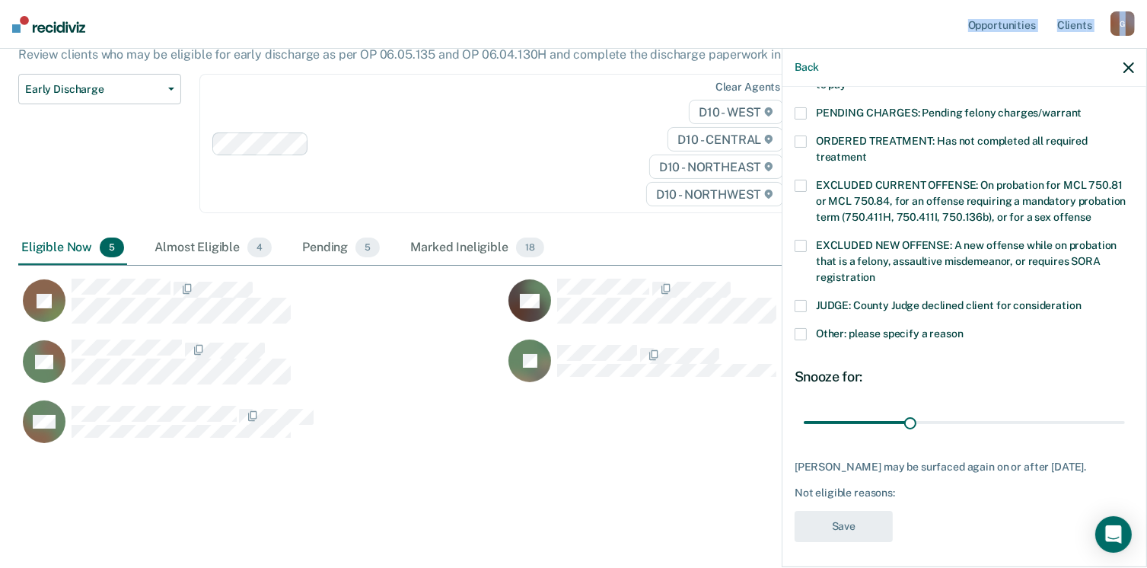
click at [801, 107] on label "PENDING CHARGES: Pending felony charges/warrant" at bounding box center [965, 115] width 340 height 16
click at [804, 136] on span at bounding box center [801, 142] width 12 height 12
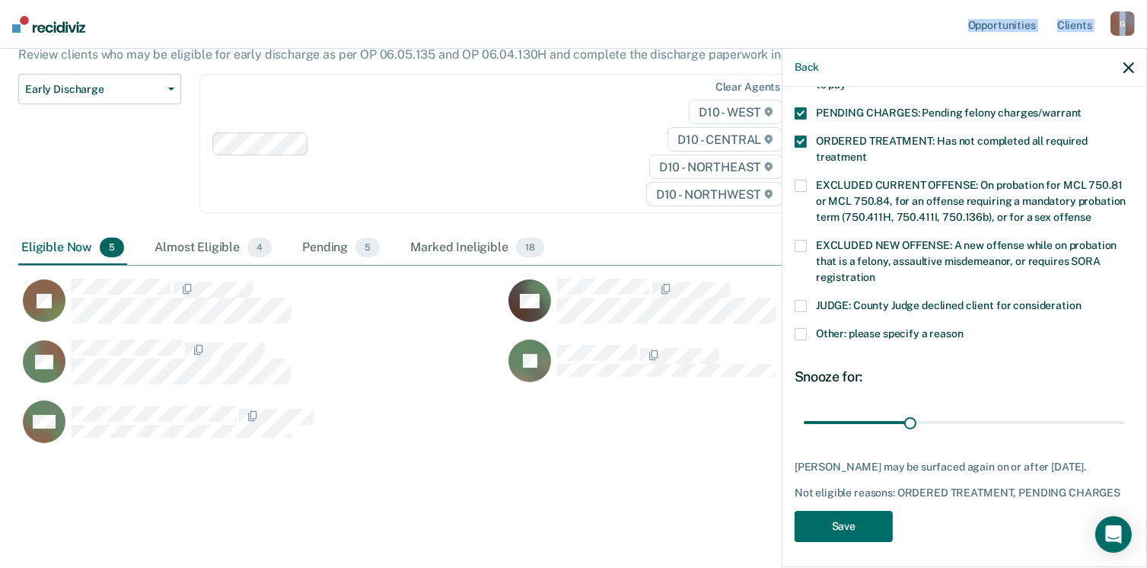
click at [809, 107] on label "PENDING CHARGES: Pending felony charges/warrant" at bounding box center [965, 115] width 340 height 16
click at [828, 515] on button "Save" at bounding box center [844, 526] width 98 height 31
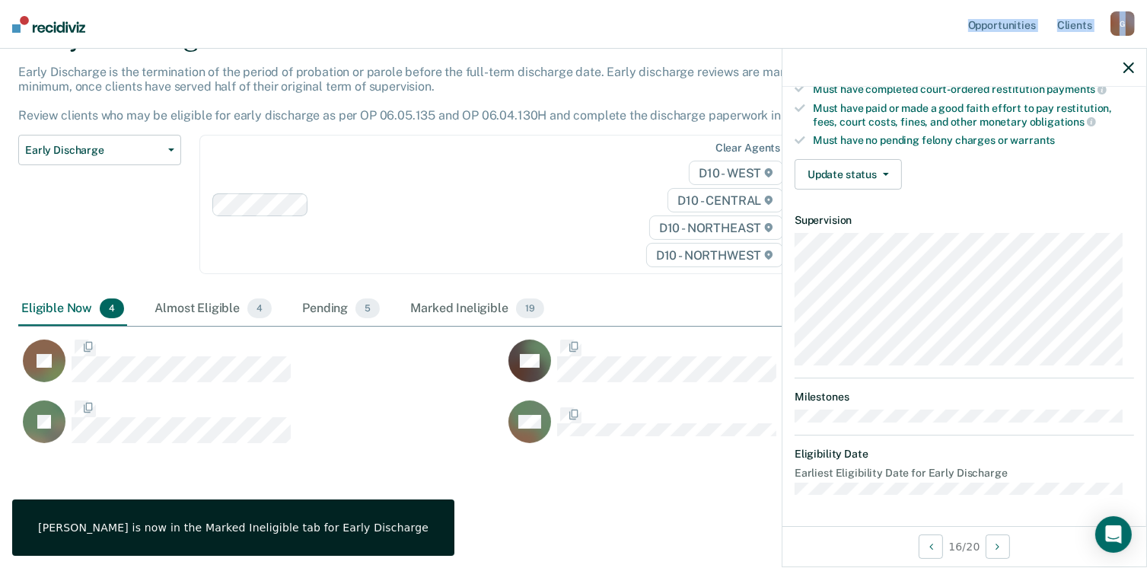
scroll to position [281, 0]
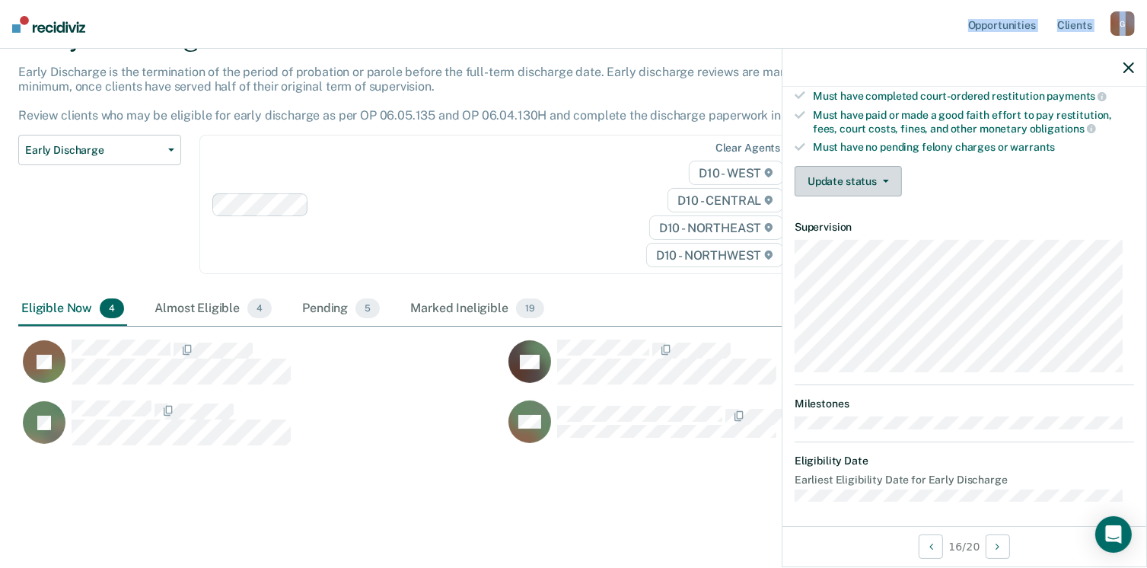
click at [850, 177] on button "Update status" at bounding box center [848, 181] width 107 height 30
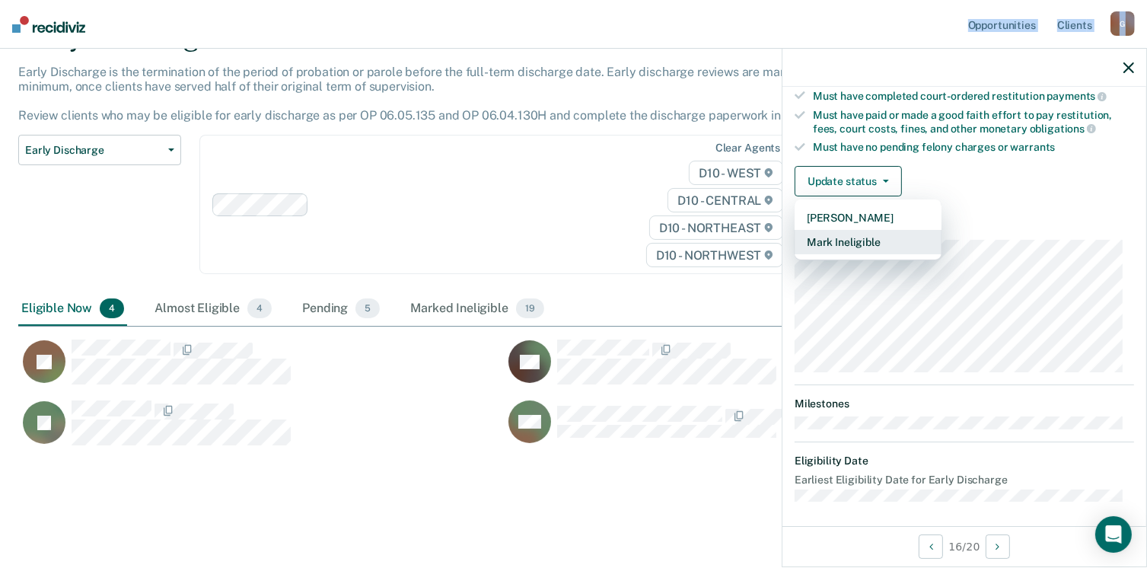
click at [856, 234] on button "Mark Ineligible" at bounding box center [868, 242] width 147 height 24
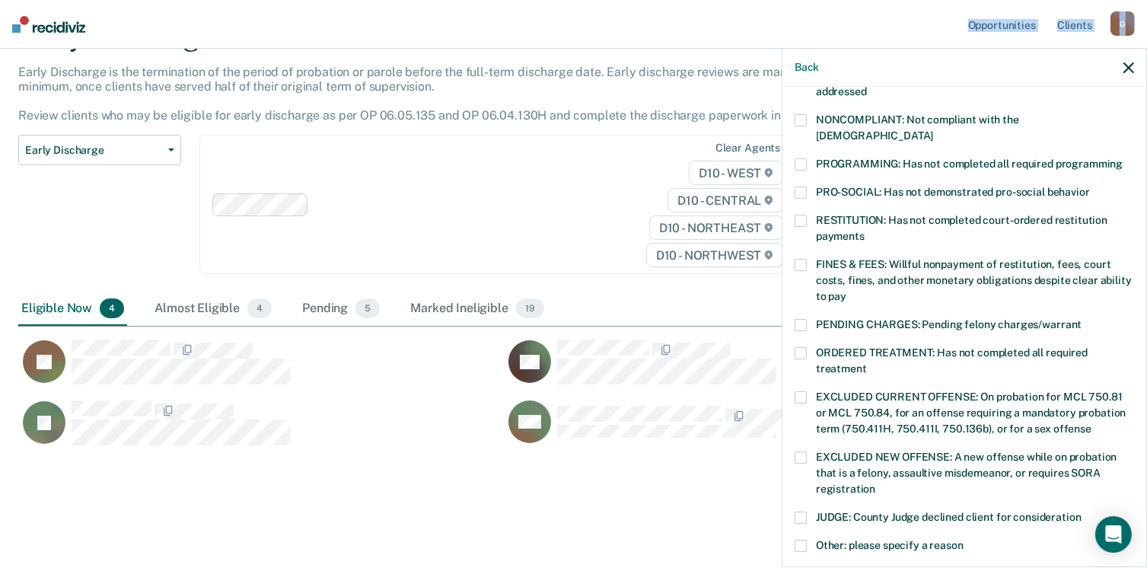
click at [798, 158] on span at bounding box center [801, 164] width 12 height 12
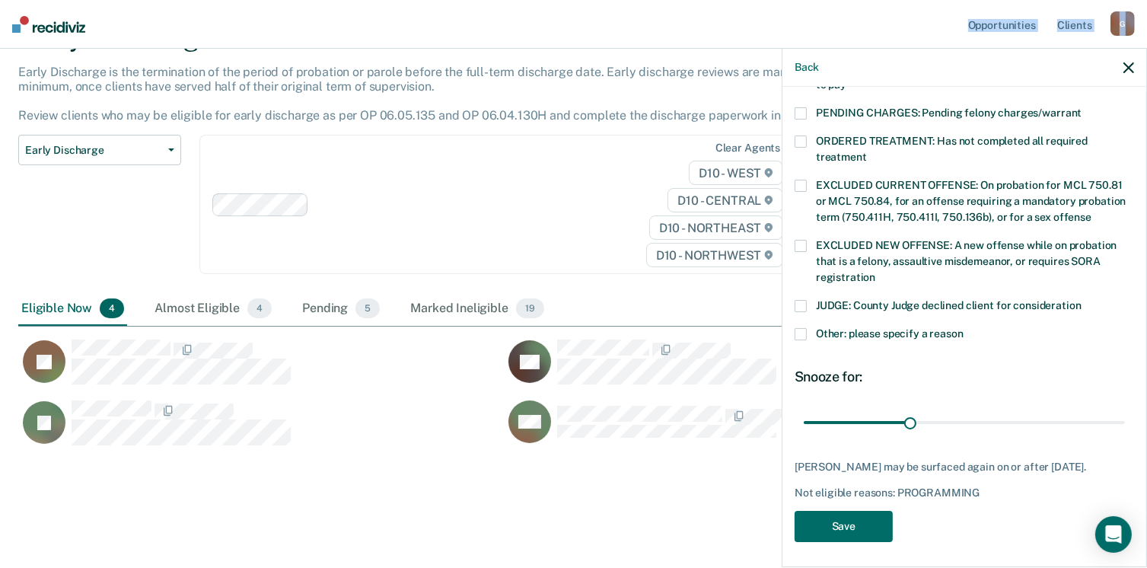
click at [868, 525] on button "Save" at bounding box center [844, 526] width 98 height 31
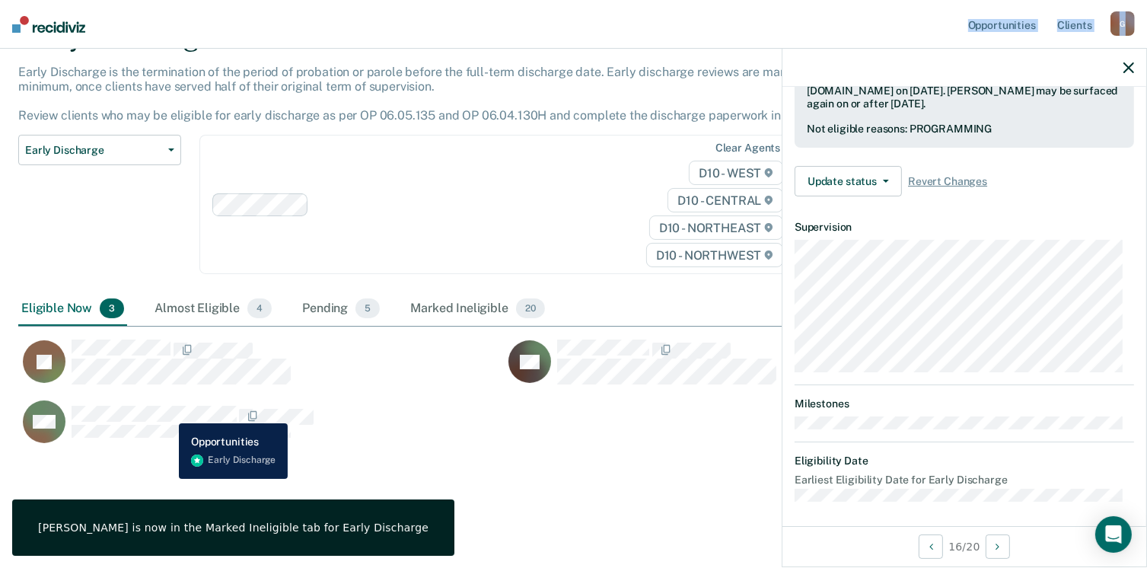
scroll to position [281, 0]
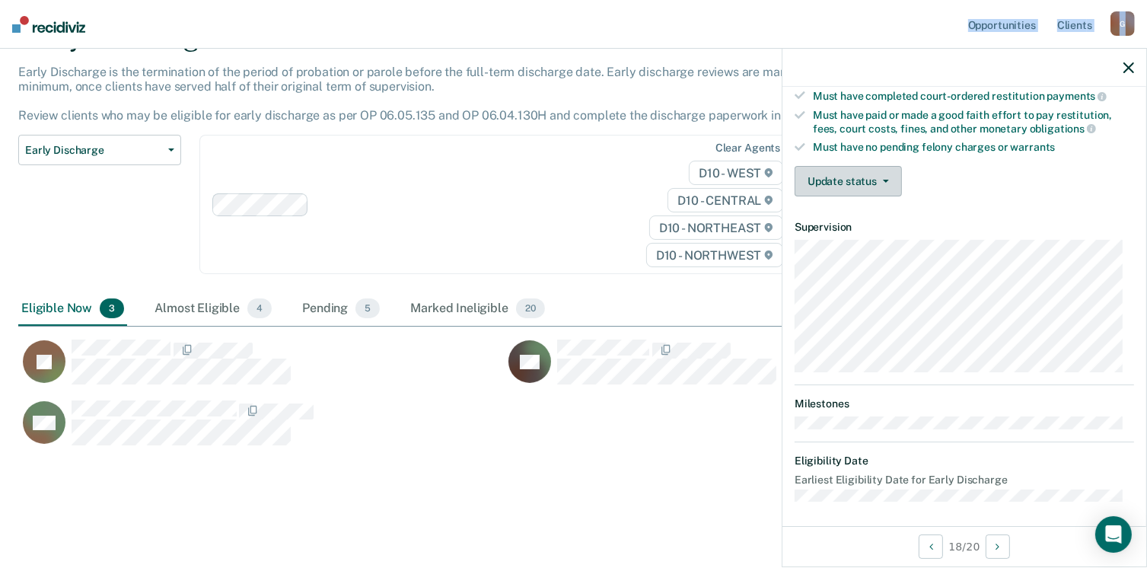
click at [846, 175] on button "Update status" at bounding box center [848, 181] width 107 height 30
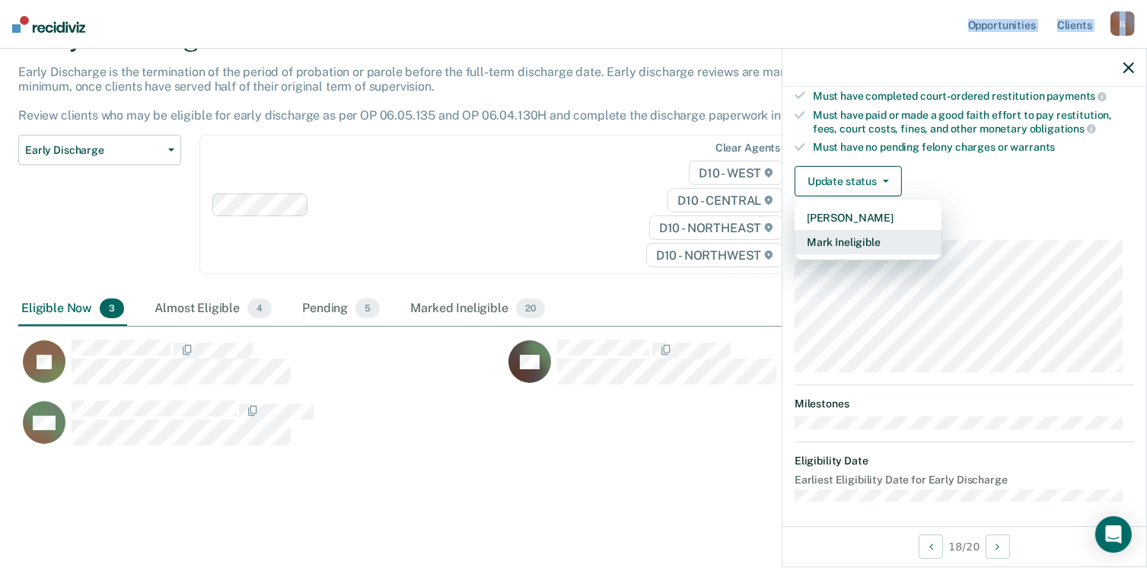
click at [860, 230] on button "Mark Ineligible" at bounding box center [868, 242] width 147 height 24
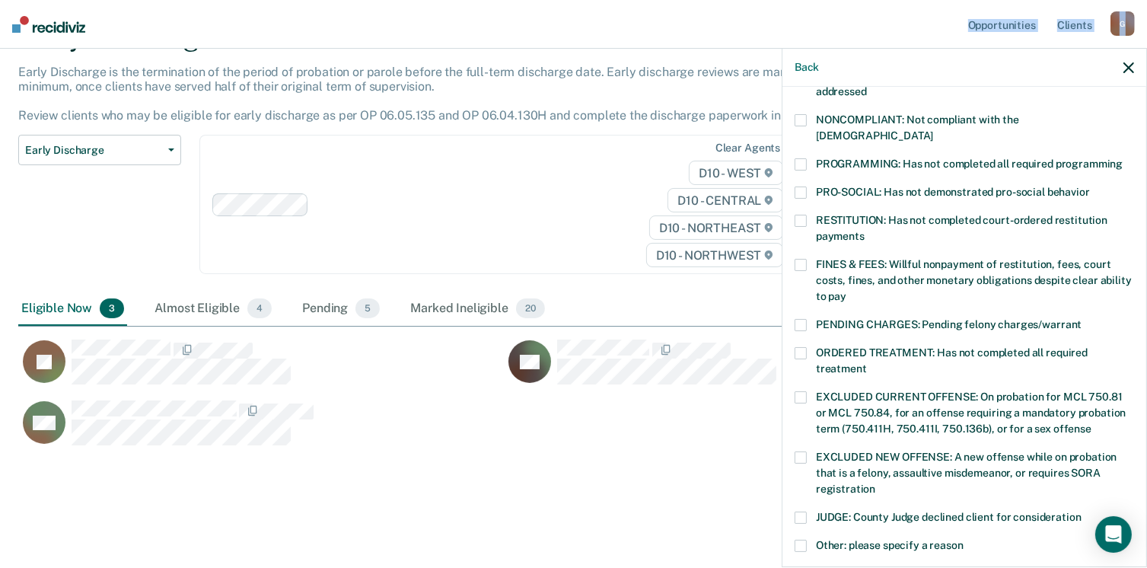
click at [802, 158] on span at bounding box center [801, 164] width 12 height 12
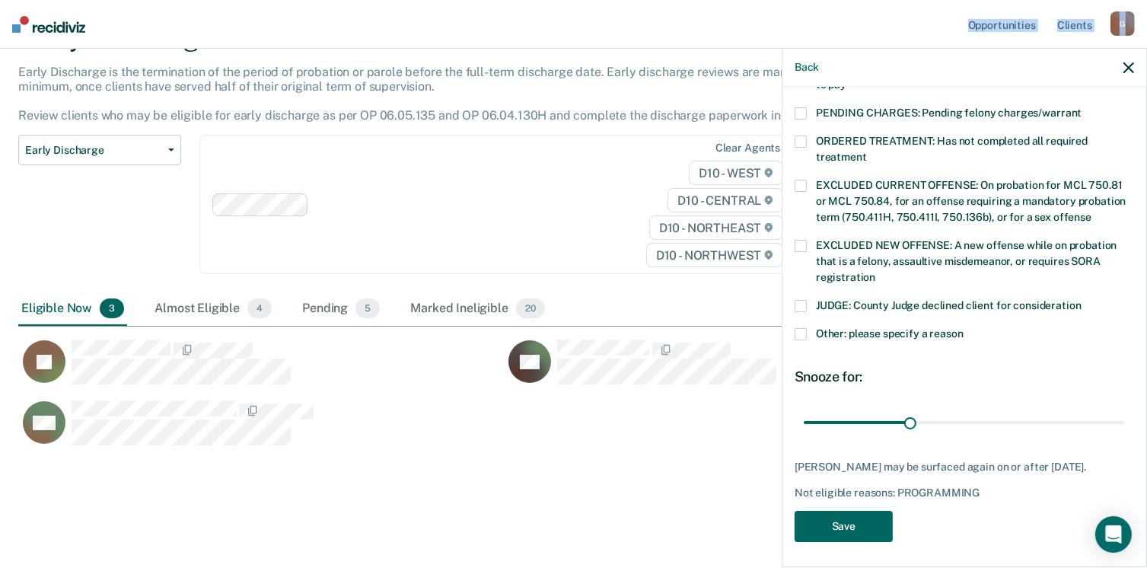
click at [852, 521] on button "Save" at bounding box center [844, 526] width 98 height 31
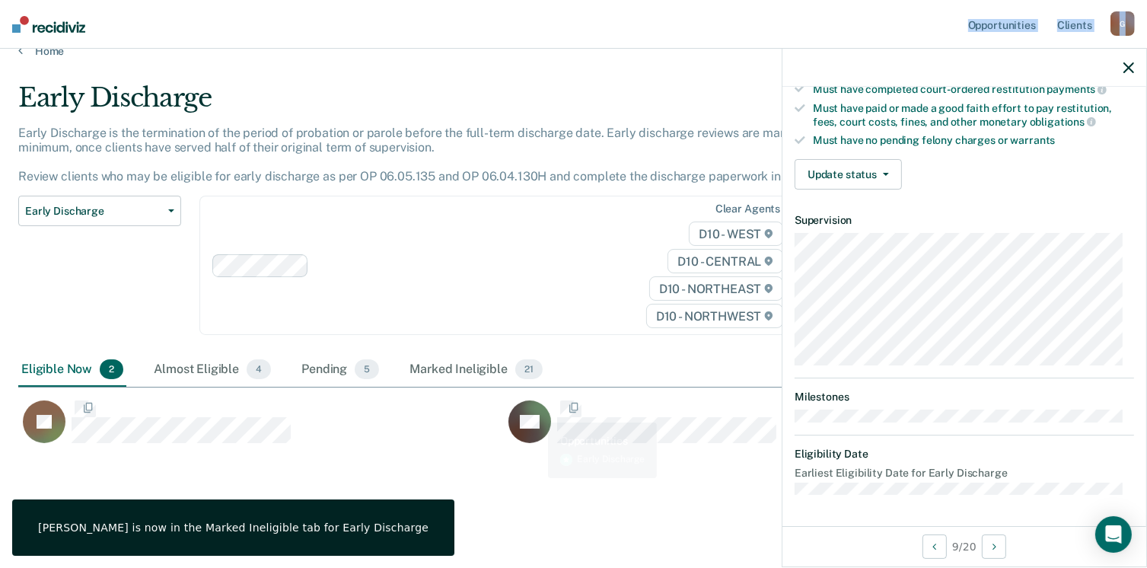
scroll to position [281, 0]
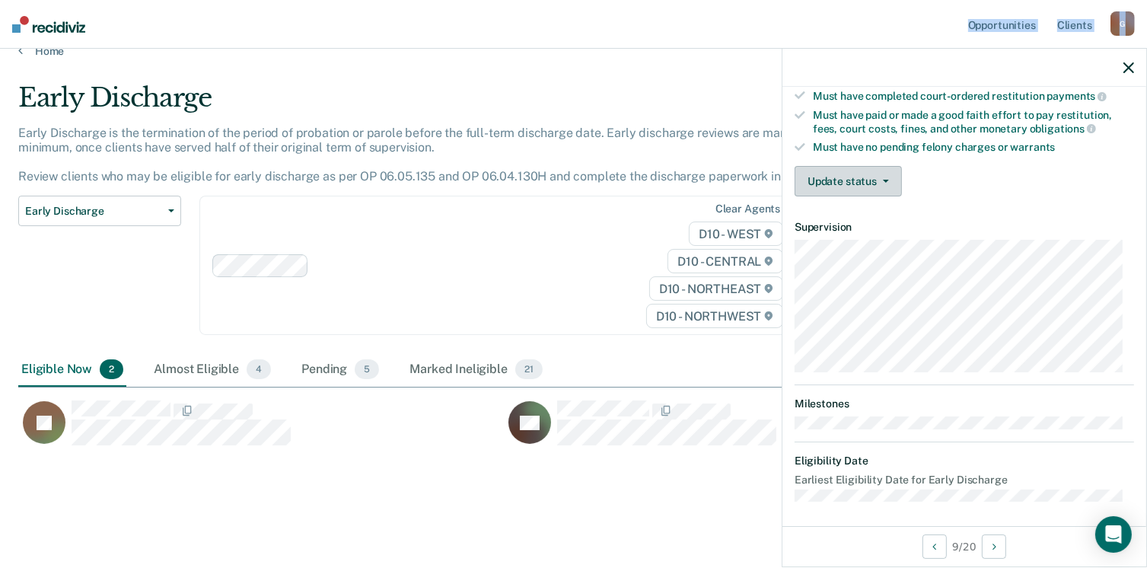
click at [837, 180] on button "Update status" at bounding box center [848, 181] width 107 height 30
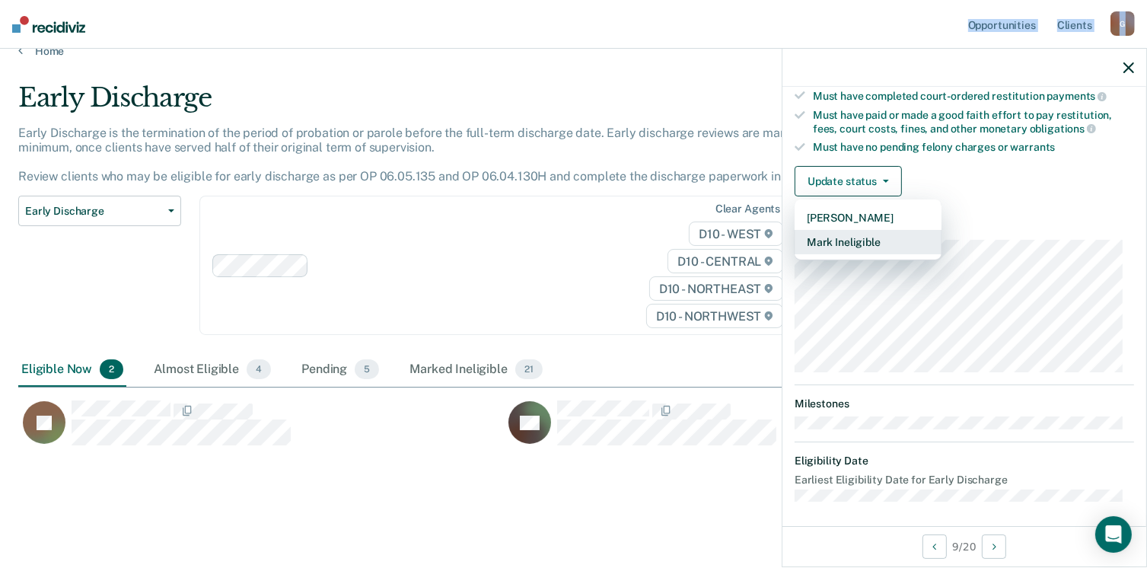
click at [853, 235] on button "Mark Ineligible" at bounding box center [868, 242] width 147 height 24
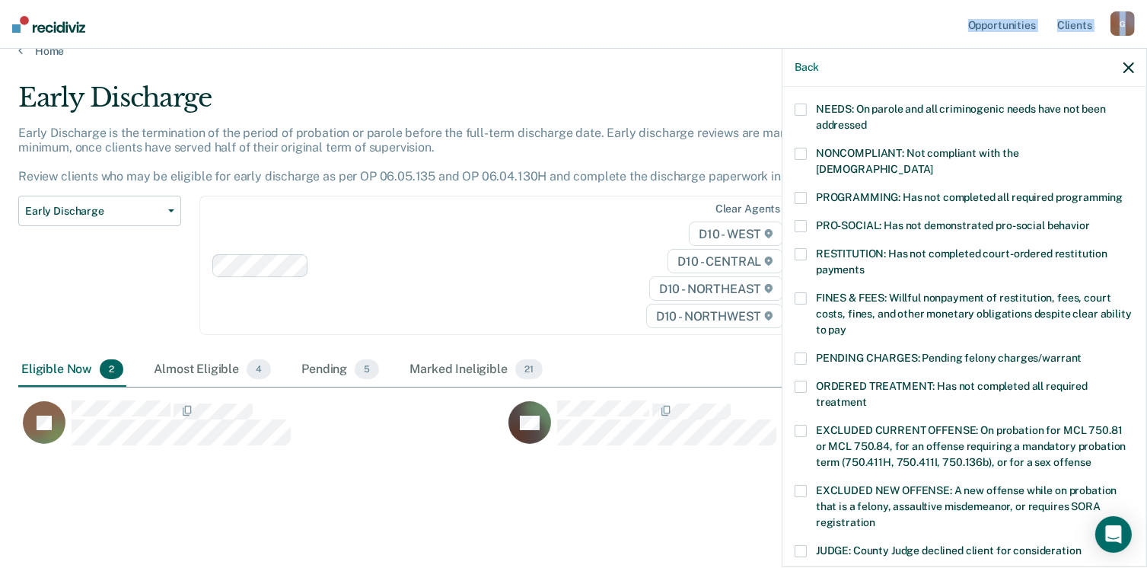
scroll to position [242, 0]
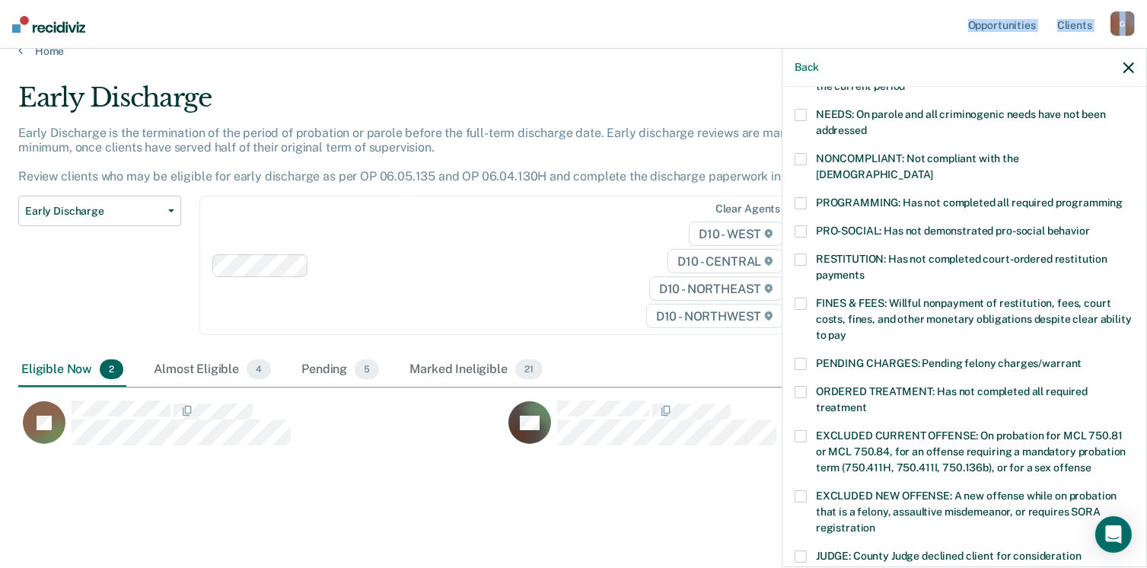
click at [800, 197] on span at bounding box center [801, 203] width 12 height 12
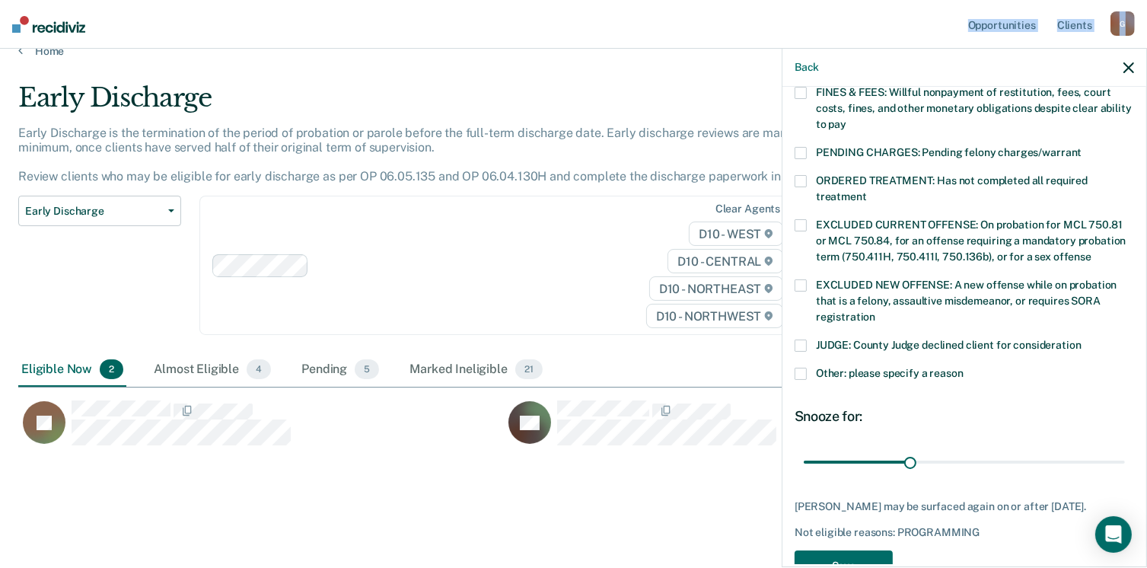
scroll to position [493, 0]
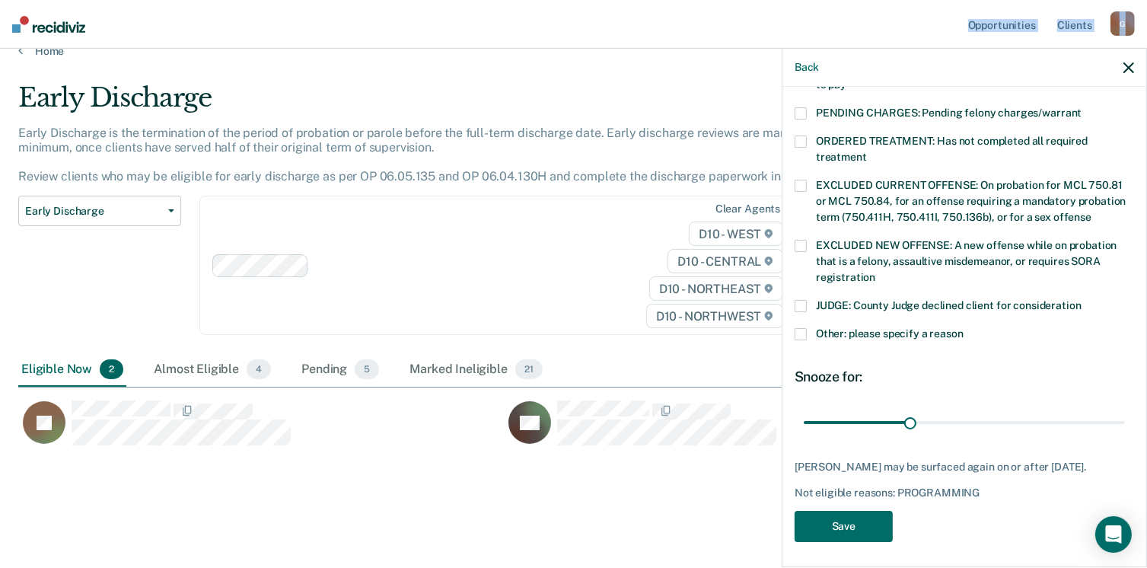
click at [850, 524] on button "Save" at bounding box center [844, 526] width 98 height 31
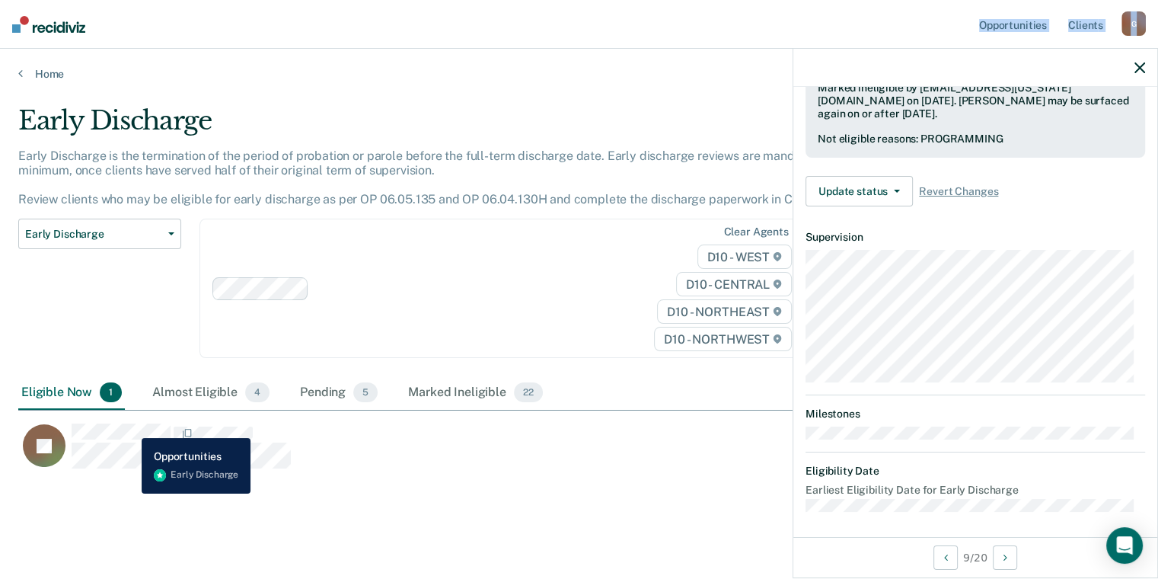
scroll to position [271, 0]
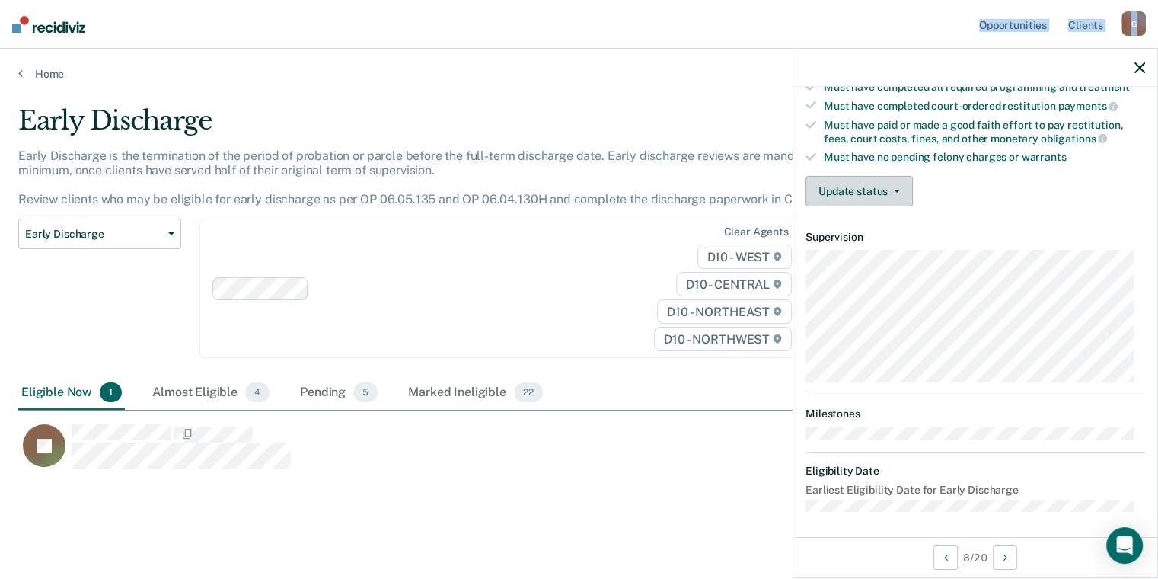
click at [859, 179] on button "Update status" at bounding box center [858, 191] width 107 height 30
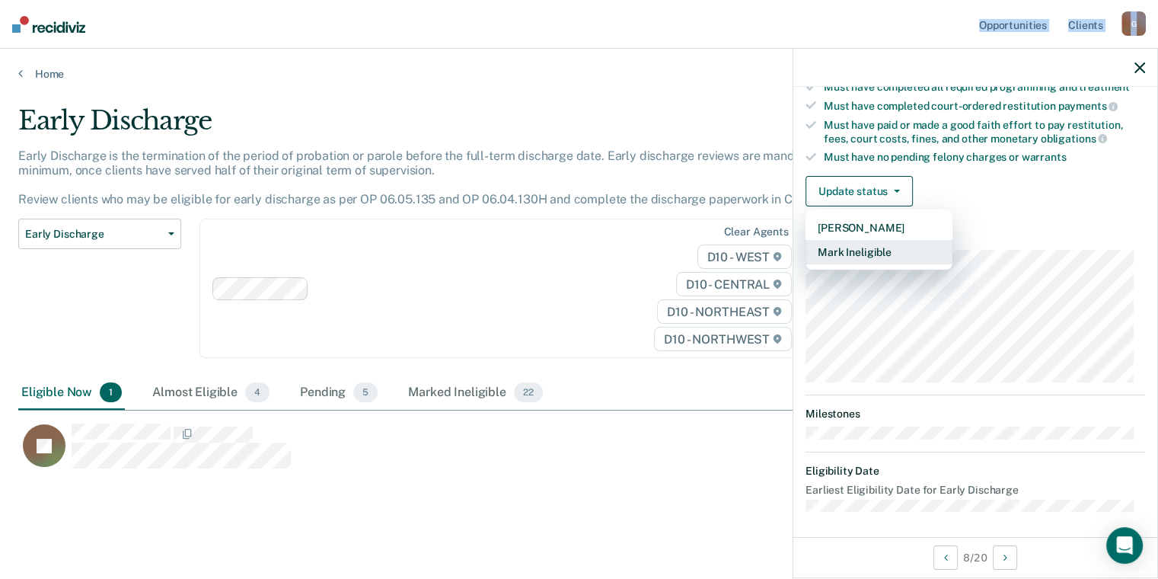
click at [899, 243] on button "Mark Ineligible" at bounding box center [878, 252] width 147 height 24
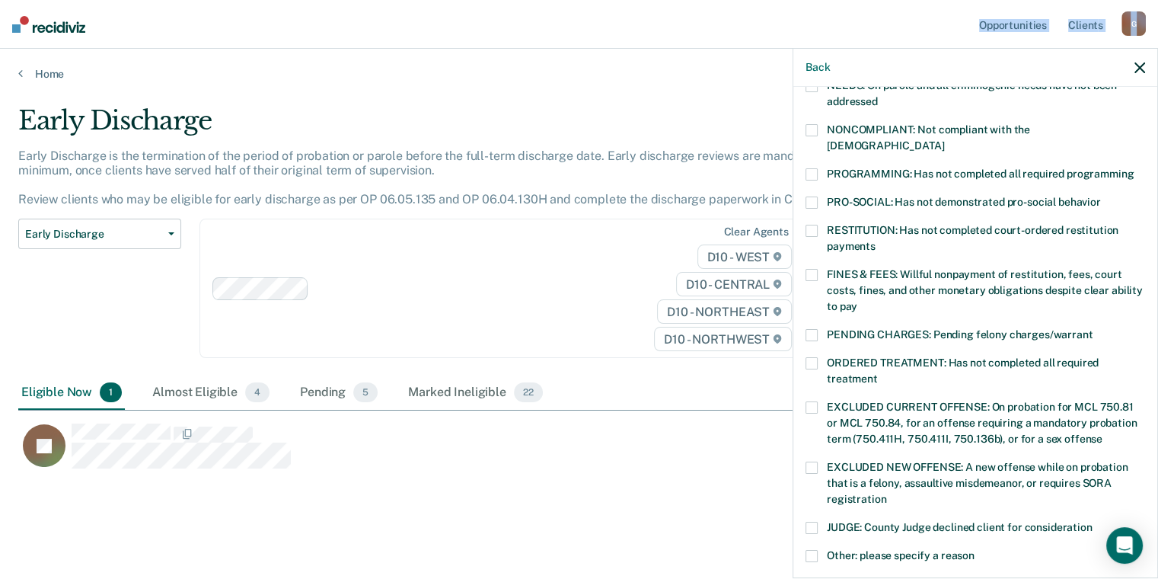
click at [813, 168] on span at bounding box center [811, 174] width 12 height 12
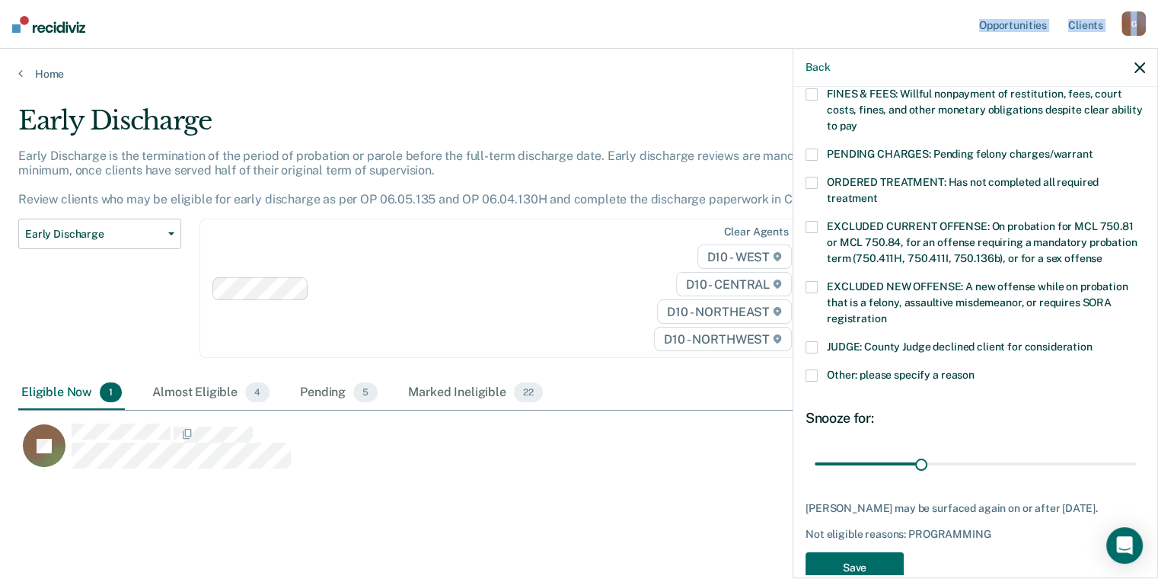
scroll to position [482, 0]
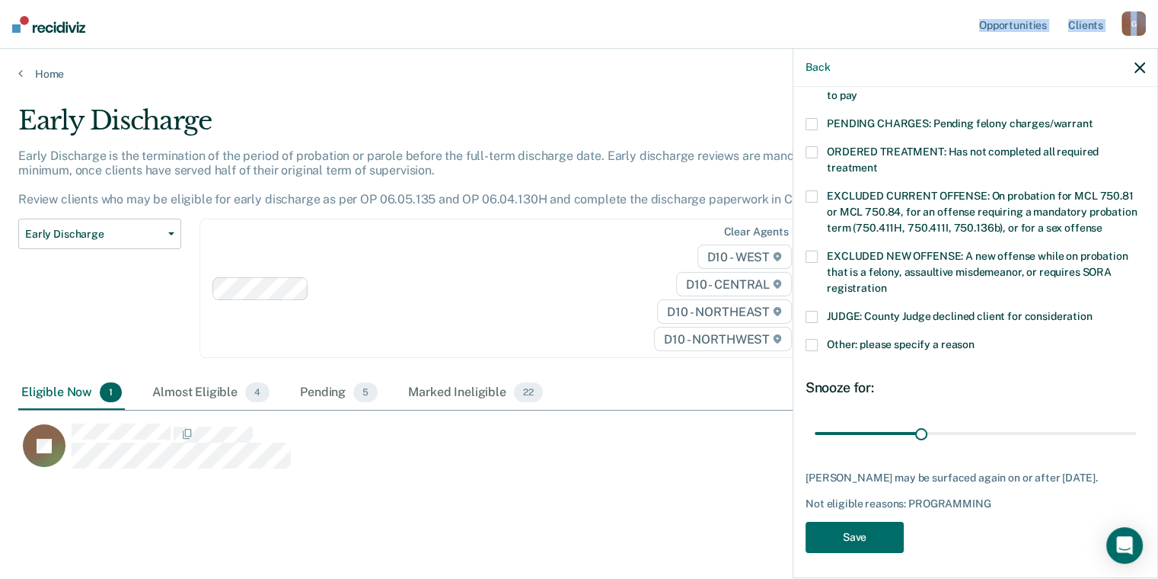
click at [875, 531] on button "Save" at bounding box center [854, 536] width 98 height 31
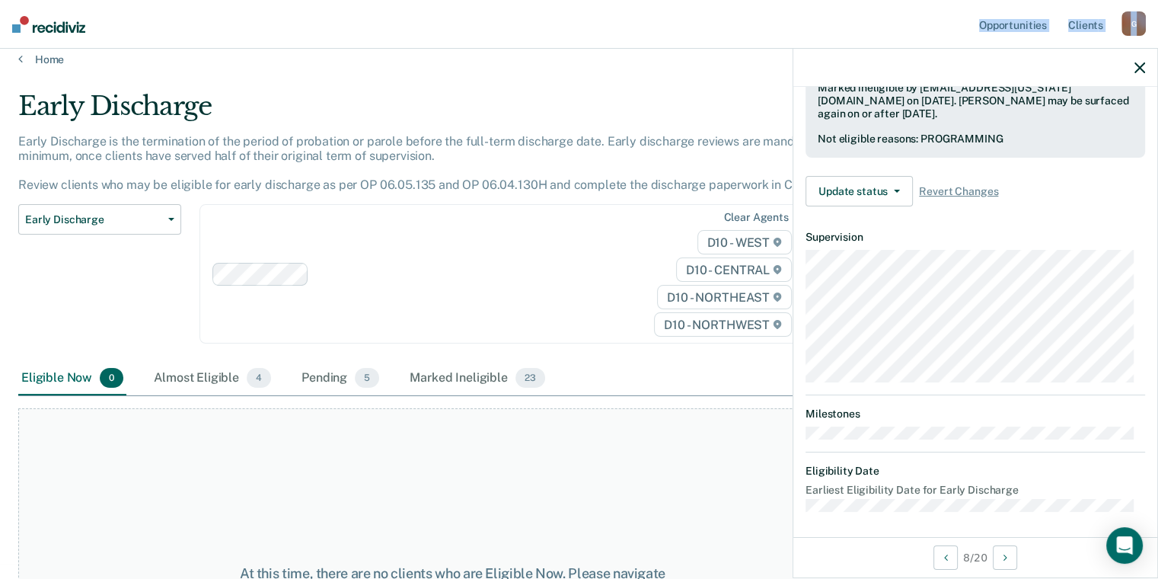
scroll to position [0, 0]
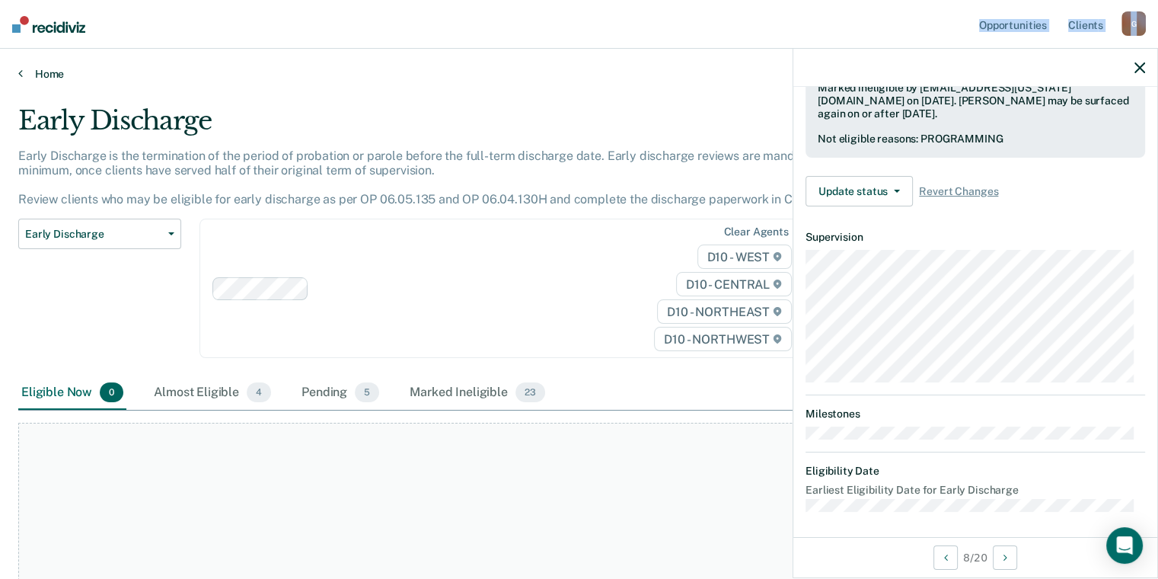
click at [19, 73] on icon at bounding box center [20, 73] width 5 height 12
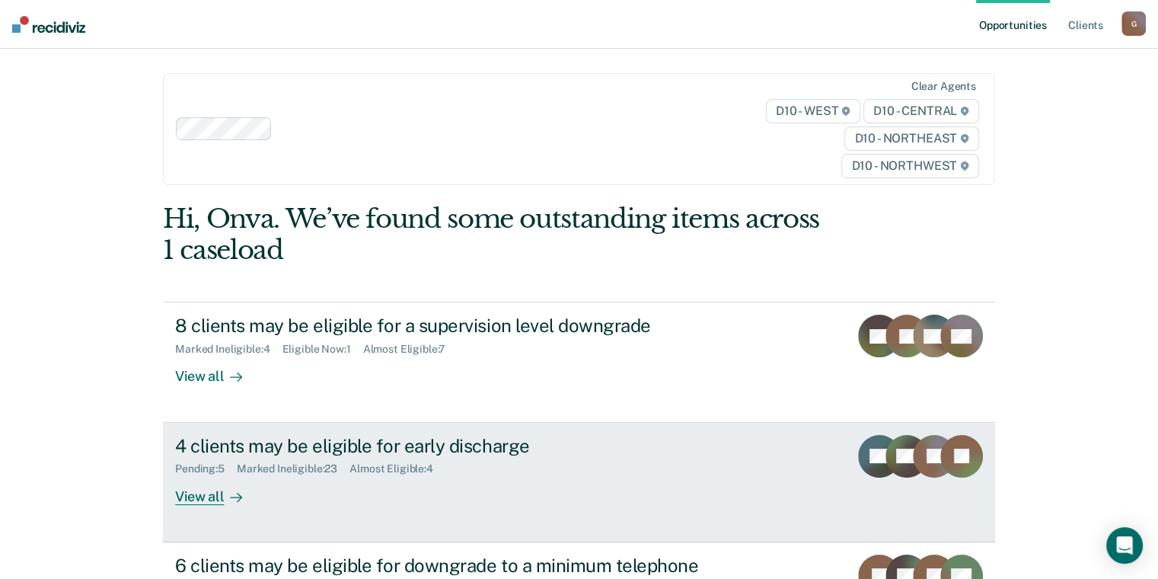
click at [193, 499] on div "View all" at bounding box center [217, 490] width 85 height 30
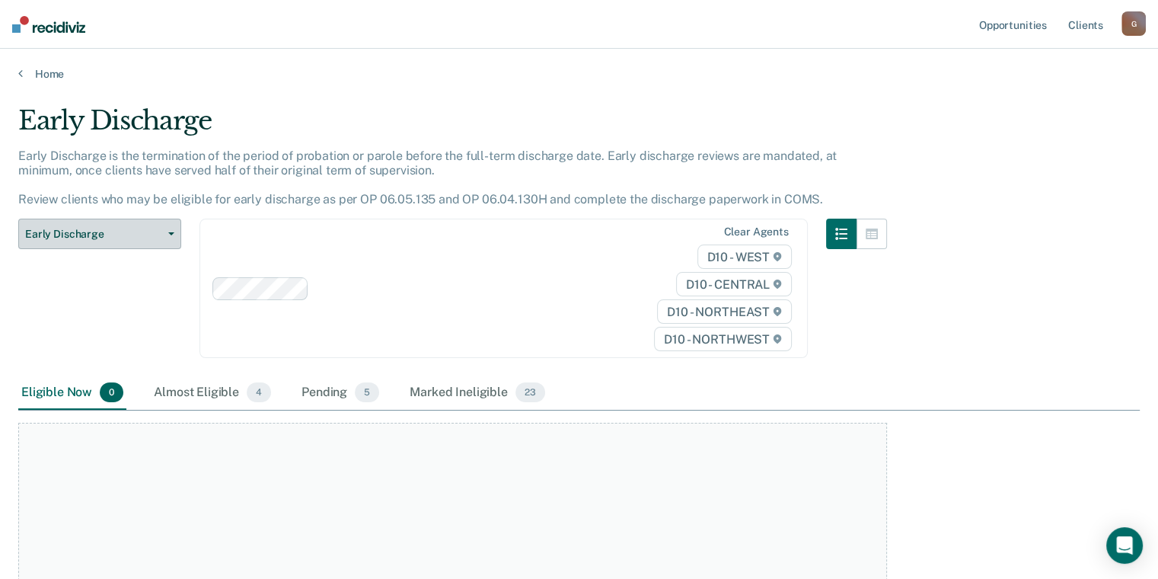
click at [128, 238] on span "Early Discharge" at bounding box center [93, 234] width 137 height 13
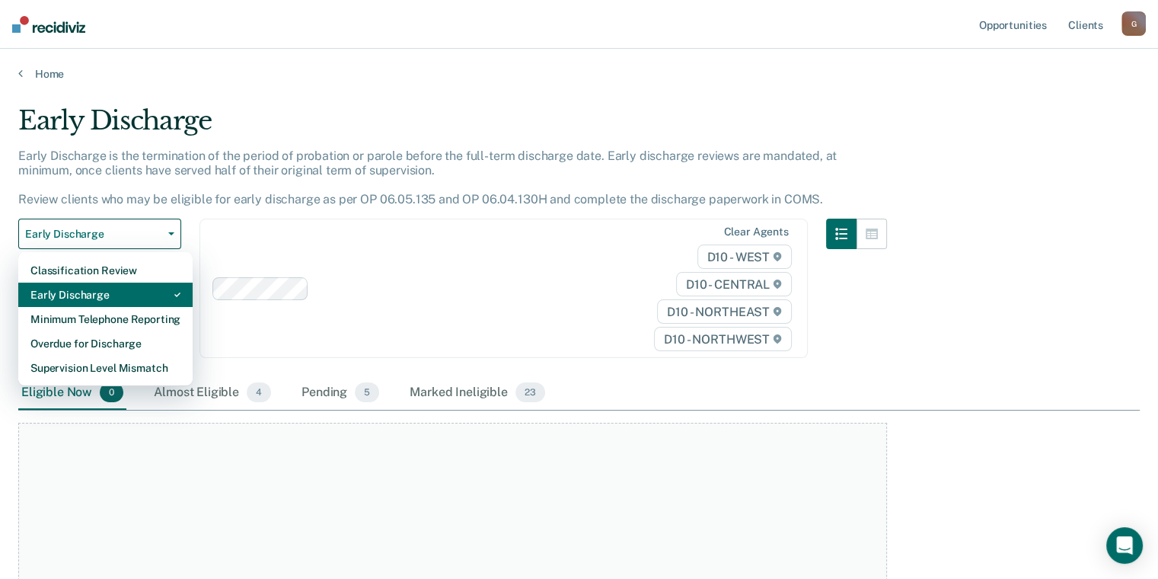
click at [100, 292] on div "Early Discharge" at bounding box center [105, 294] width 150 height 24
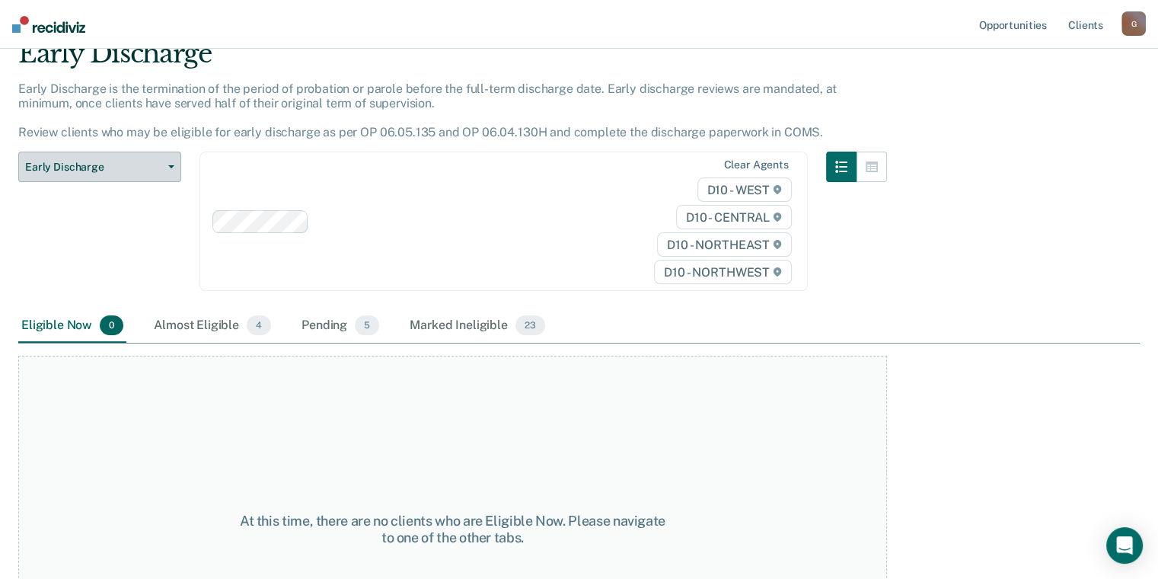
scroll to position [60, 0]
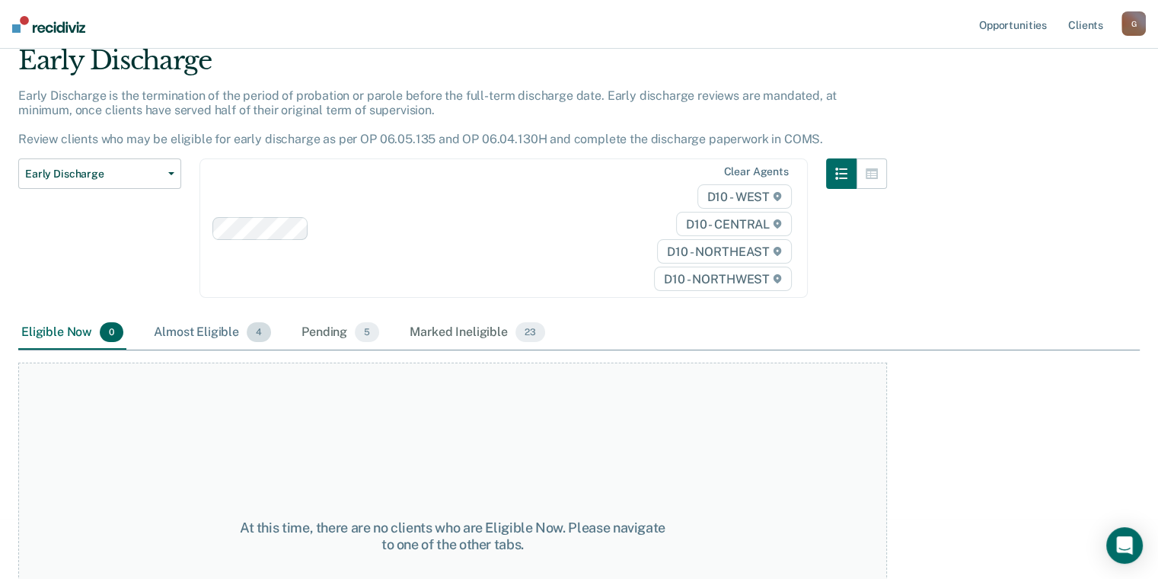
click at [191, 333] on div "Almost Eligible 4" at bounding box center [212, 332] width 123 height 33
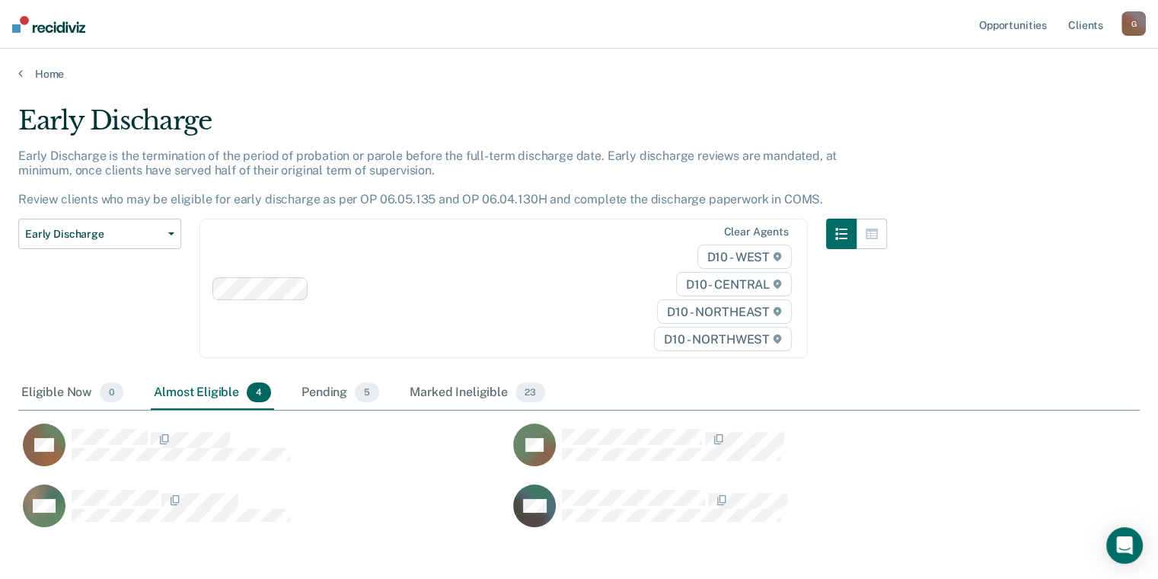
scroll to position [421, 1109]
click at [21, 72] on icon at bounding box center [20, 73] width 5 height 12
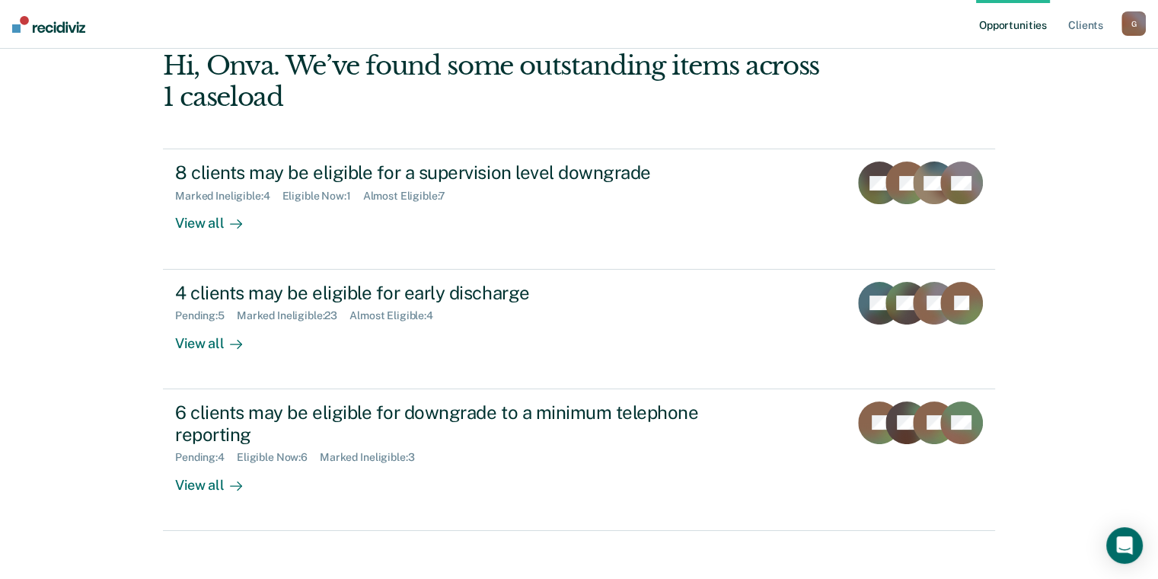
scroll to position [155, 0]
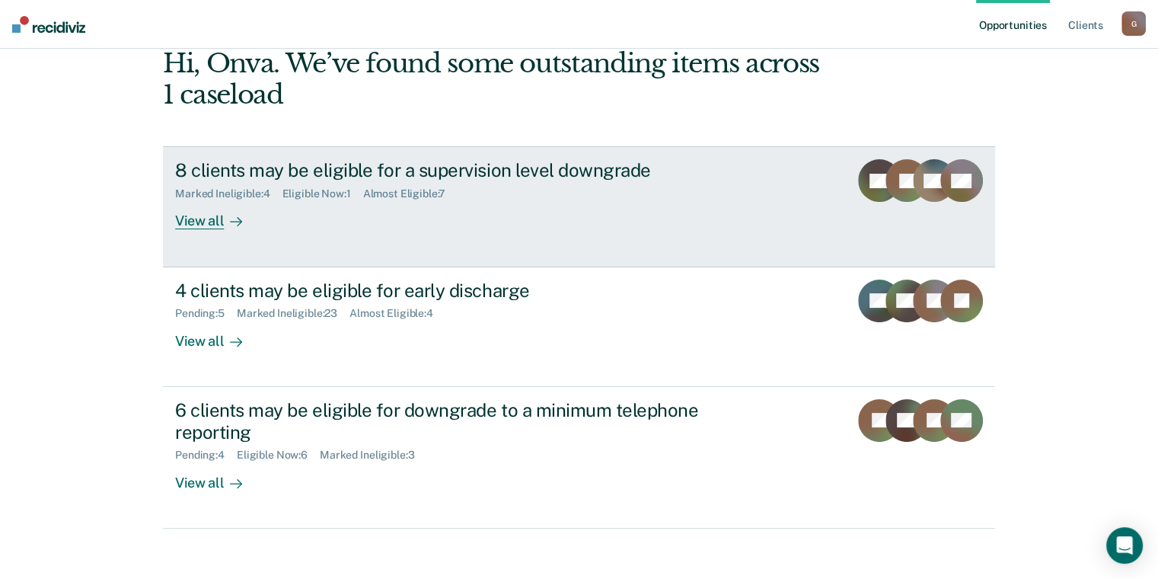
click at [205, 219] on div "View all" at bounding box center [217, 215] width 85 height 30
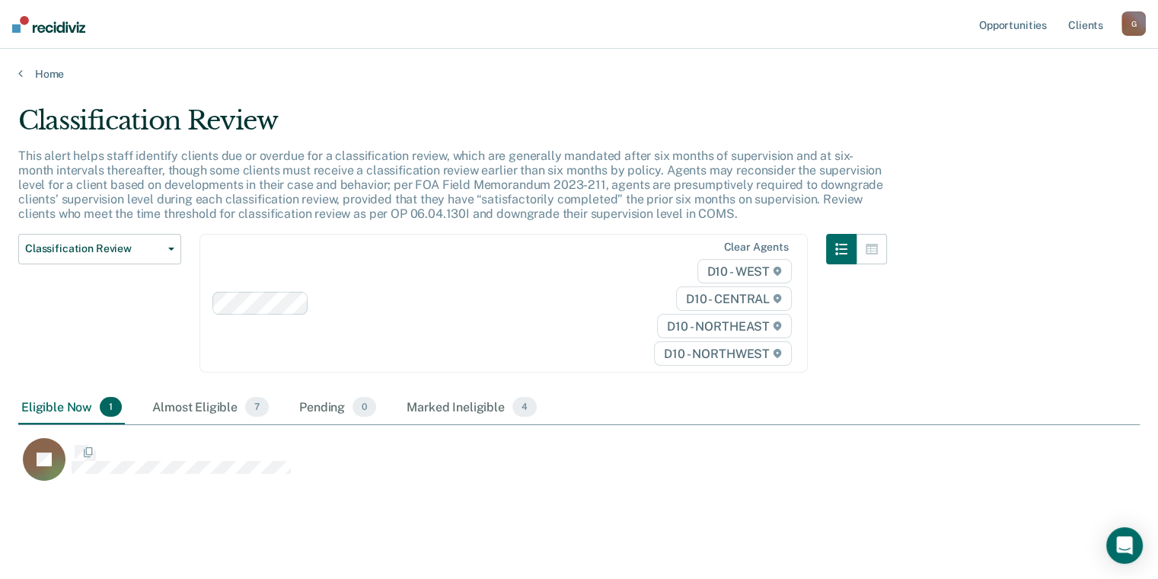
scroll to position [375, 1109]
click at [66, 402] on div "Eligible Now 1" at bounding box center [71, 407] width 107 height 33
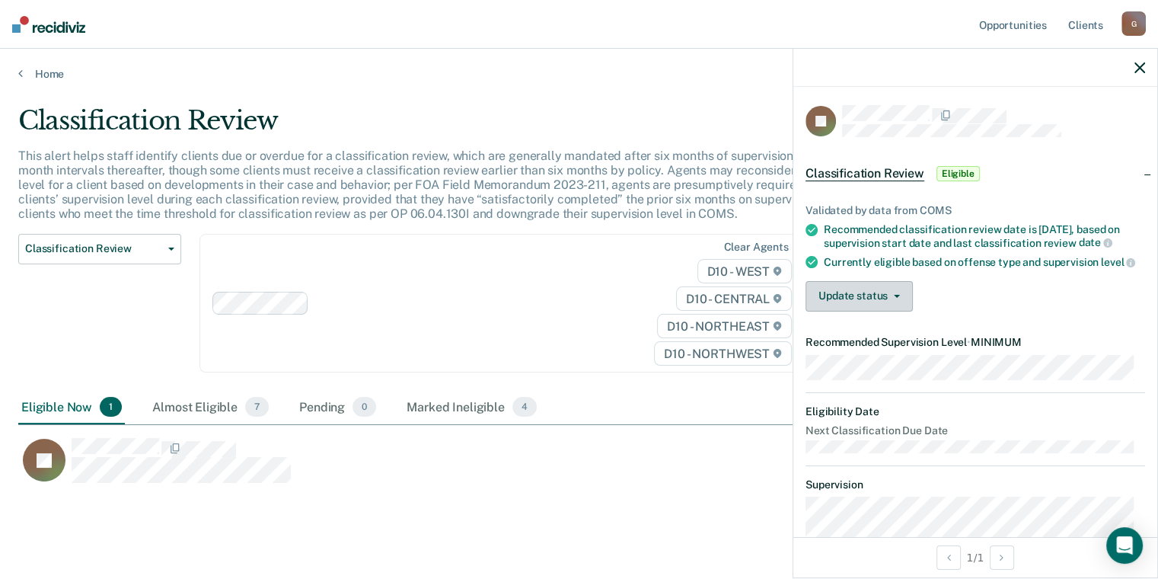
click at [873, 308] on button "Update status" at bounding box center [858, 296] width 107 height 30
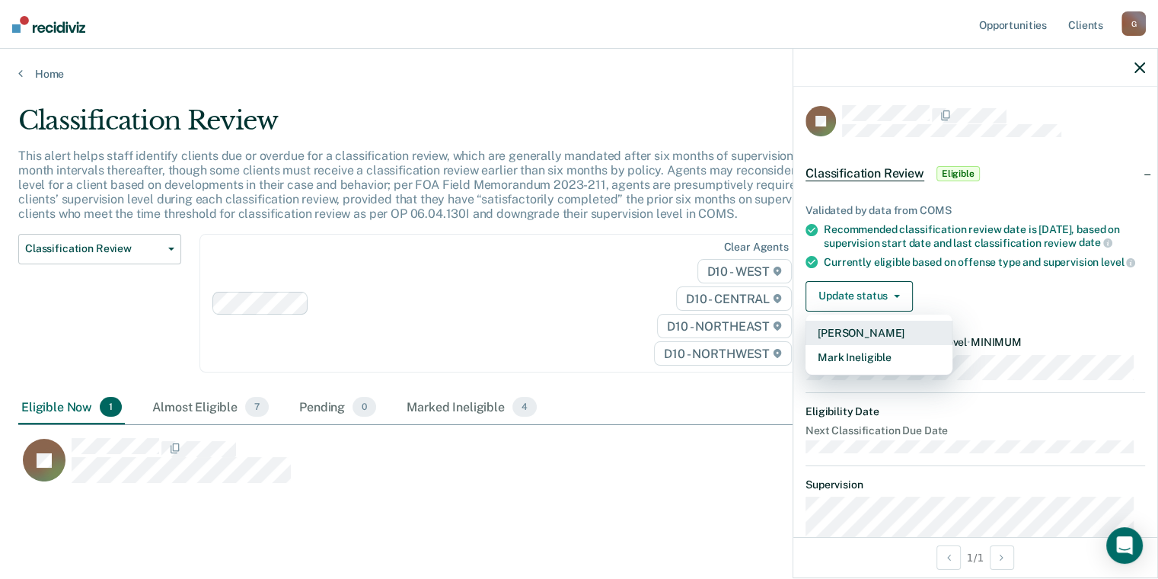
click at [872, 340] on button "[PERSON_NAME]" at bounding box center [878, 333] width 147 height 24
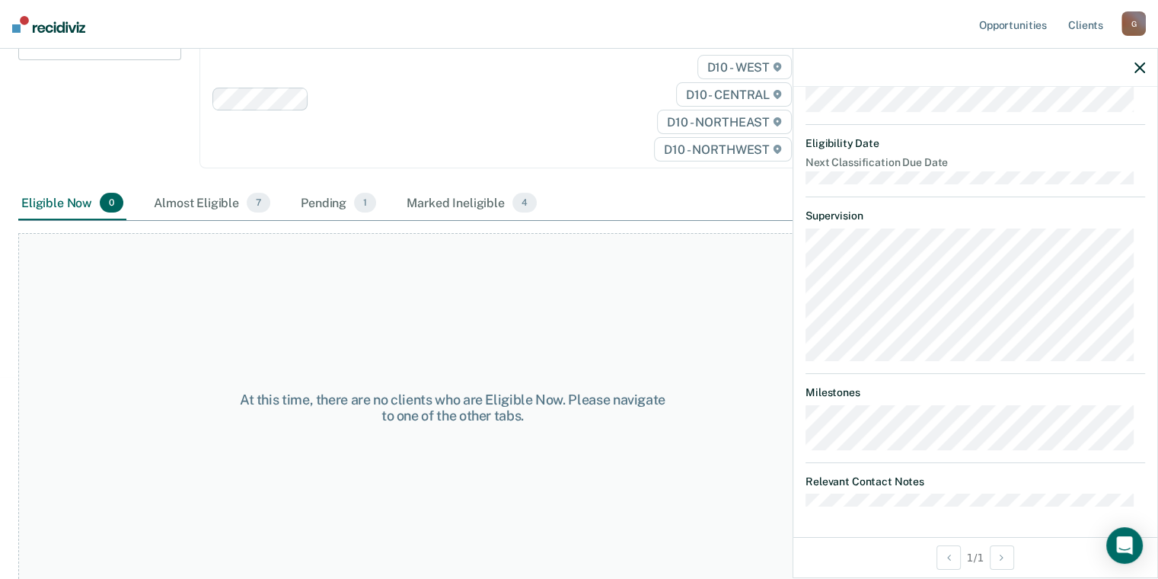
scroll to position [0, 0]
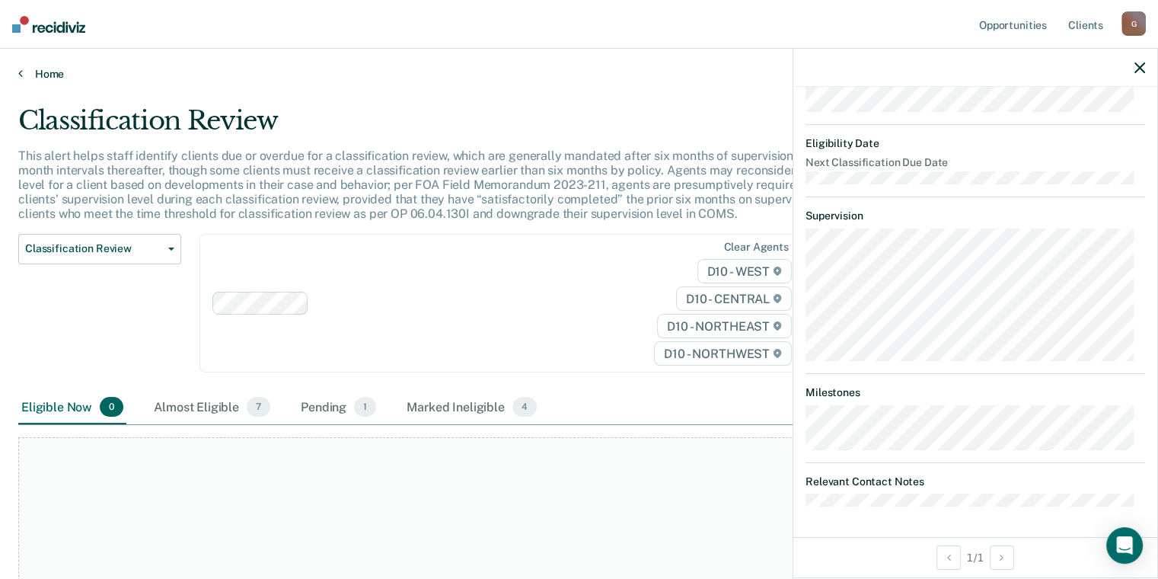
click at [23, 72] on link "Home" at bounding box center [578, 74] width 1121 height 14
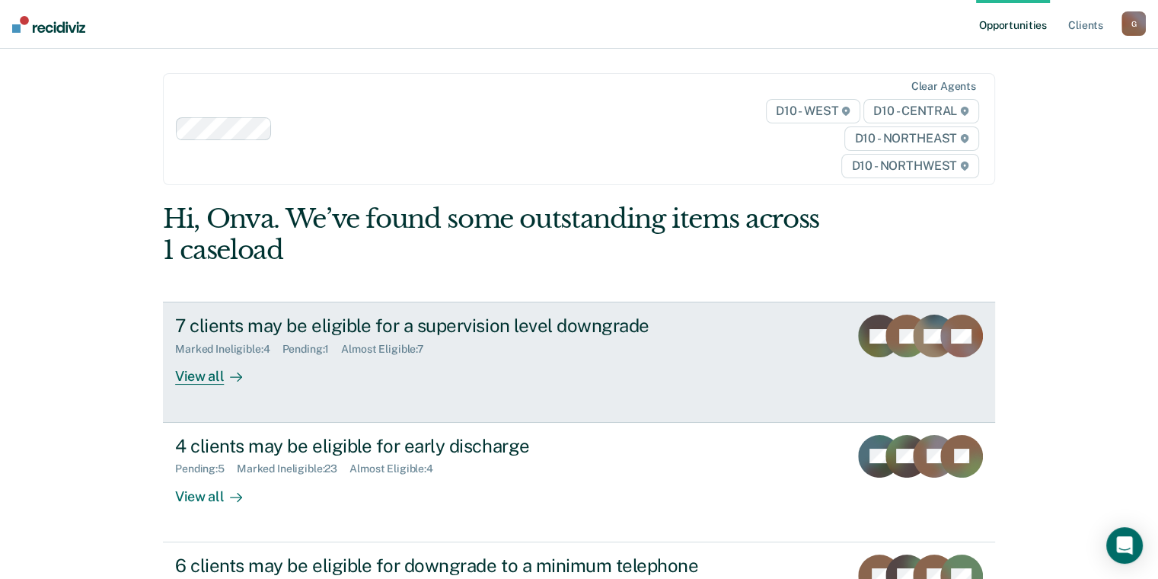
click at [196, 374] on div "View all" at bounding box center [217, 371] width 85 height 30
